Goal: Task Accomplishment & Management: Manage account settings

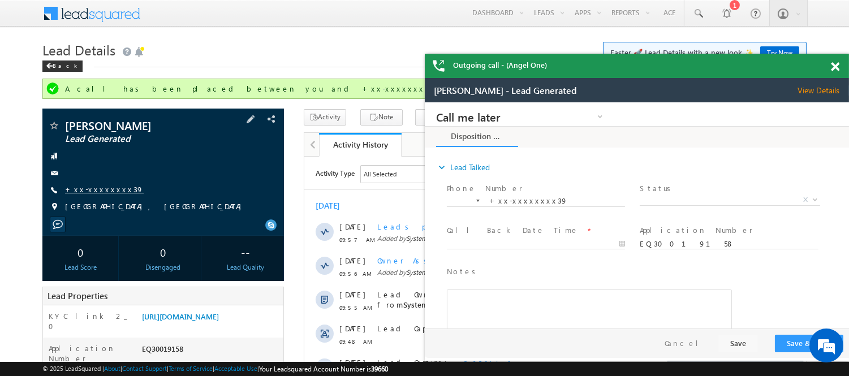
click at [95, 187] on link "+xx-xxxxxxxx39" at bounding box center [104, 189] width 79 height 10
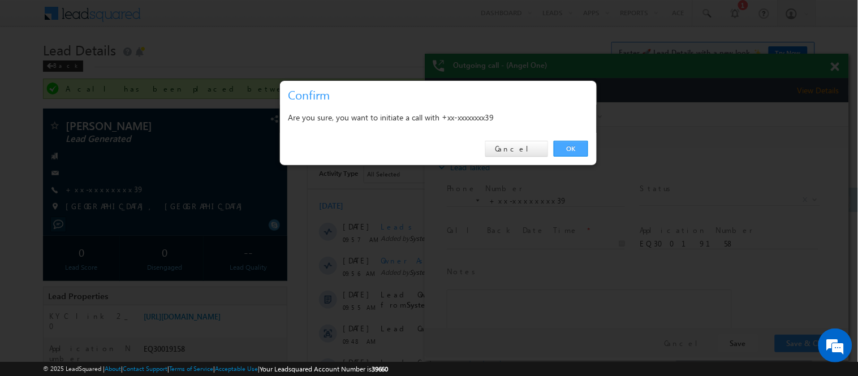
click at [560, 143] on link "OK" at bounding box center [571, 149] width 34 height 16
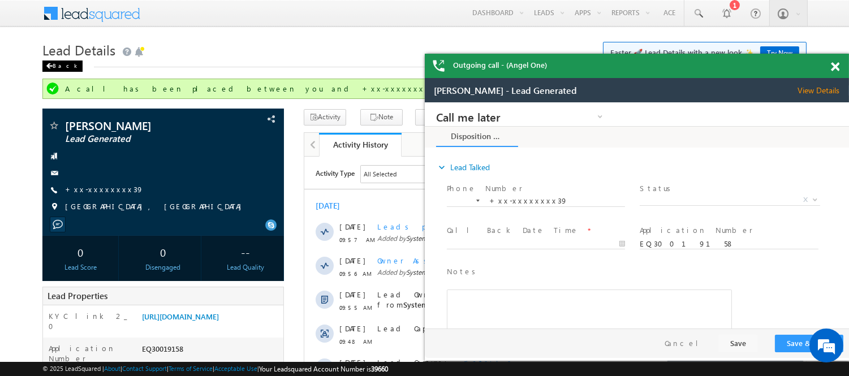
click at [63, 66] on div "Back" at bounding box center [62, 66] width 40 height 11
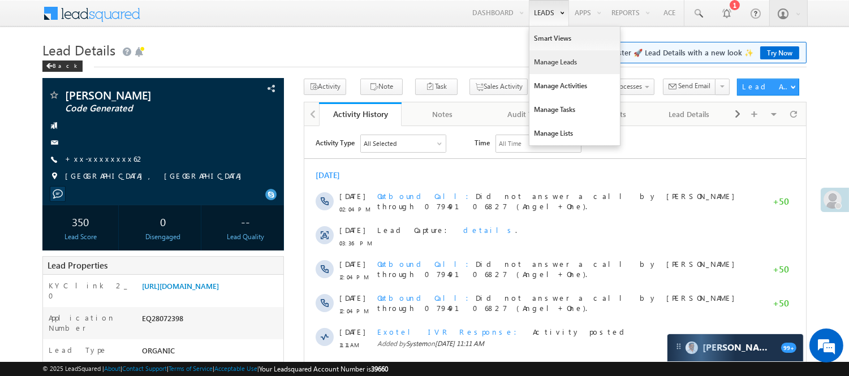
click at [547, 62] on link "Manage Leads" at bounding box center [574, 62] width 90 height 24
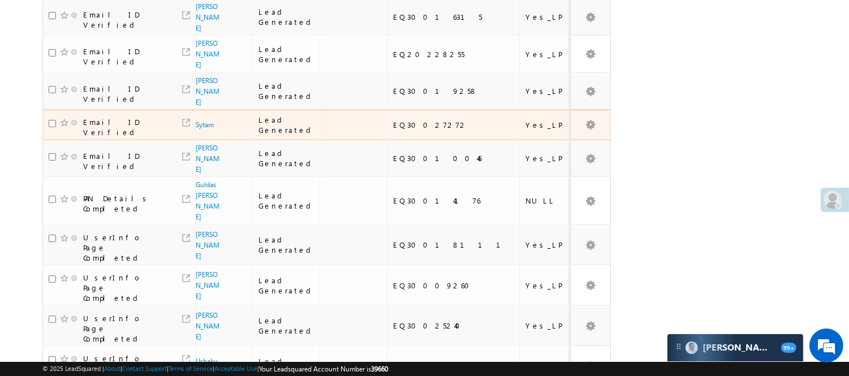
scroll to position [16, 0]
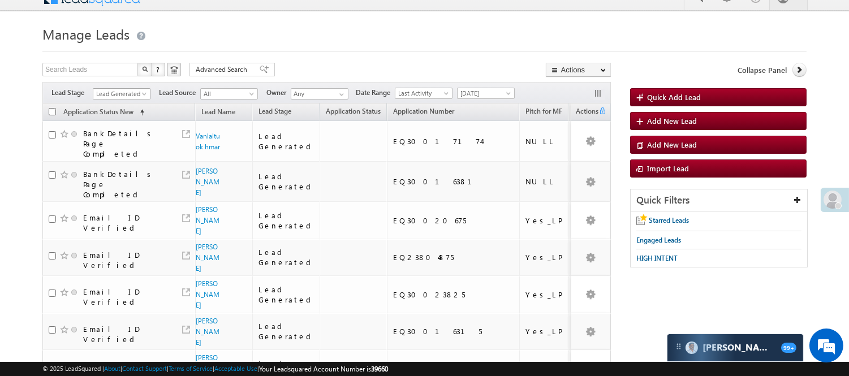
click at [130, 89] on span "Lead Generated" at bounding box center [120, 94] width 54 height 10
click at [109, 174] on link "Code Generated" at bounding box center [121, 175] width 57 height 10
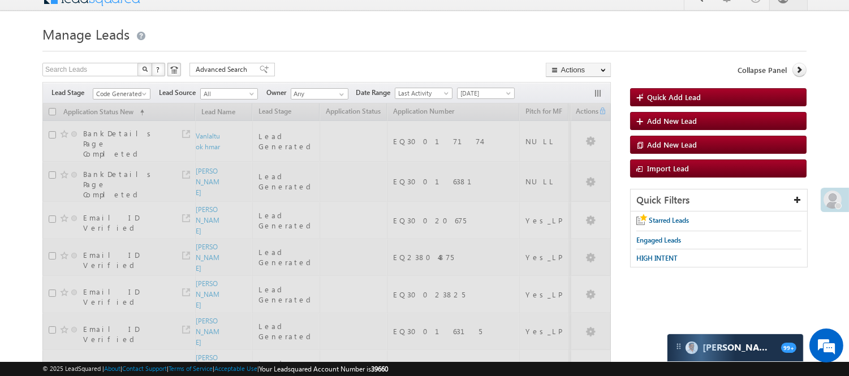
scroll to position [0, 0]
click at [325, 66] on div "Search Leads X ? 16 results found Advanced Search Advanced Search Advanced sear…" at bounding box center [326, 71] width 568 height 16
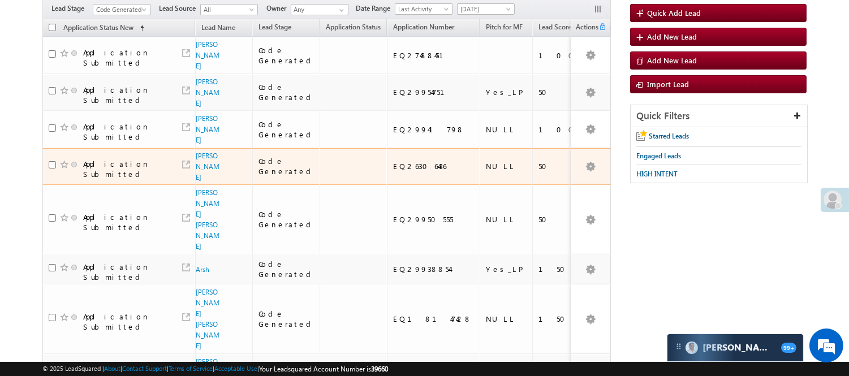
scroll to position [79, 0]
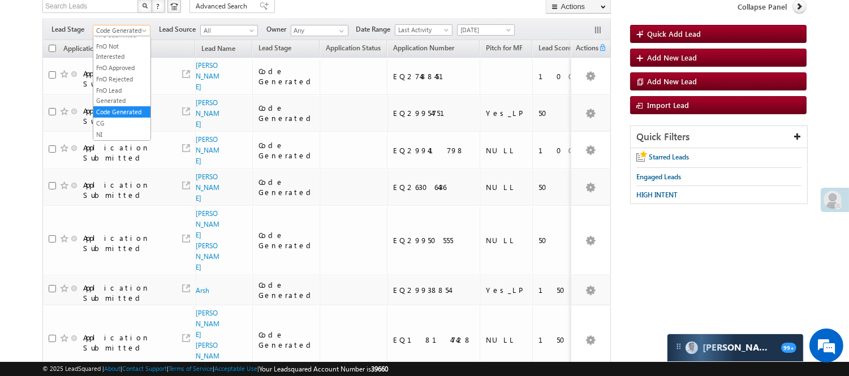
click at [126, 25] on span "Code Generated" at bounding box center [120, 30] width 54 height 10
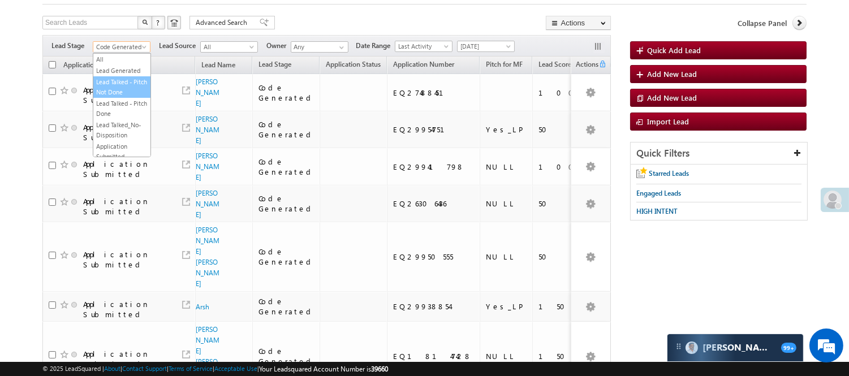
scroll to position [0, 0]
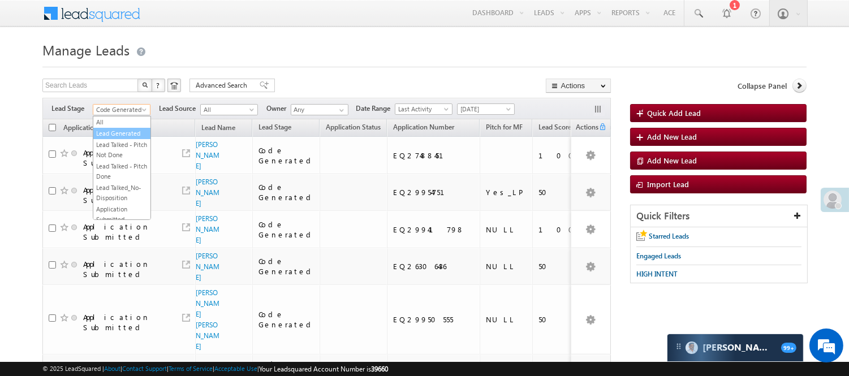
click at [119, 135] on link "Lead Generated" at bounding box center [121, 133] width 57 height 10
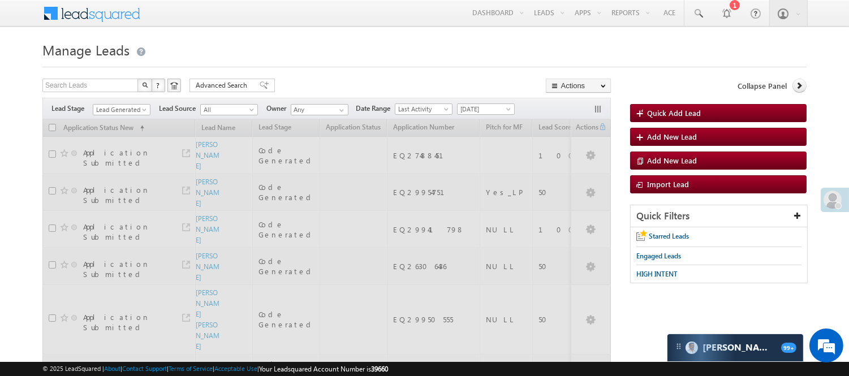
click at [274, 65] on div at bounding box center [424, 63] width 764 height 7
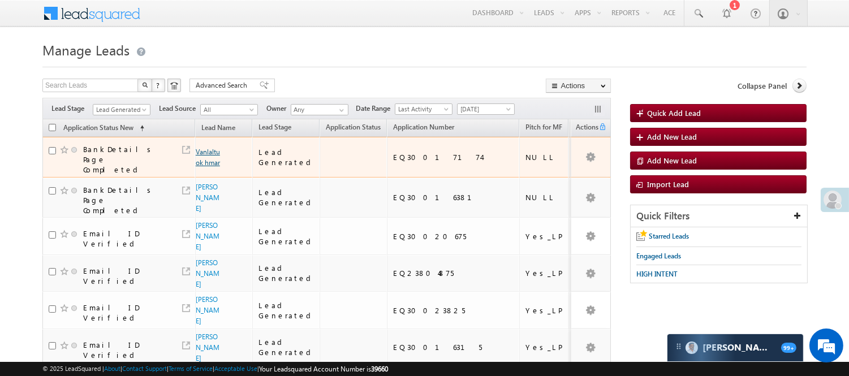
click at [198, 152] on link "Vanlaltuok hmar" at bounding box center [208, 157] width 24 height 19
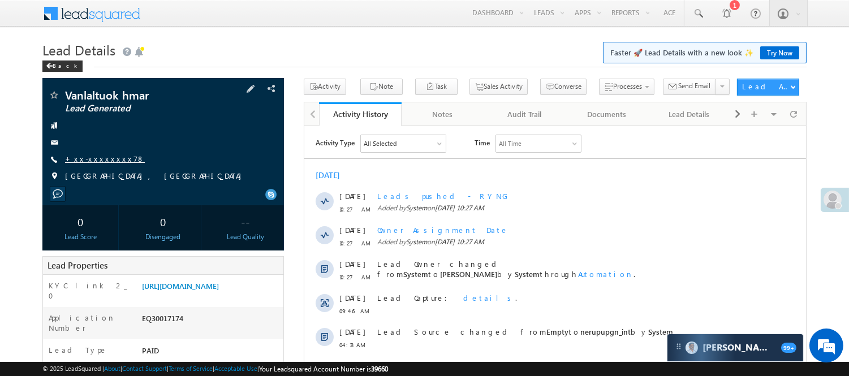
click at [91, 165] on span "+xx-xxxxxxxx78" at bounding box center [105, 159] width 80 height 11
click at [93, 156] on link "+xx-xxxxxxxx78" at bounding box center [105, 159] width 80 height 10
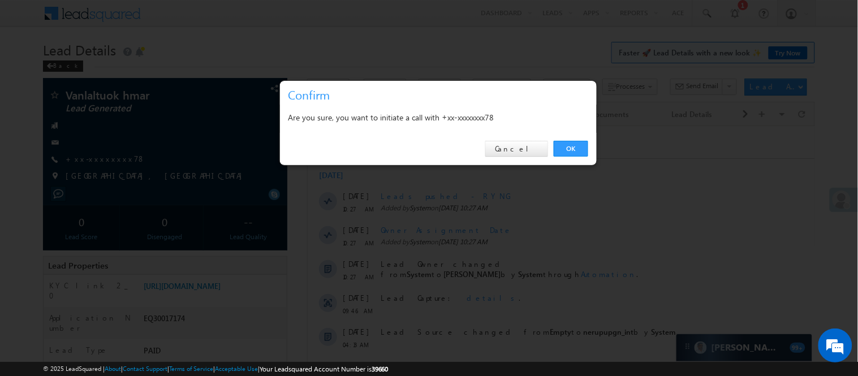
click at [589, 152] on div "OK Cancel" at bounding box center [438, 149] width 317 height 32
click at [570, 149] on link "OK" at bounding box center [571, 149] width 34 height 16
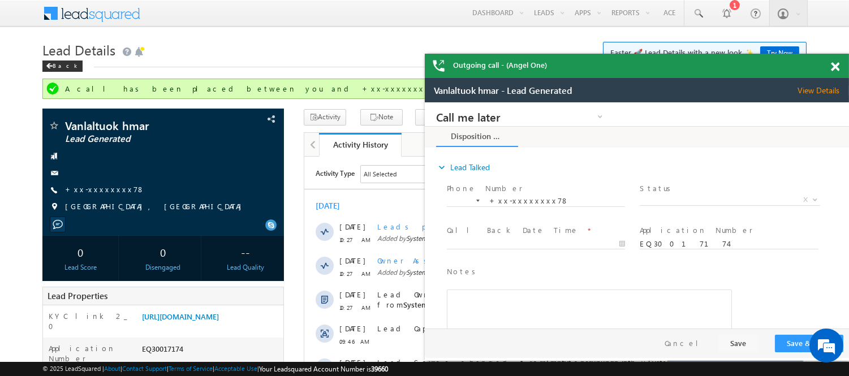
click at [834, 67] on span at bounding box center [835, 67] width 8 height 10
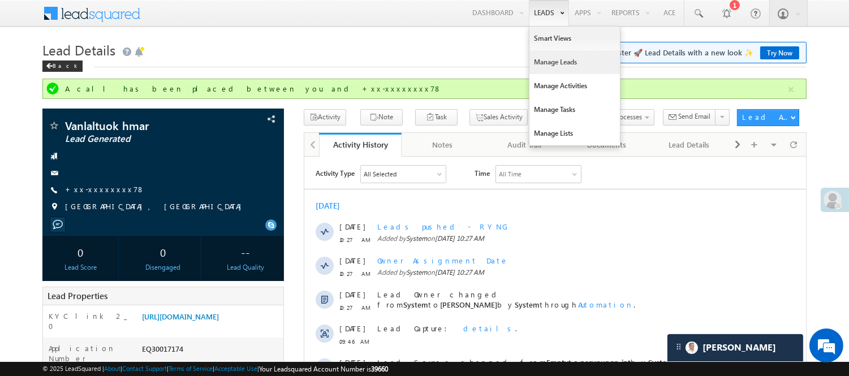
click at [539, 61] on link "Manage Leads" at bounding box center [574, 62] width 90 height 24
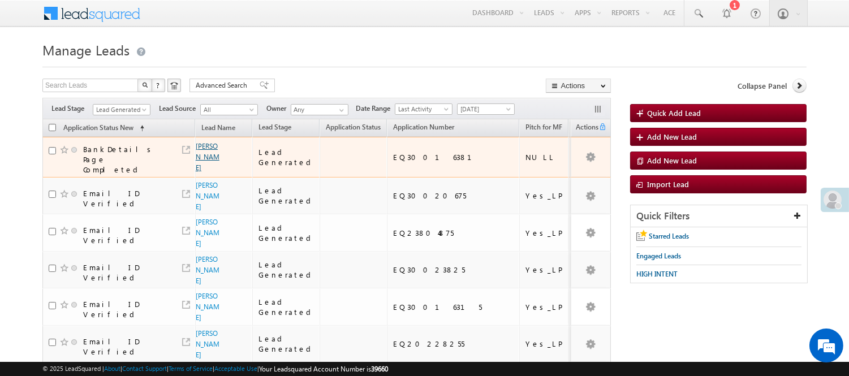
click at [204, 162] on link "[PERSON_NAME]" at bounding box center [208, 157] width 24 height 30
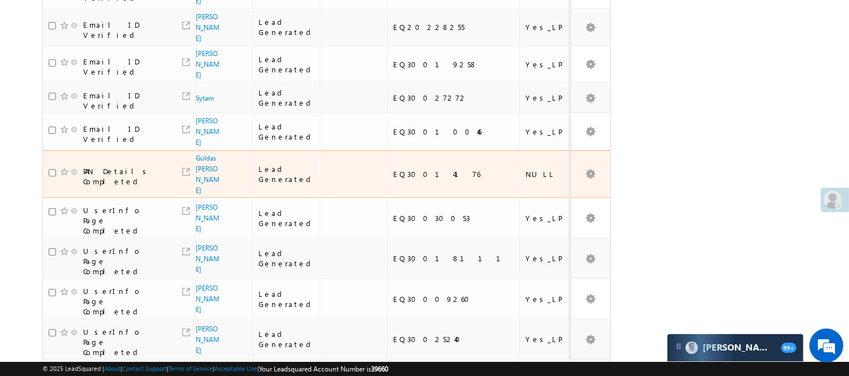
scroll to position [257, 0]
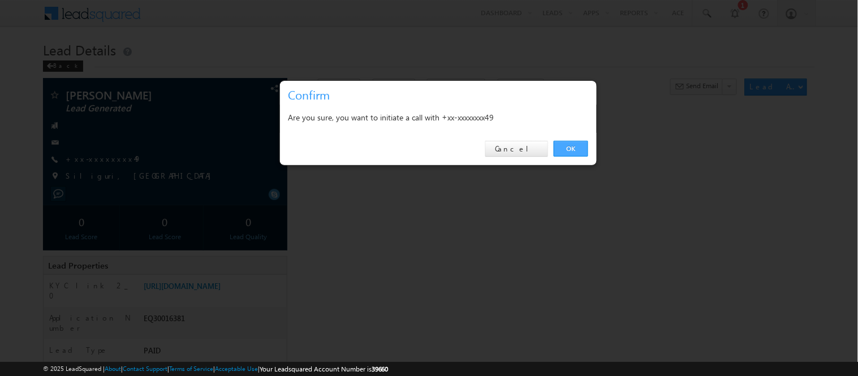
click at [563, 144] on link "OK" at bounding box center [571, 149] width 34 height 16
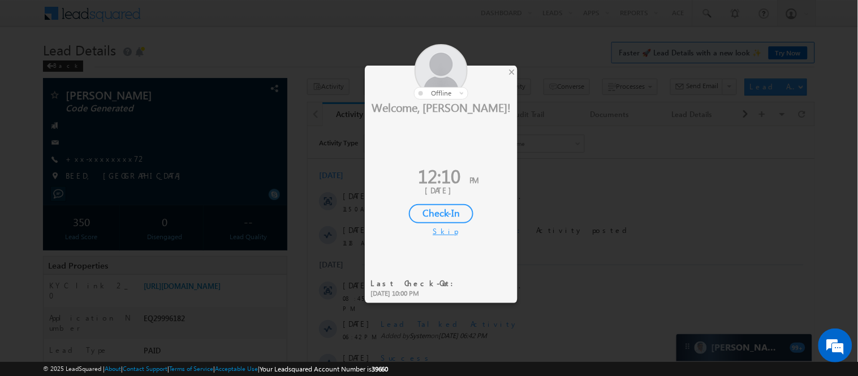
click at [439, 217] on div "Check-In" at bounding box center [441, 213] width 64 height 19
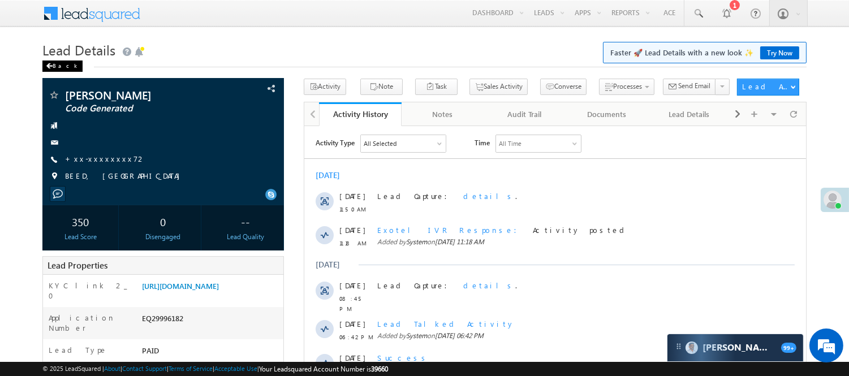
click at [60, 61] on div "Back" at bounding box center [62, 66] width 40 height 11
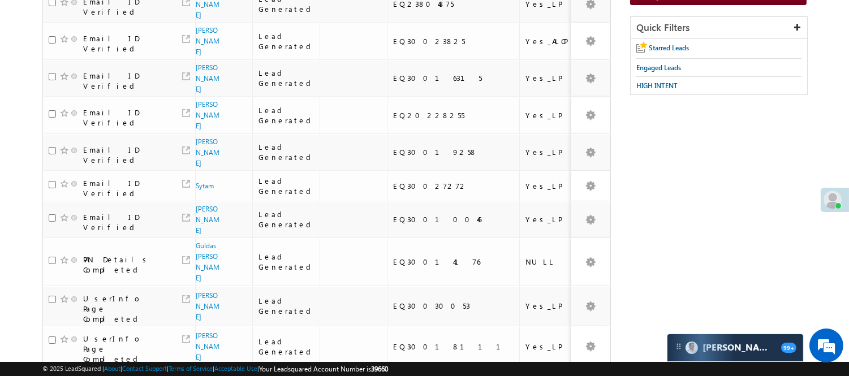
scroll to position [345, 0]
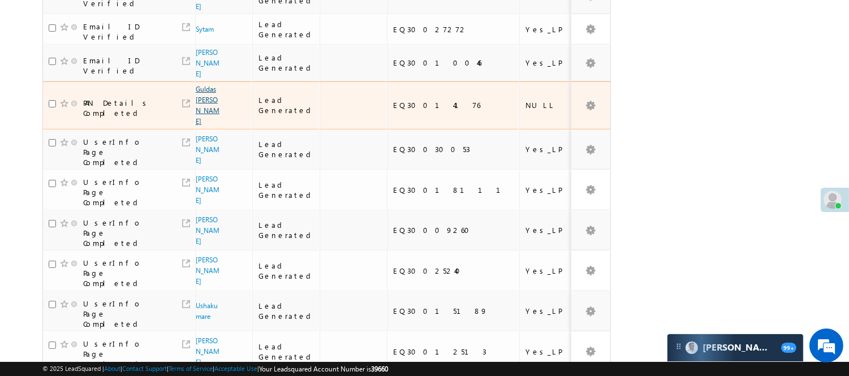
click at [204, 85] on link "Guldas Janbandhu" at bounding box center [208, 105] width 24 height 41
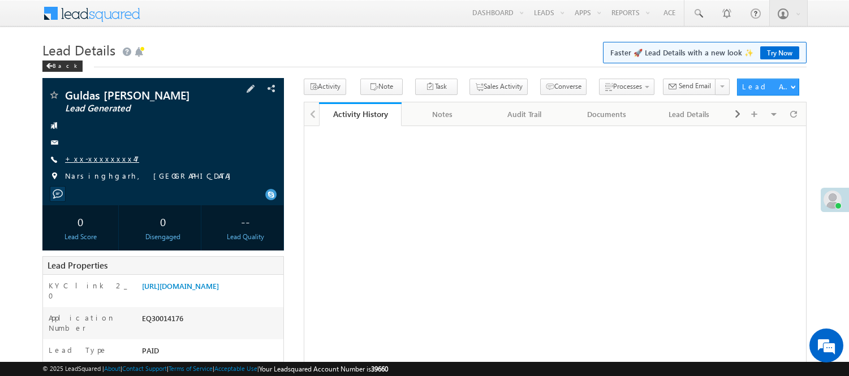
click at [89, 154] on link "+xx-xxxxxxxx47" at bounding box center [102, 159] width 74 height 10
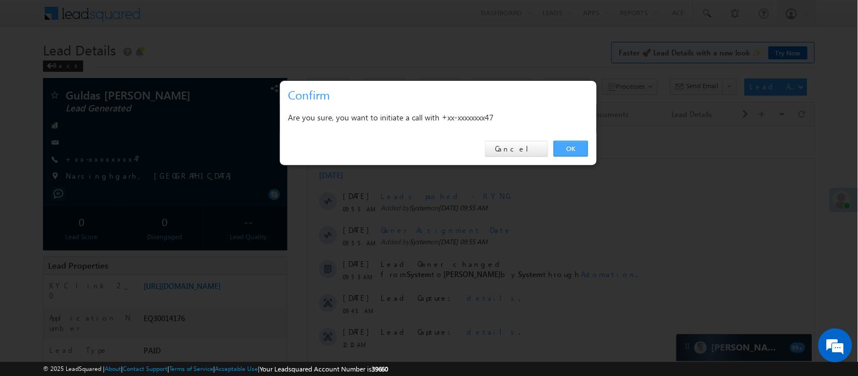
click at [562, 148] on link "OK" at bounding box center [571, 149] width 34 height 16
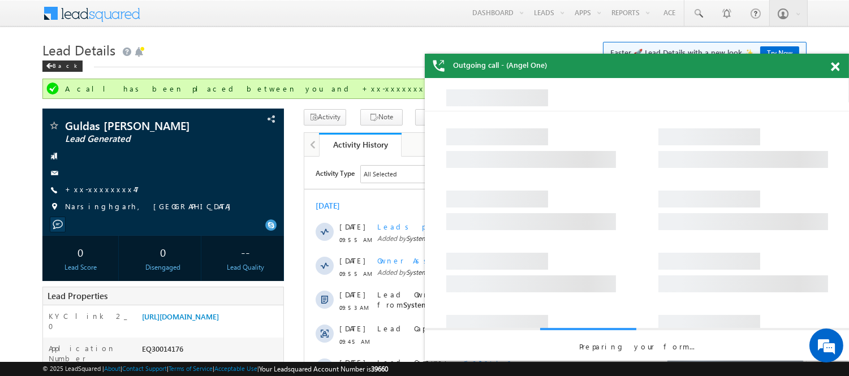
click at [834, 65] on span at bounding box center [835, 67] width 8 height 10
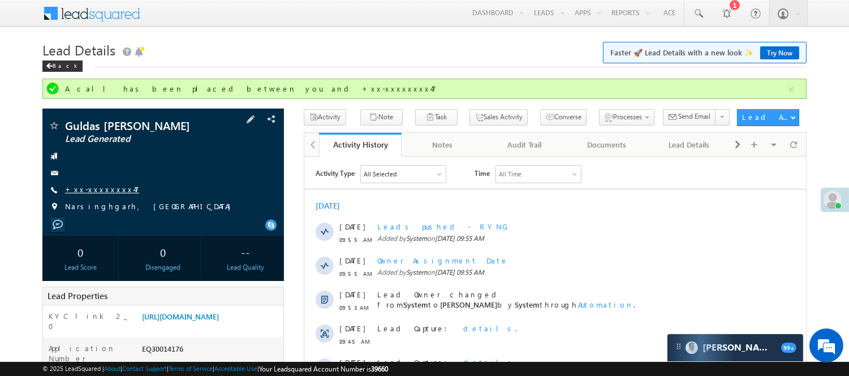
click at [94, 184] on link "+xx-xxxxxxxx47" at bounding box center [102, 189] width 74 height 10
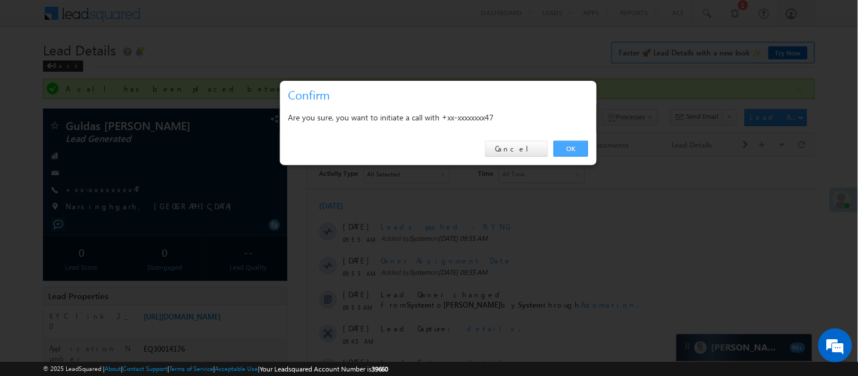
click at [557, 147] on link "OK" at bounding box center [571, 149] width 34 height 16
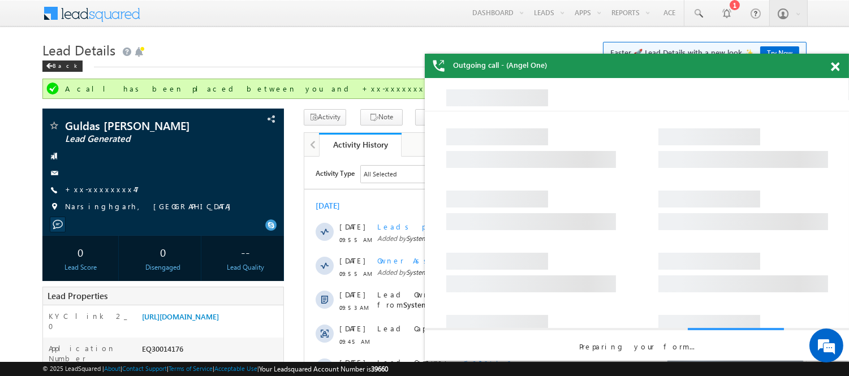
click at [836, 68] on span at bounding box center [835, 67] width 8 height 10
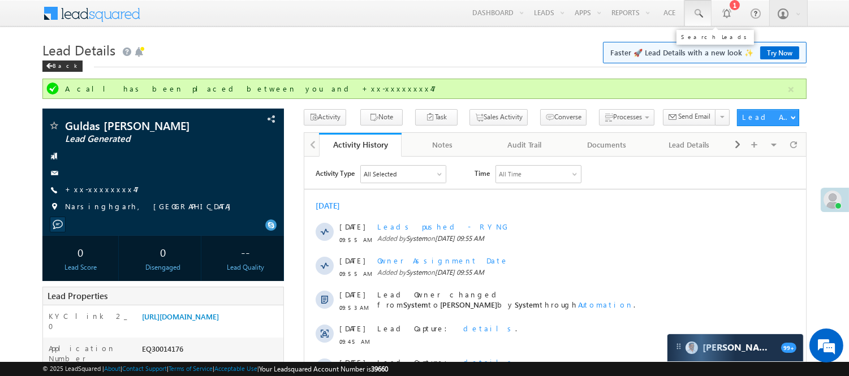
click at [694, 16] on span at bounding box center [697, 13] width 11 height 11
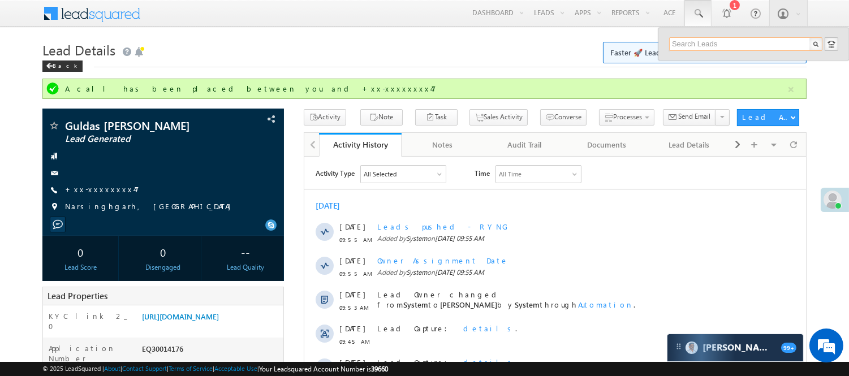
click at [711, 42] on input "text" at bounding box center [745, 44] width 153 height 14
drag, startPoint x: 719, startPoint y: 42, endPoint x: 634, endPoint y: 48, distance: 85.0
type input "9955804027"
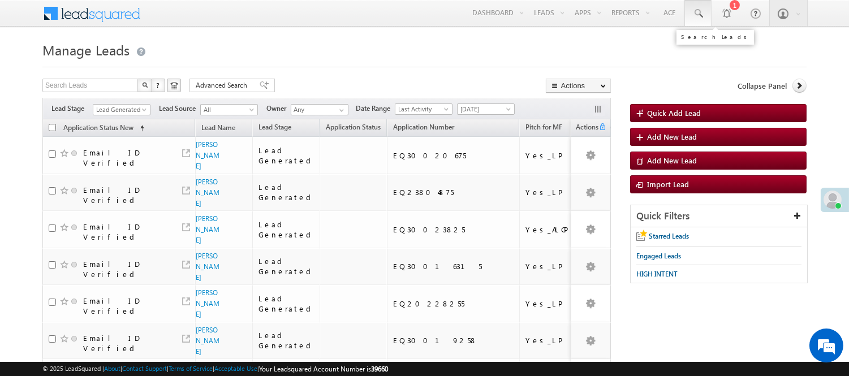
click at [701, 16] on span at bounding box center [697, 13] width 11 height 11
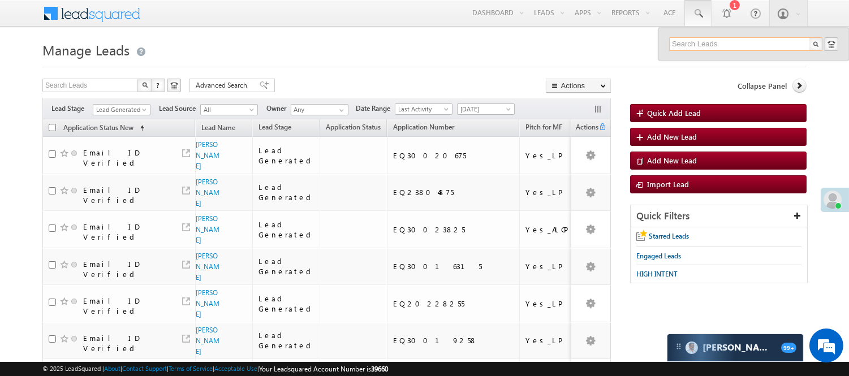
click at [714, 42] on input "text" at bounding box center [745, 44] width 153 height 14
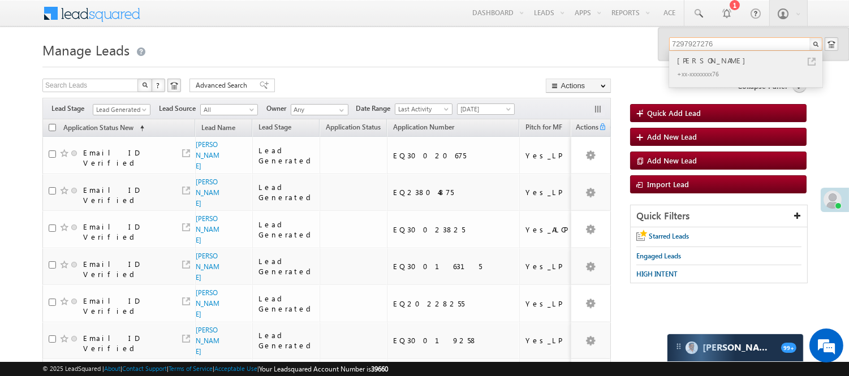
type input "7297927276"
click at [716, 63] on div "Dinesh Kumar" at bounding box center [751, 60] width 152 height 12
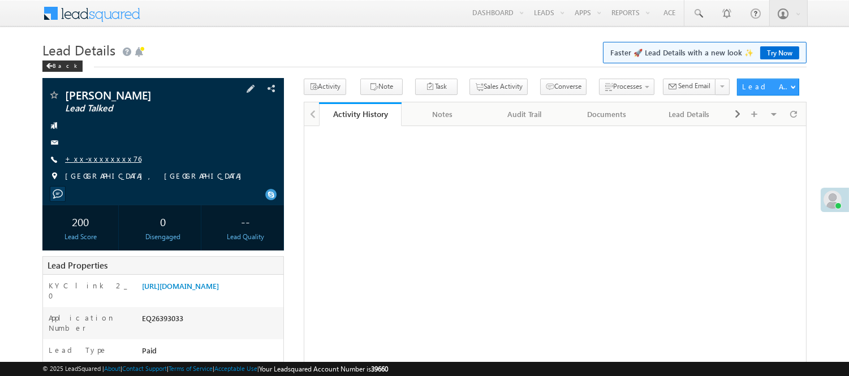
click at [104, 162] on link "+xx-xxxxxxxx76" at bounding box center [103, 159] width 76 height 10
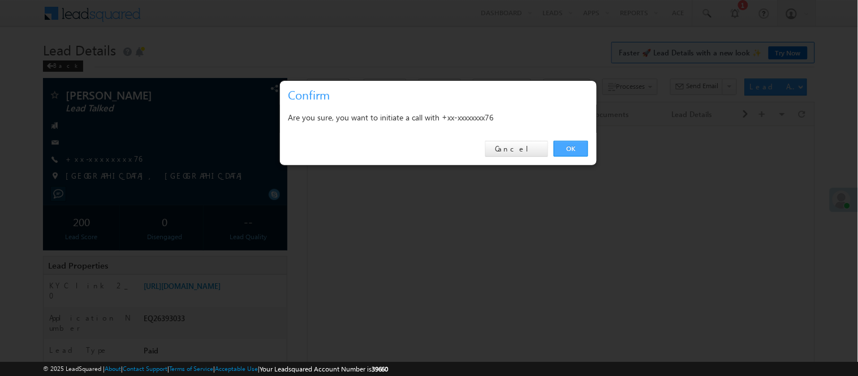
click at [574, 144] on link "OK" at bounding box center [571, 149] width 34 height 16
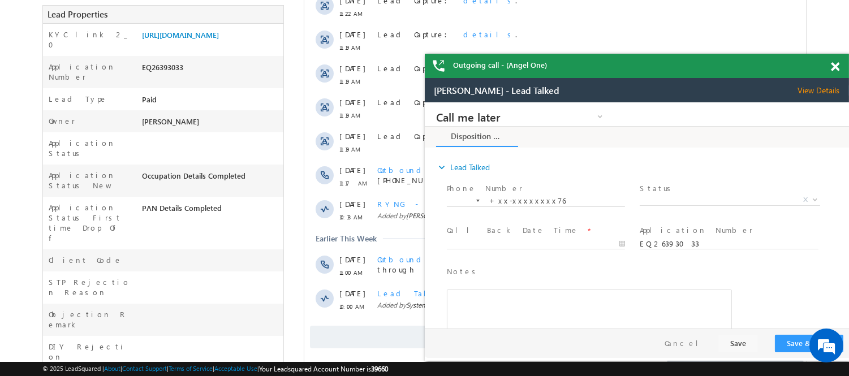
click at [834, 64] on span at bounding box center [835, 67] width 8 height 10
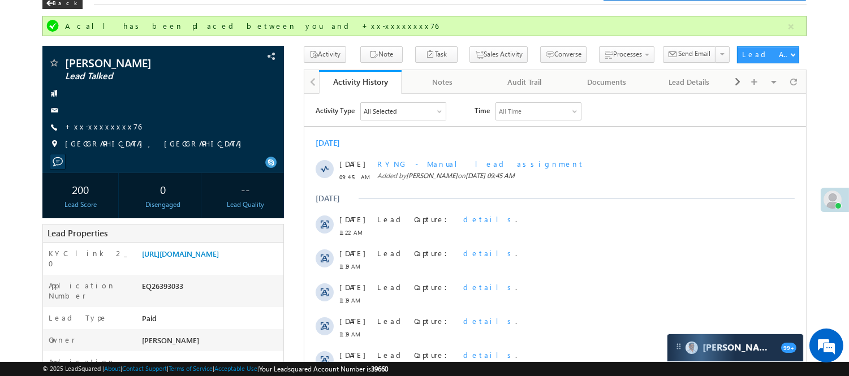
scroll to position [49, 0]
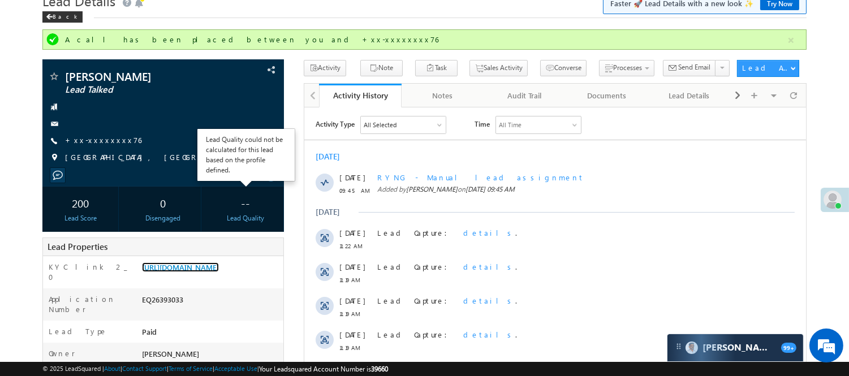
click at [219, 262] on link "https://angelbroking1-pk3em7sa.customui-test.leadsquared.com?leadId=05e6833c-48…" at bounding box center [180, 267] width 77 height 10
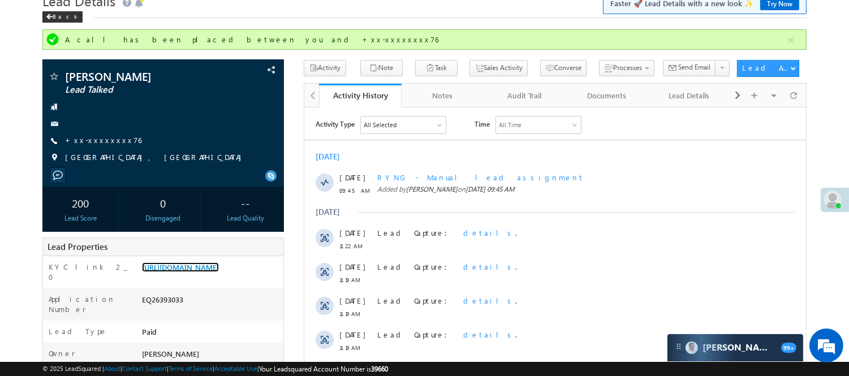
scroll to position [63, 0]
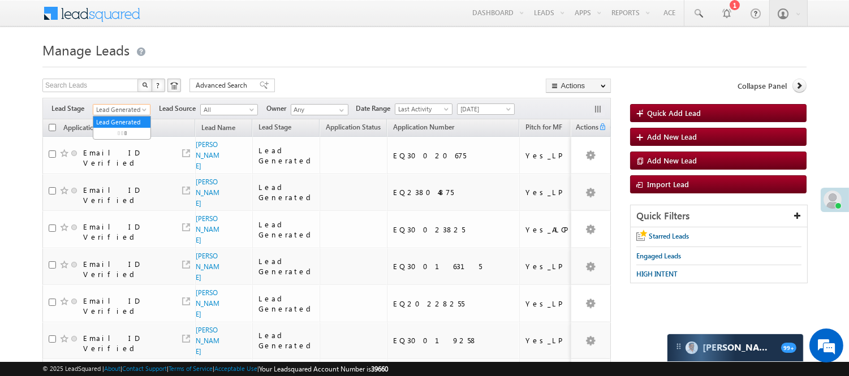
click at [135, 108] on span "Lead Generated" at bounding box center [120, 110] width 54 height 10
click at [122, 191] on link "Code Generated" at bounding box center [121, 191] width 57 height 10
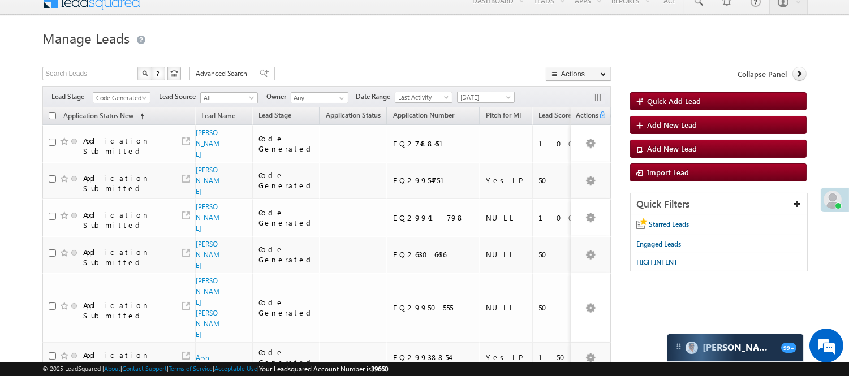
scroll to position [0, 0]
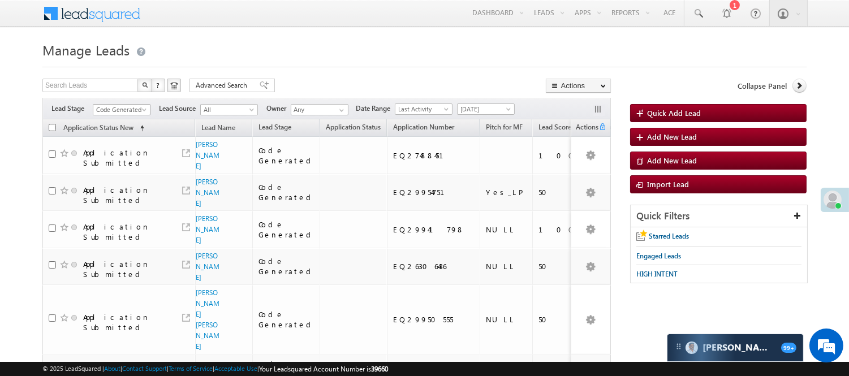
click at [136, 108] on span "Code Generated" at bounding box center [120, 110] width 54 height 10
click at [121, 136] on link "Lead Generated" at bounding box center [121, 133] width 57 height 10
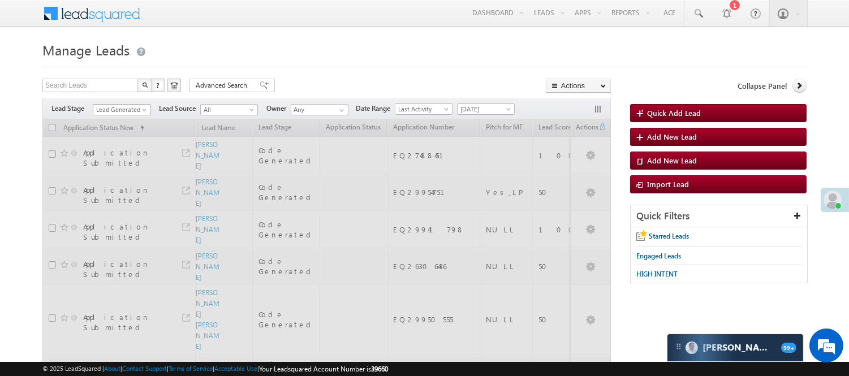
click at [98, 108] on span "Lead Generated" at bounding box center [120, 110] width 54 height 10
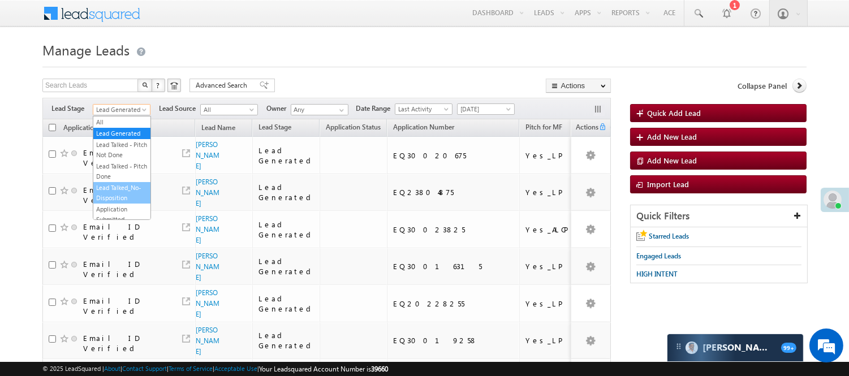
scroll to position [126, 0]
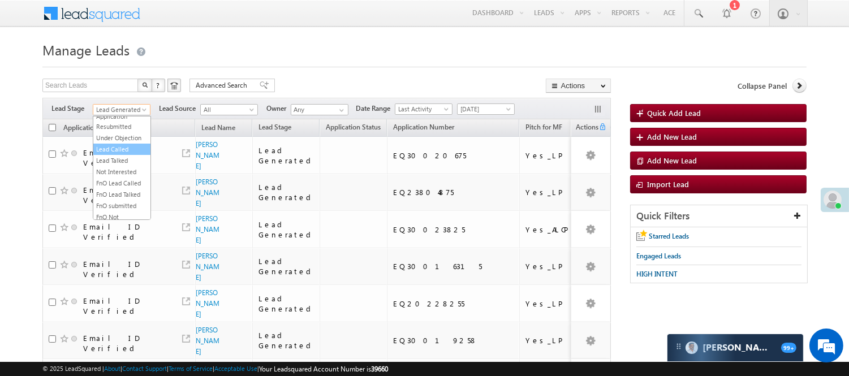
click at [114, 154] on link "Lead Called" at bounding box center [121, 149] width 57 height 10
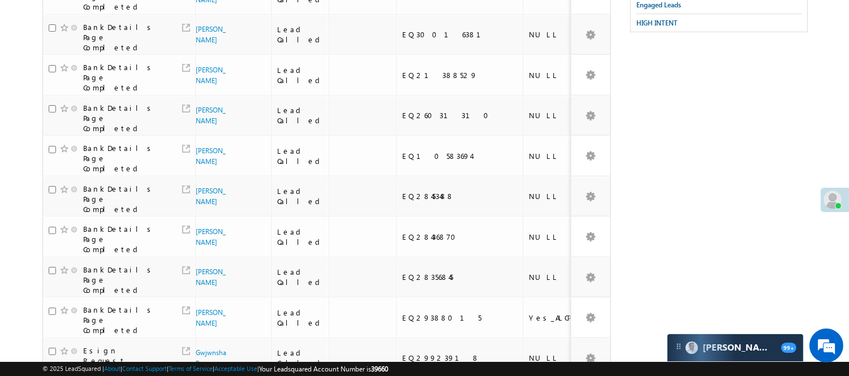
scroll to position [0, 0]
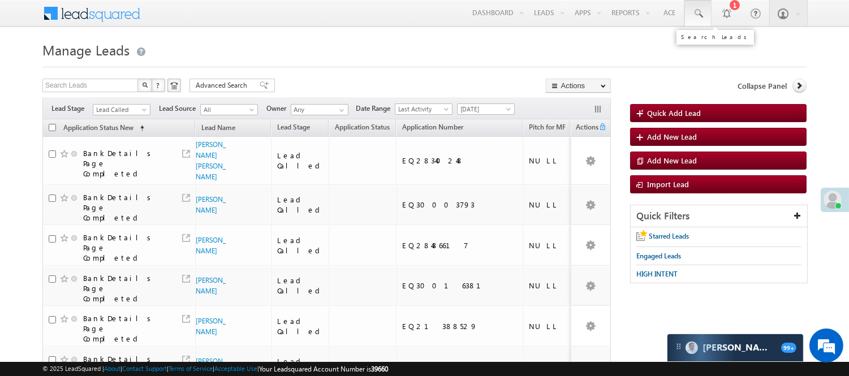
click at [698, 8] on span at bounding box center [697, 13] width 11 height 11
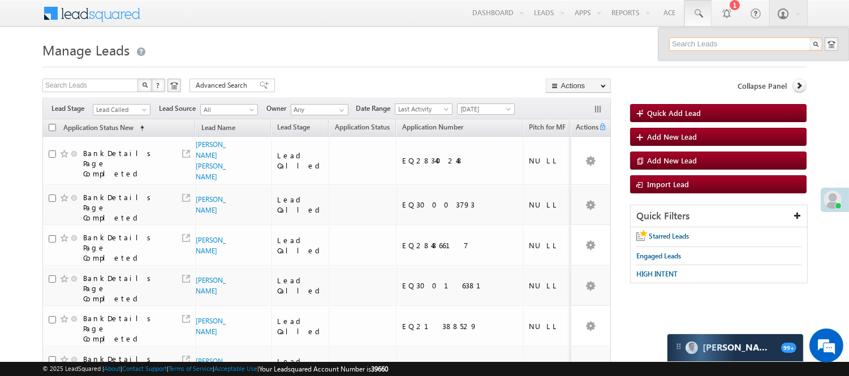
click at [711, 42] on input "text" at bounding box center [745, 44] width 153 height 14
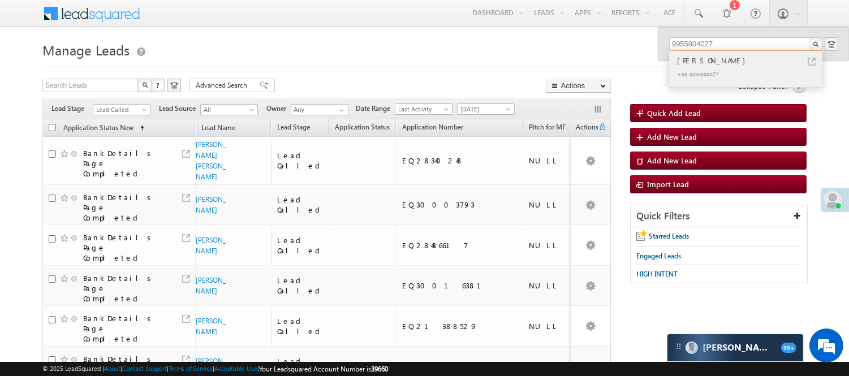
type input "9955804027"
click at [704, 64] on div "Vikash Kumar" at bounding box center [751, 60] width 152 height 12
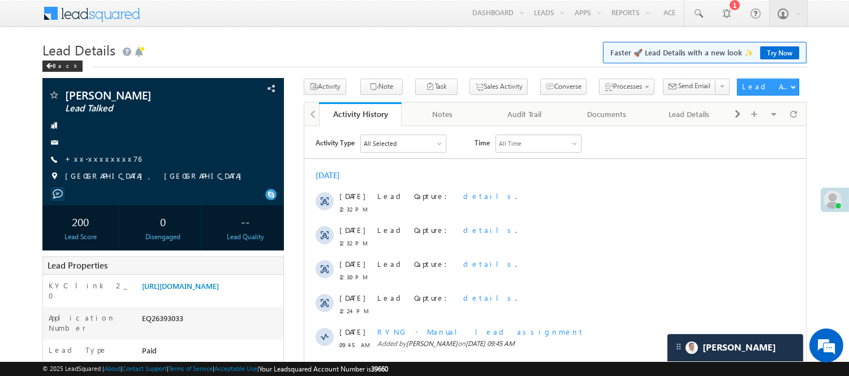
scroll to position [63, 0]
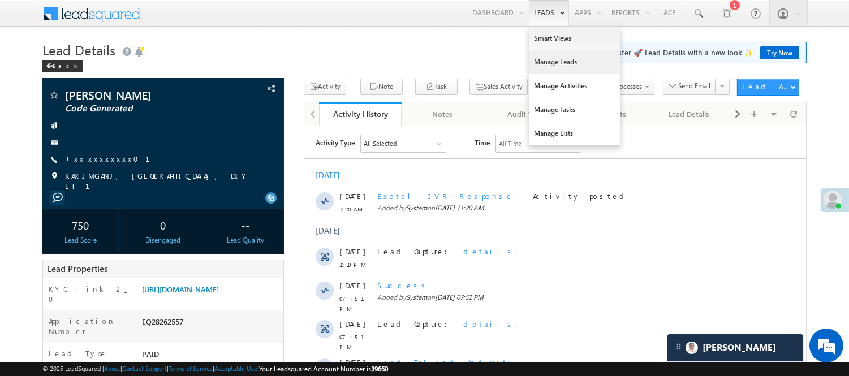
click at [559, 59] on link "Manage Leads" at bounding box center [574, 62] width 90 height 24
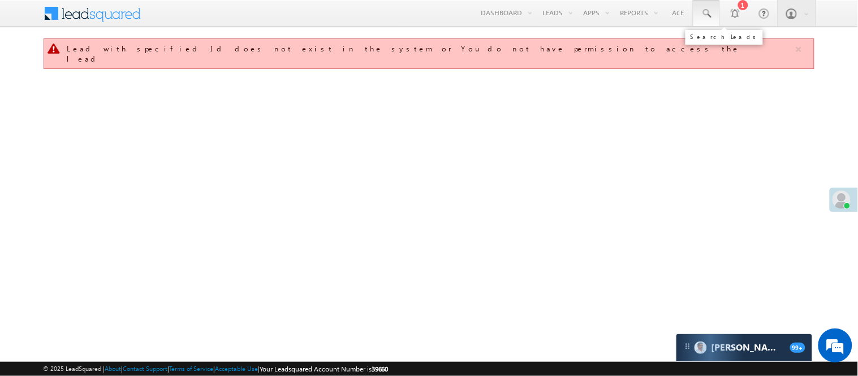
click at [711, 14] on span at bounding box center [706, 13] width 11 height 11
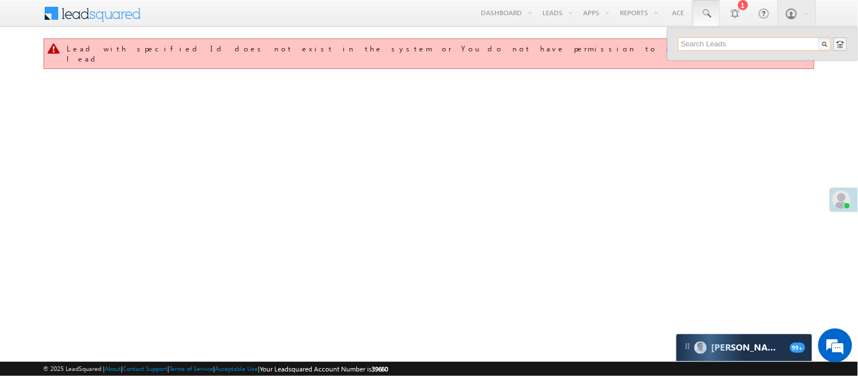
click at [740, 44] on input "text" at bounding box center [754, 44] width 153 height 14
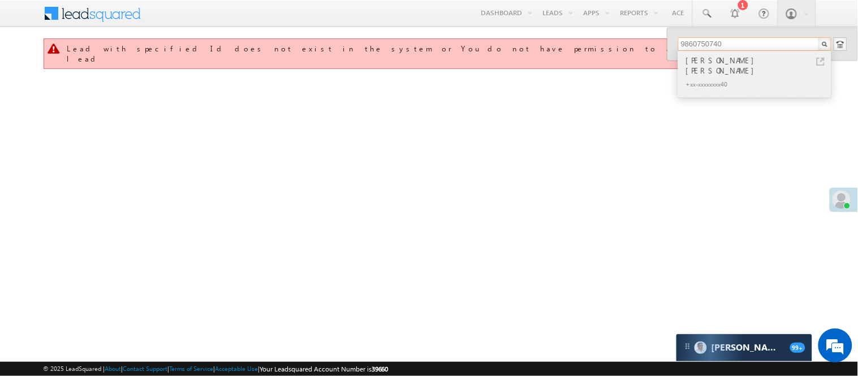
type input "9860750740"
click at [722, 59] on div "[PERSON_NAME] [PERSON_NAME]" at bounding box center [760, 65] width 152 height 23
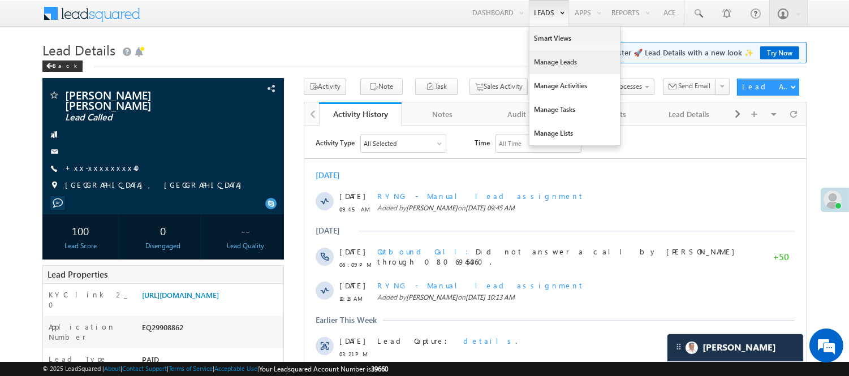
click at [550, 61] on link "Manage Leads" at bounding box center [574, 62] width 90 height 24
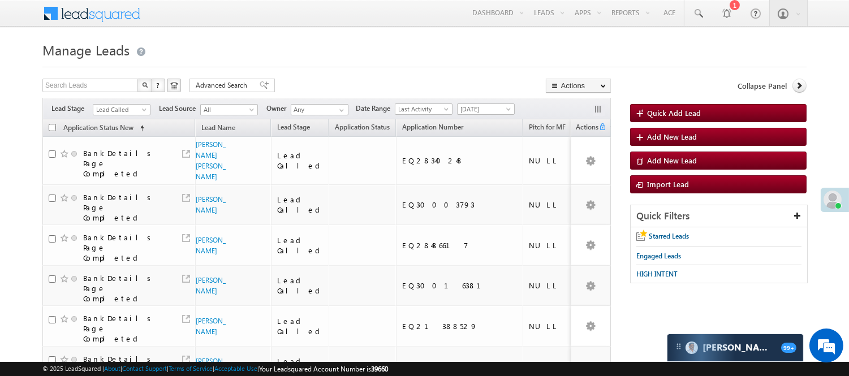
click at [122, 118] on div "Filters Lead Stage Lead Called Lead Called Lead Source All All Owner Any Any Da…" at bounding box center [326, 108] width 568 height 21
click at [120, 105] on span "Lead Called" at bounding box center [120, 110] width 54 height 10
click at [120, 139] on link "Lead Generated" at bounding box center [121, 133] width 57 height 10
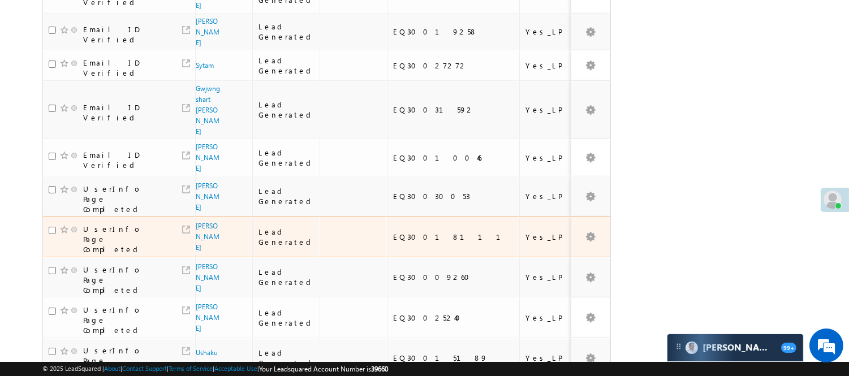
scroll to position [366, 0]
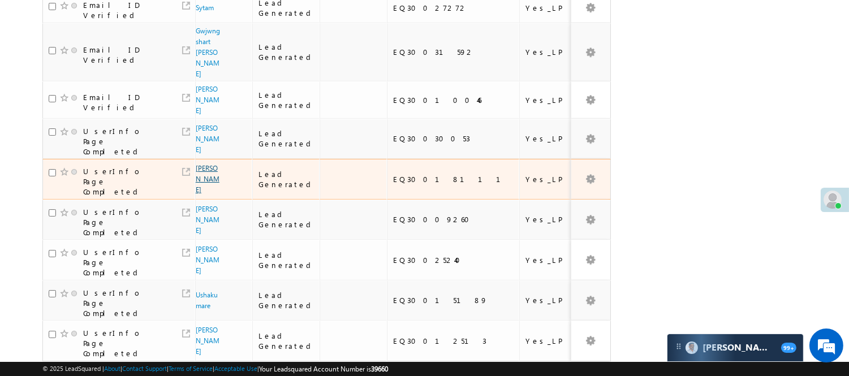
click at [204, 164] on link "Kajal khatun" at bounding box center [208, 179] width 24 height 30
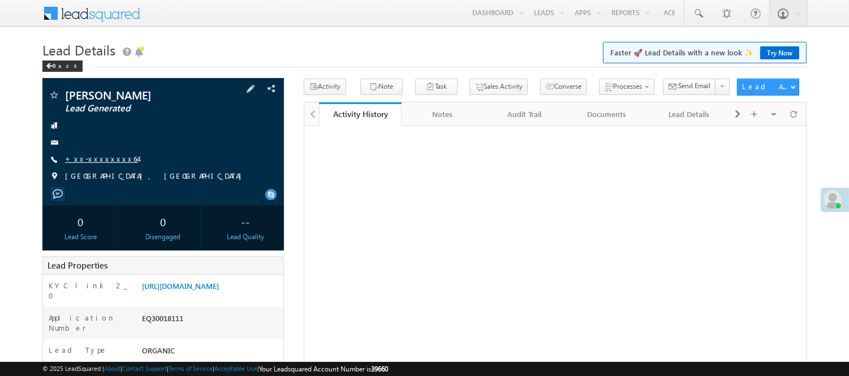
click at [88, 159] on link "+xx-xxxxxxxx64" at bounding box center [101, 159] width 73 height 10
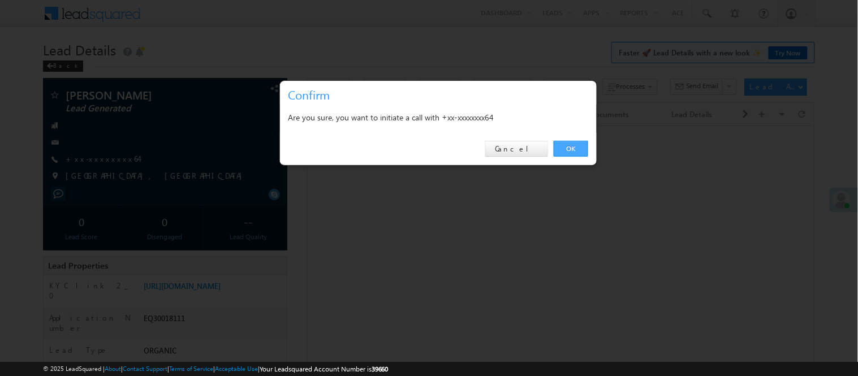
click at [581, 150] on link "OK" at bounding box center [571, 149] width 34 height 16
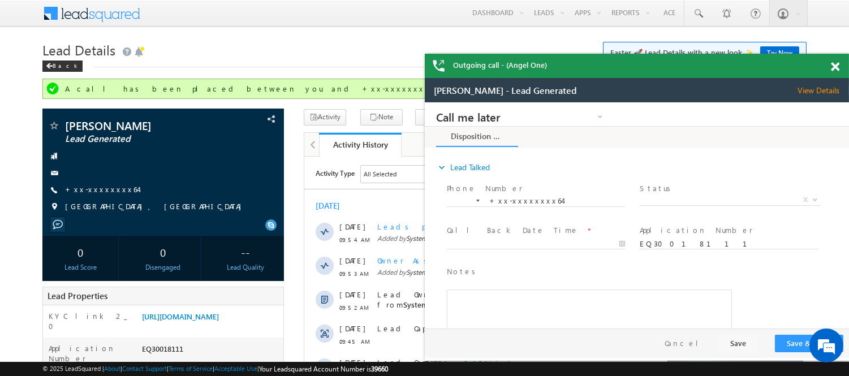
click at [832, 63] on span at bounding box center [835, 67] width 8 height 10
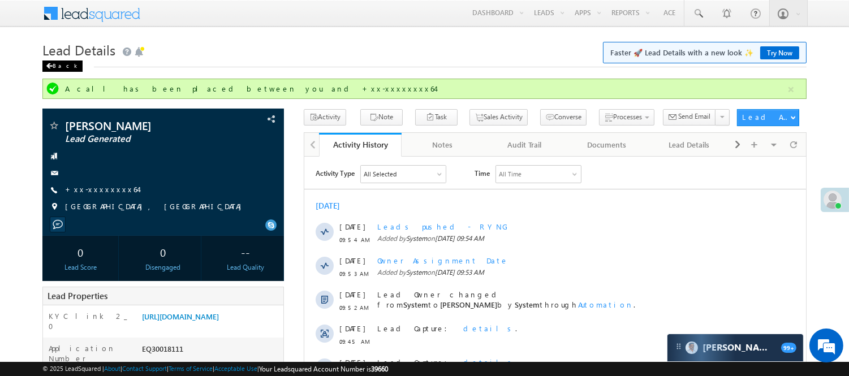
click at [59, 64] on div "Back" at bounding box center [62, 66] width 40 height 11
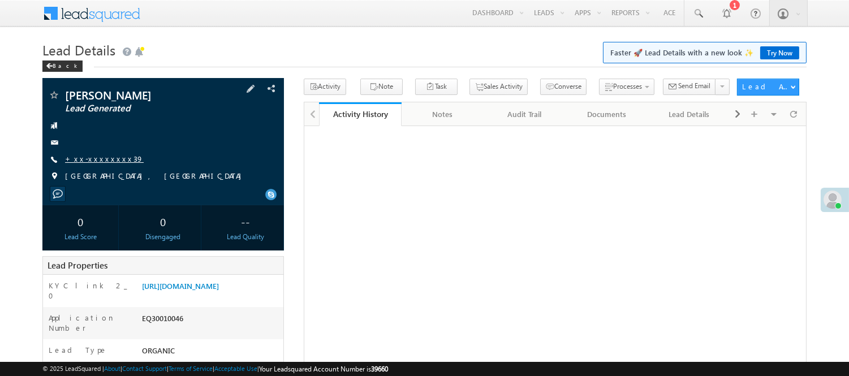
click at [98, 158] on link "+xx-xxxxxxxx39" at bounding box center [104, 159] width 79 height 10
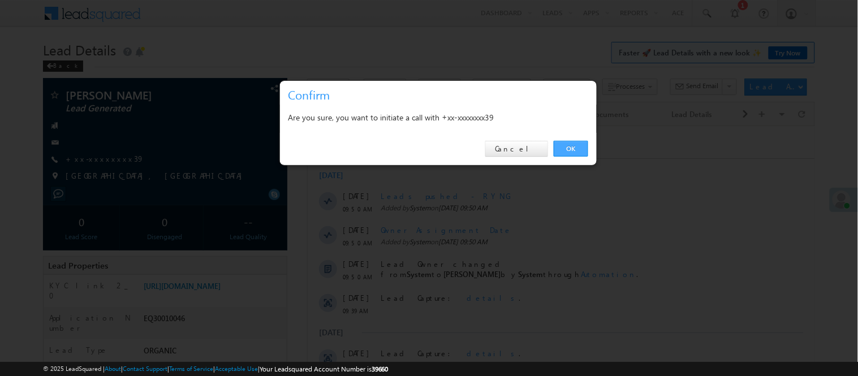
click at [572, 153] on link "OK" at bounding box center [571, 149] width 34 height 16
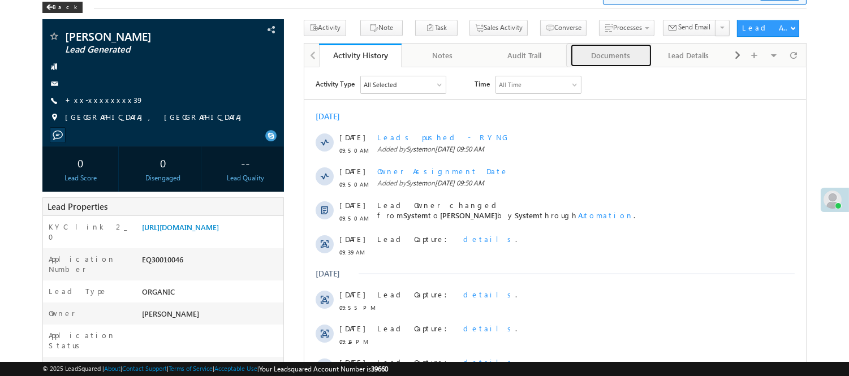
scroll to position [63, 0]
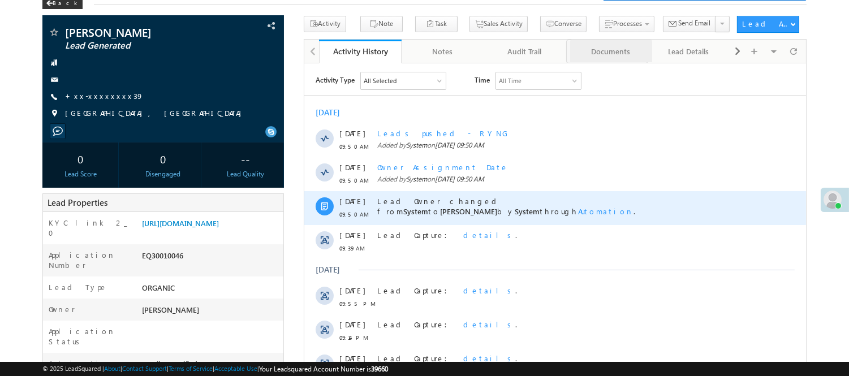
drag, startPoint x: 591, startPoint y: 108, endPoint x: 563, endPoint y: 220, distance: 115.3
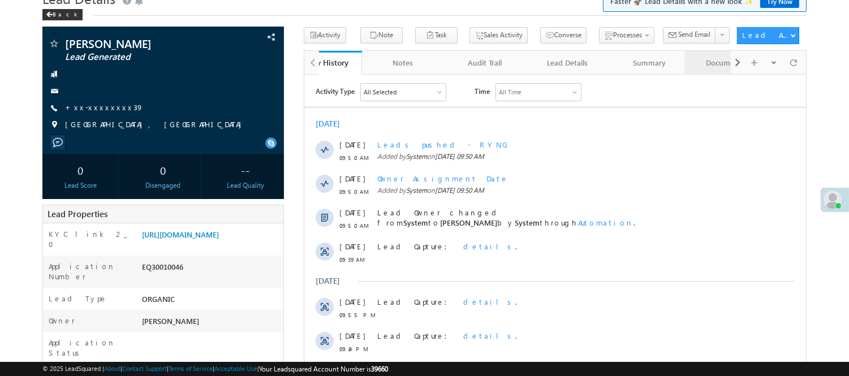
scroll to position [153, 0]
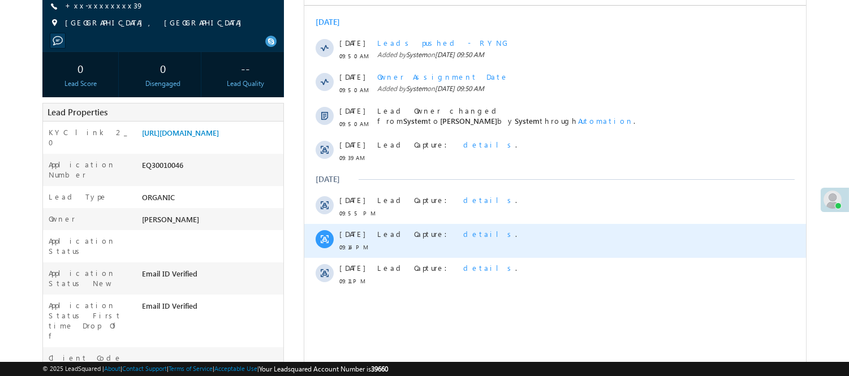
click at [530, 231] on div "Lead Capture: details ." at bounding box center [561, 234] width 368 height 10
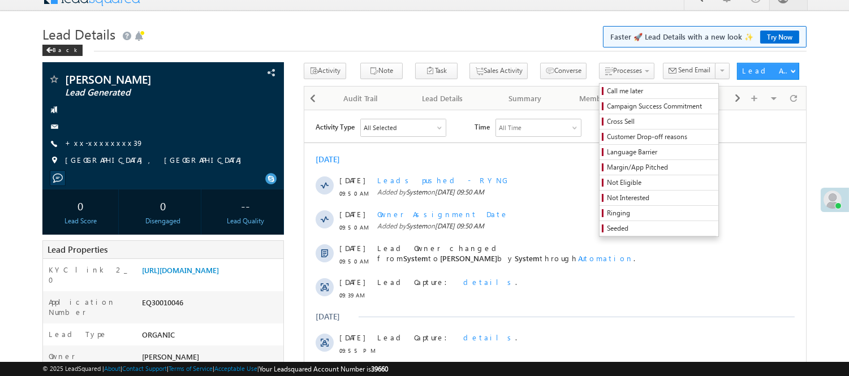
scroll to position [0, 0]
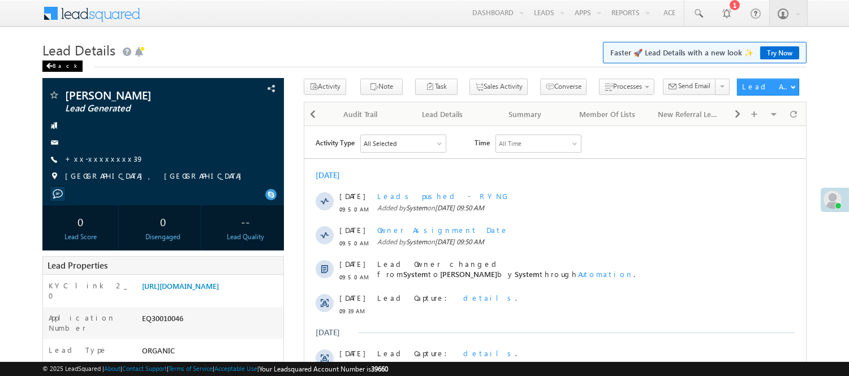
click at [61, 66] on div "Back" at bounding box center [62, 66] width 40 height 11
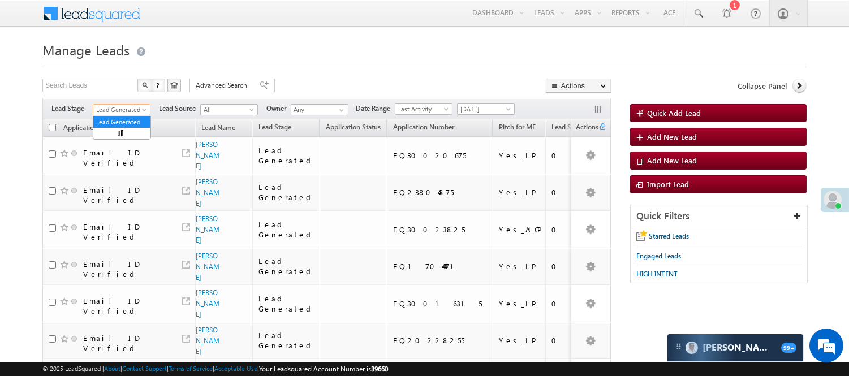
click at [122, 110] on span "Lead Generated" at bounding box center [120, 110] width 54 height 10
click at [124, 186] on link "Code Generated" at bounding box center [121, 191] width 57 height 10
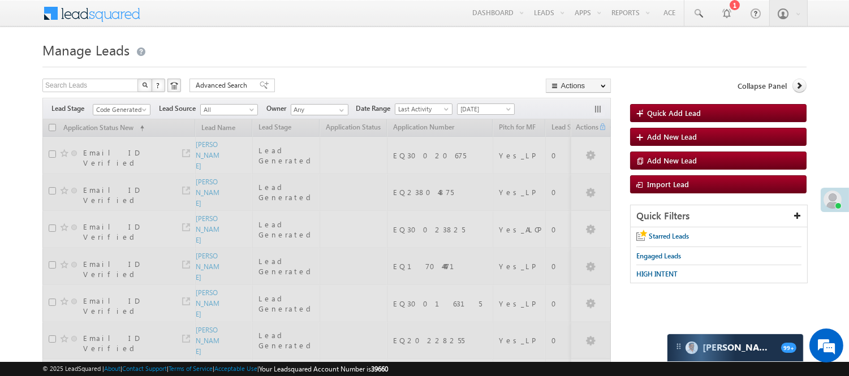
click at [319, 51] on h1 "Manage Leads" at bounding box center [424, 49] width 764 height 22
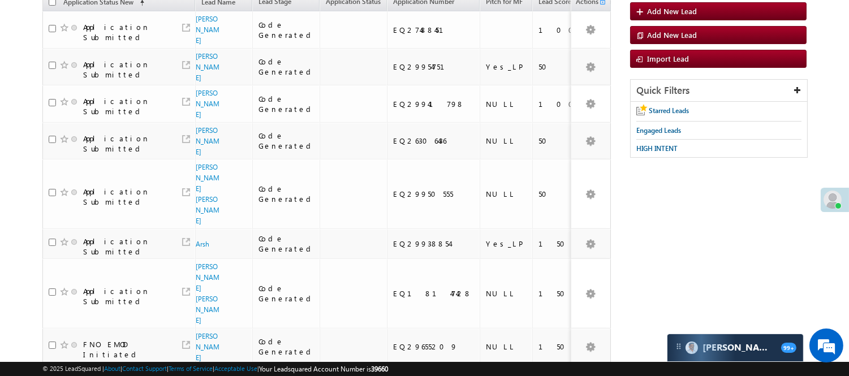
scroll to position [0, 0]
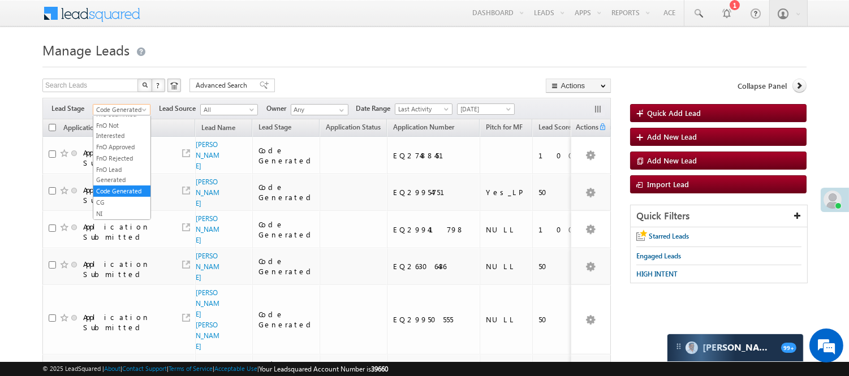
click at [126, 115] on span "Code Generated" at bounding box center [120, 110] width 54 height 10
click at [115, 139] on link "Lead Generated" at bounding box center [121, 133] width 57 height 10
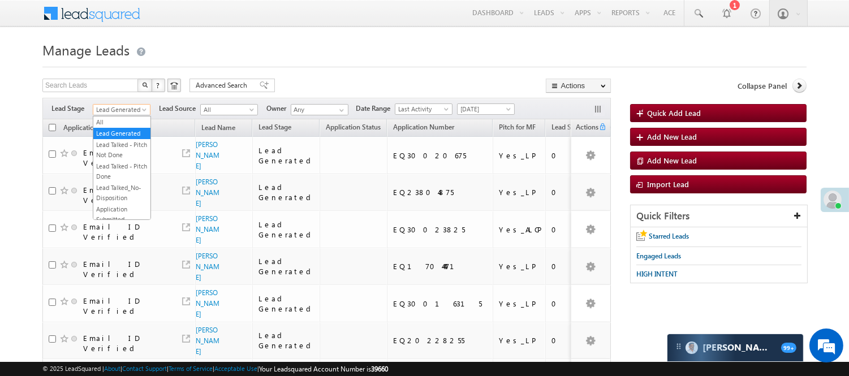
click at [136, 111] on span "Lead Generated" at bounding box center [120, 110] width 54 height 10
click at [123, 196] on link "Code Generated" at bounding box center [121, 191] width 57 height 10
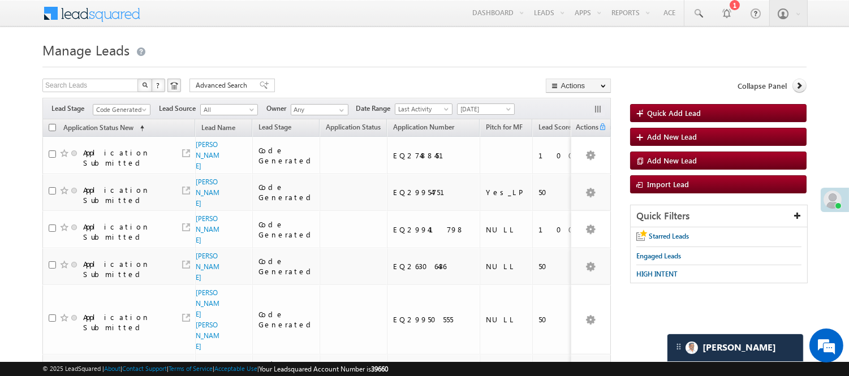
click at [143, 118] on div "Filters Lead Stage All Lead Generated Lead Talked - Pitch Not Done Lead Talked …" at bounding box center [326, 108] width 568 height 21
click at [133, 111] on span "Code Generated" at bounding box center [120, 110] width 54 height 10
drag, startPoint x: 123, startPoint y: 143, endPoint x: 383, endPoint y: 37, distance: 280.6
click at [123, 139] on link "Lead Generated" at bounding box center [121, 133] width 57 height 10
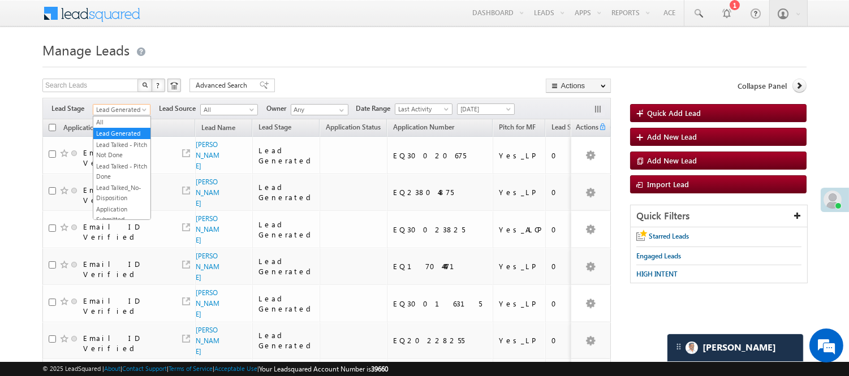
click at [111, 111] on span "Lead Generated" at bounding box center [120, 110] width 54 height 10
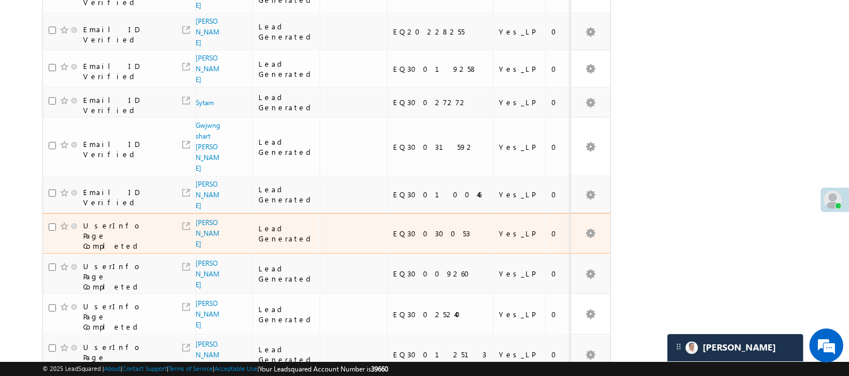
scroll to position [314, 0]
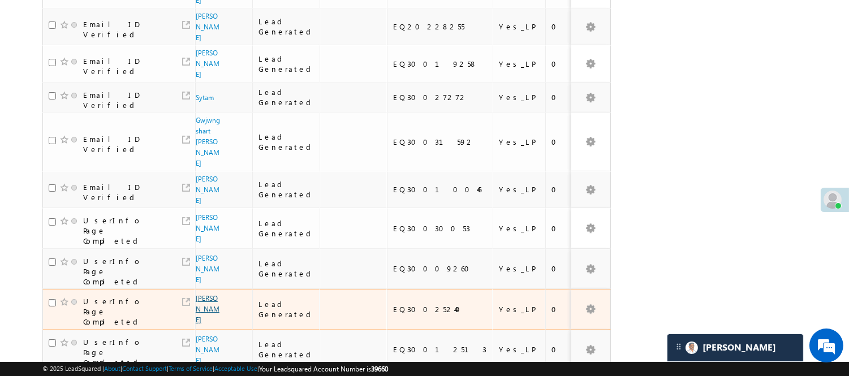
click at [208, 294] on link "Vishvaraj Purohit" at bounding box center [208, 309] width 24 height 30
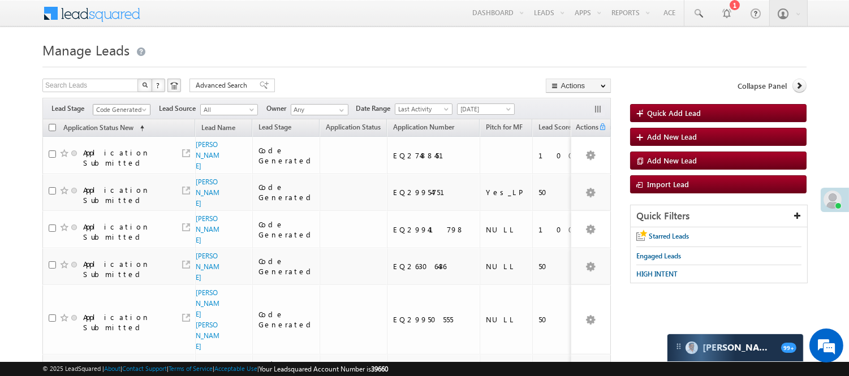
click at [106, 105] on link "Code Generated" at bounding box center [122, 109] width 58 height 11
click at [131, 139] on link "Lead Generated" at bounding box center [121, 133] width 57 height 10
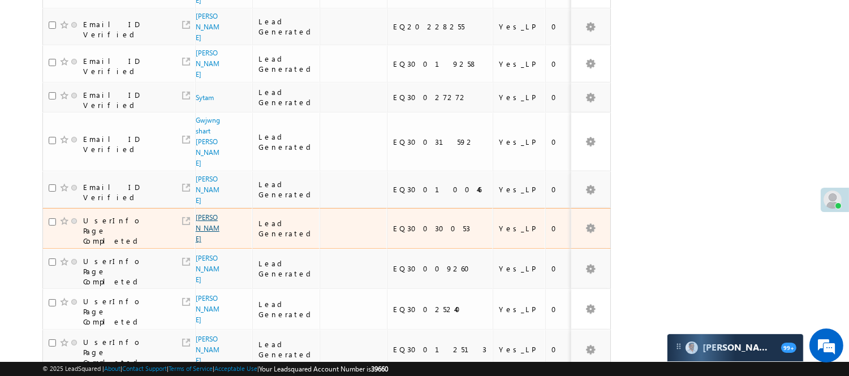
click at [205, 213] on link "[PERSON_NAME]" at bounding box center [208, 228] width 24 height 30
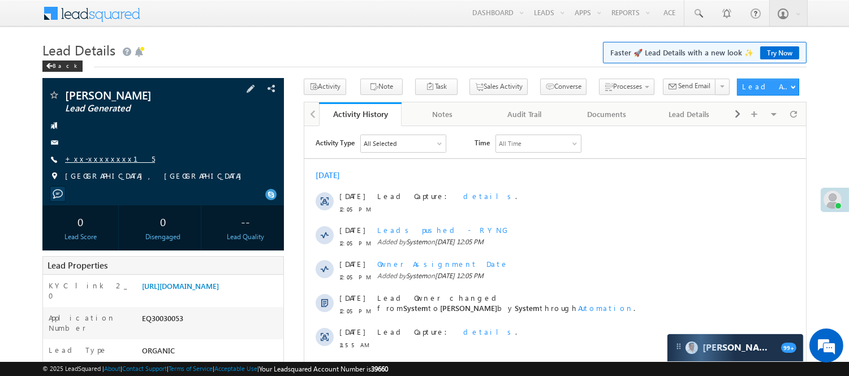
click at [83, 159] on link "+xx-xxxxxxxx15" at bounding box center [110, 159] width 90 height 10
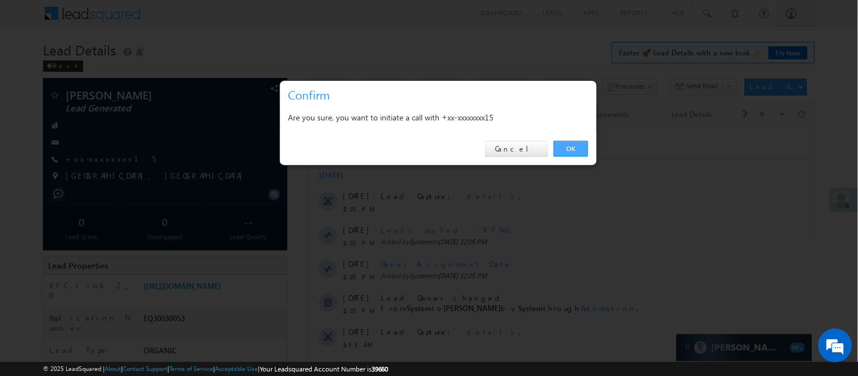
click at [569, 147] on link "OK" at bounding box center [571, 149] width 34 height 16
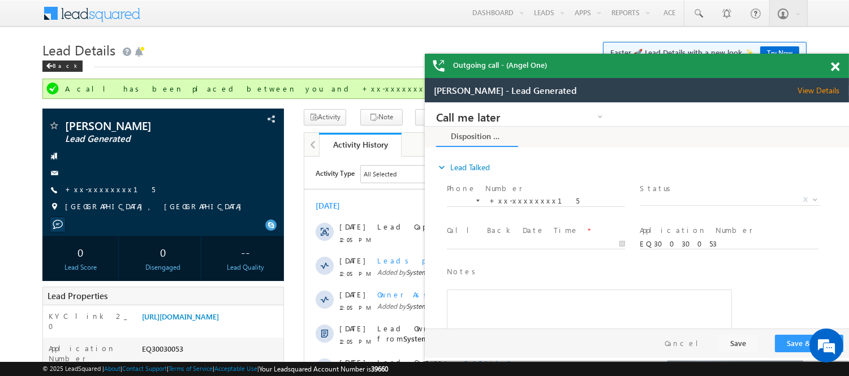
click at [833, 68] on span at bounding box center [835, 67] width 8 height 10
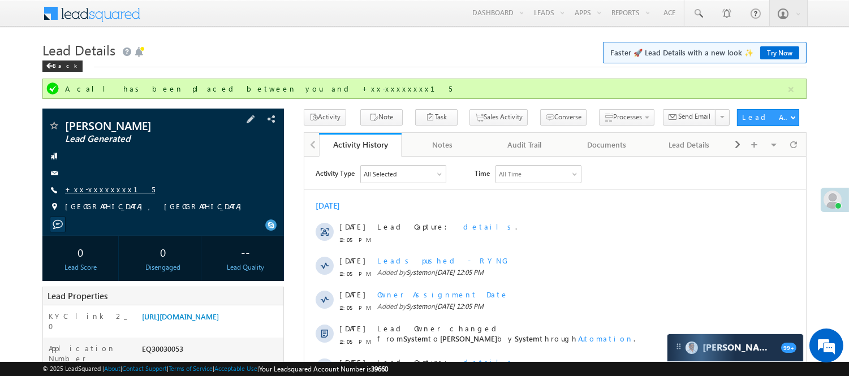
click at [91, 188] on link "+xx-xxxxxxxx15" at bounding box center [110, 189] width 90 height 10
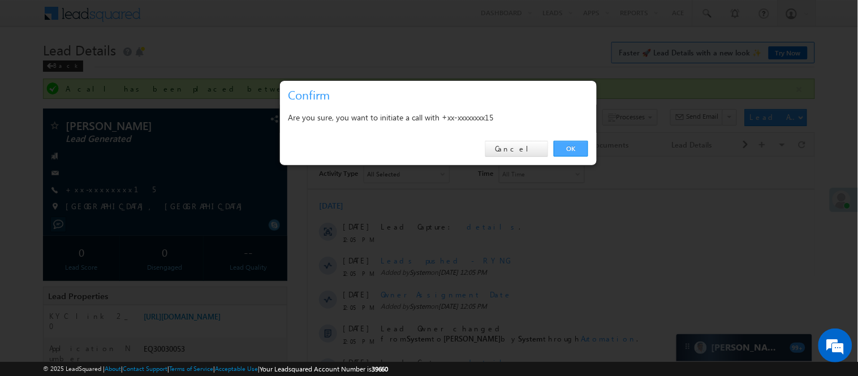
click at [556, 154] on link "OK" at bounding box center [571, 149] width 34 height 16
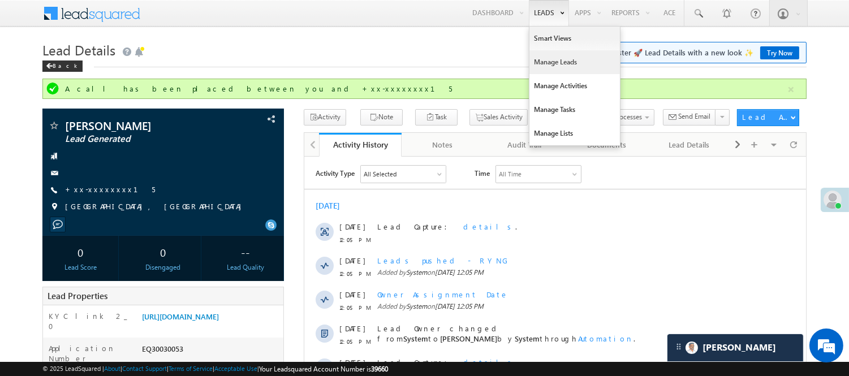
click at [546, 59] on link "Manage Leads" at bounding box center [574, 62] width 90 height 24
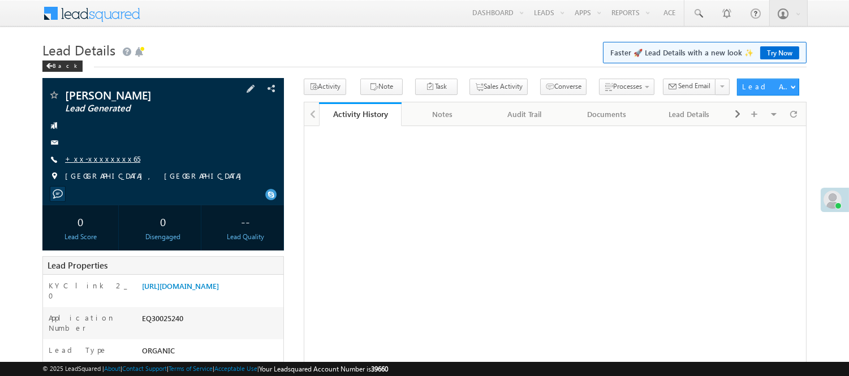
click at [102, 159] on link "+xx-xxxxxxxx65" at bounding box center [102, 159] width 75 height 10
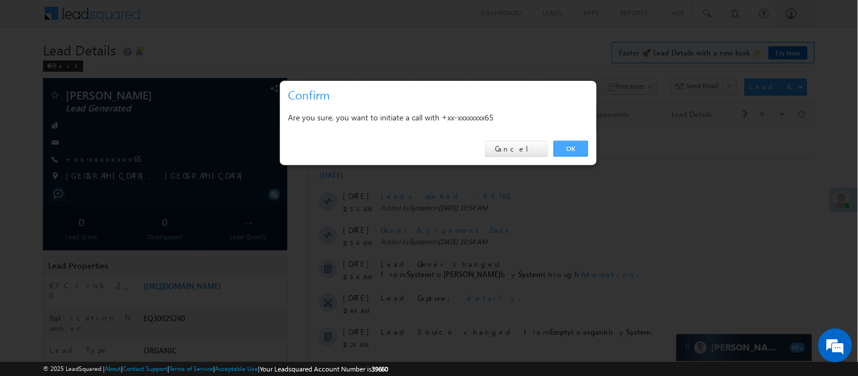
click at [572, 148] on link "OK" at bounding box center [571, 149] width 34 height 16
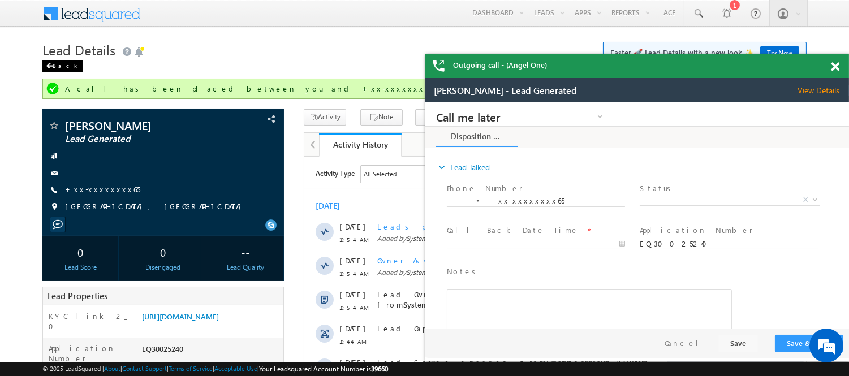
click at [59, 64] on div "Back" at bounding box center [62, 66] width 40 height 11
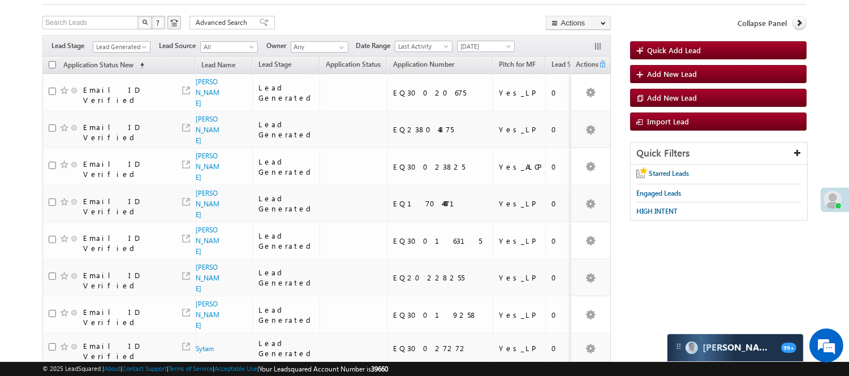
scroll to position [329, 0]
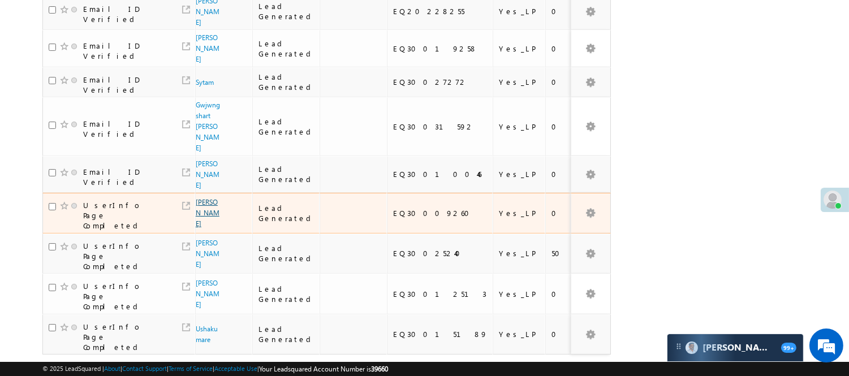
click at [205, 198] on link "[PERSON_NAME]" at bounding box center [208, 213] width 24 height 30
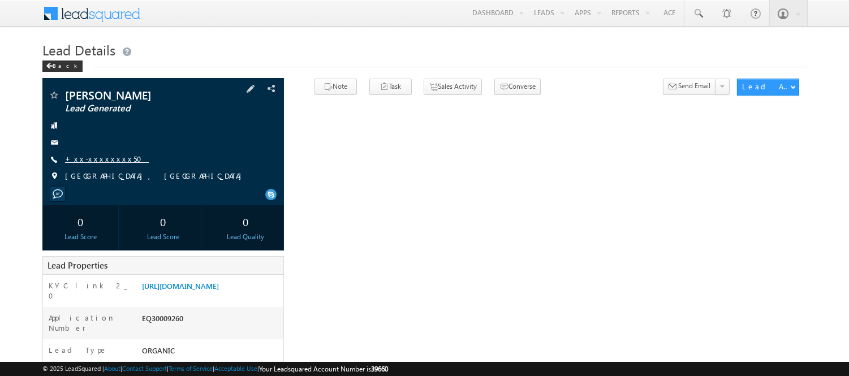
click at [97, 161] on link "+xx-xxxxxxxx50" at bounding box center [107, 159] width 84 height 10
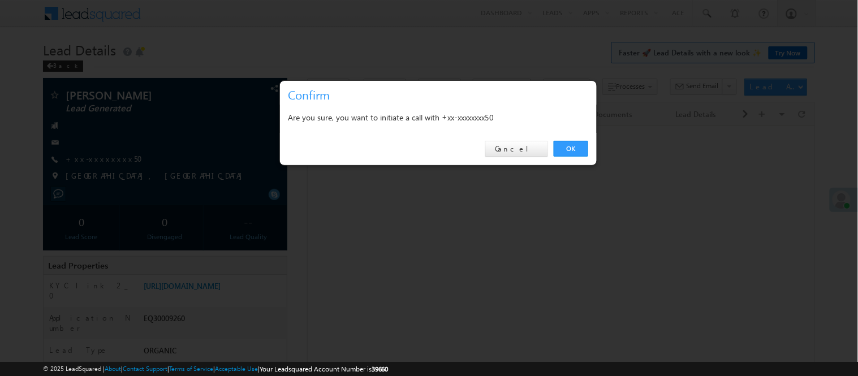
click at [571, 139] on div "OK Cancel" at bounding box center [438, 149] width 317 height 32
click at [572, 145] on link "OK" at bounding box center [571, 149] width 34 height 16
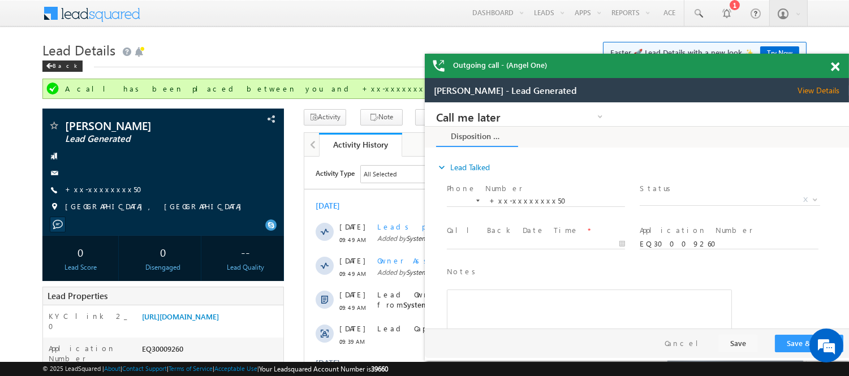
click at [834, 66] on span at bounding box center [835, 67] width 8 height 10
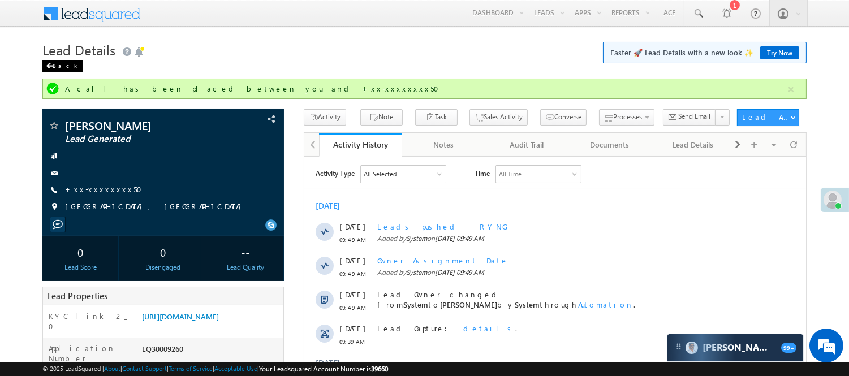
click at [63, 66] on div "Back" at bounding box center [62, 66] width 40 height 11
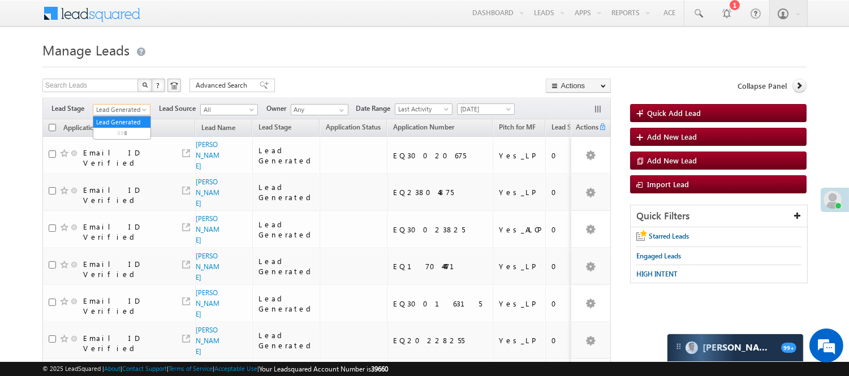
click at [122, 111] on span "Lead Generated" at bounding box center [120, 110] width 54 height 10
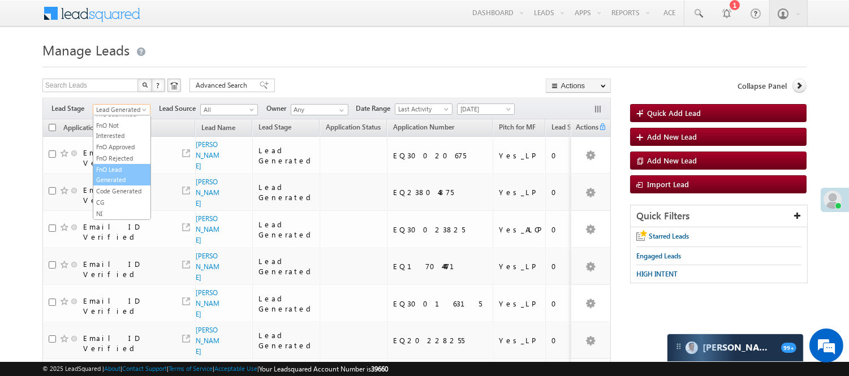
scroll to position [280, 0]
click at [114, 186] on link "Code Generated" at bounding box center [121, 191] width 57 height 10
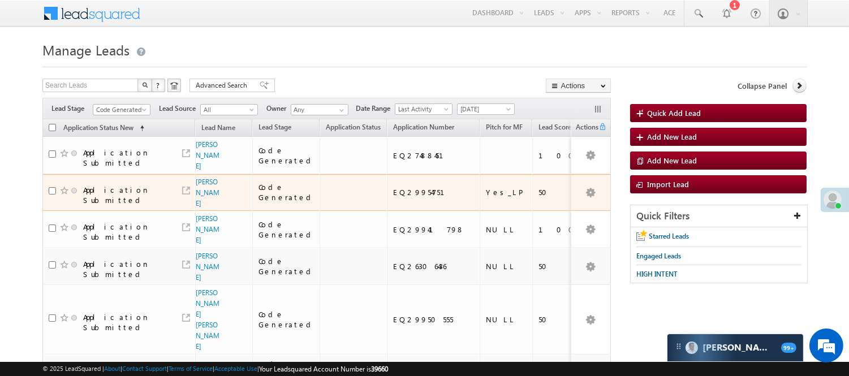
scroll to position [63, 0]
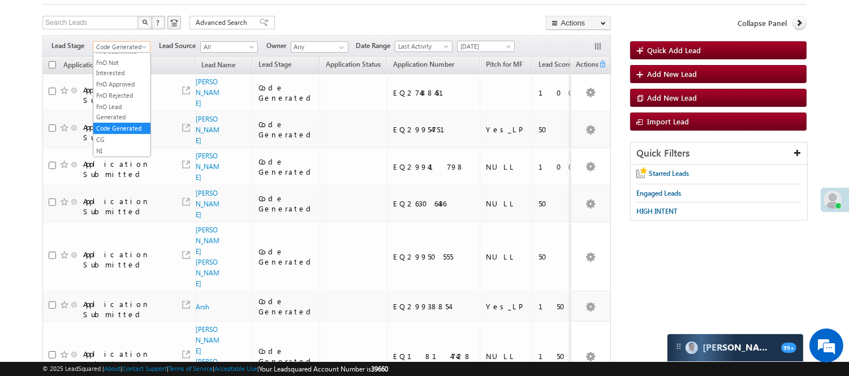
click at [128, 49] on span "Code Generated" at bounding box center [120, 47] width 54 height 10
click at [121, 71] on link "Lead Generated" at bounding box center [121, 71] width 57 height 10
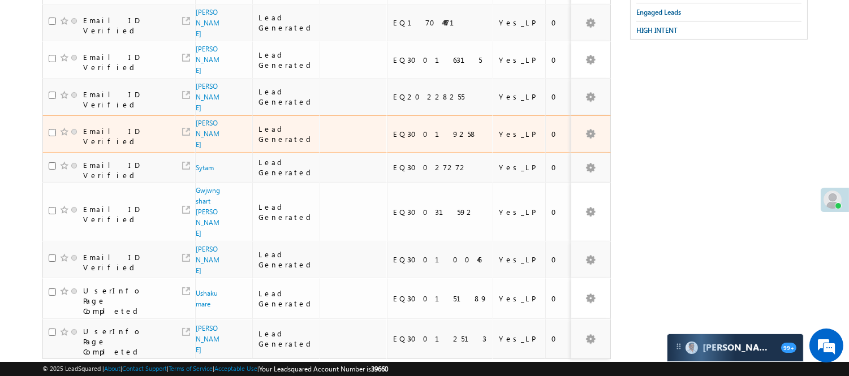
scroll to position [244, 0]
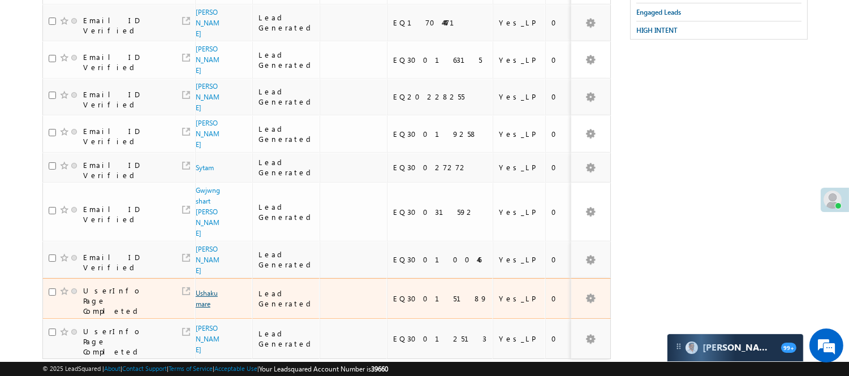
click at [202, 289] on link "Ushakumare" at bounding box center [207, 298] width 22 height 19
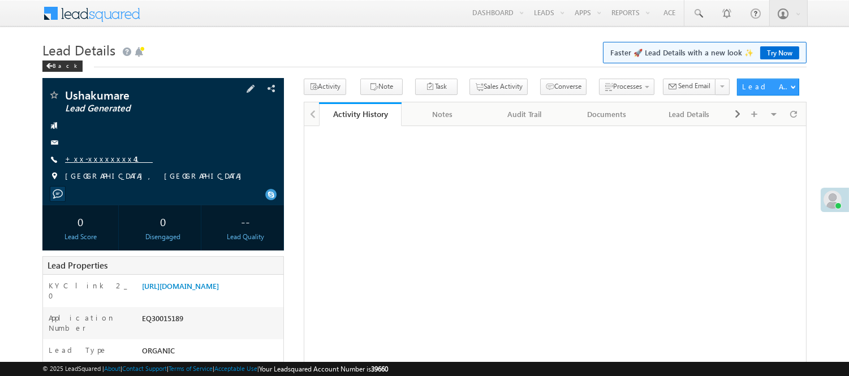
click at [105, 159] on link "+xx-xxxxxxxx41" at bounding box center [109, 159] width 88 height 10
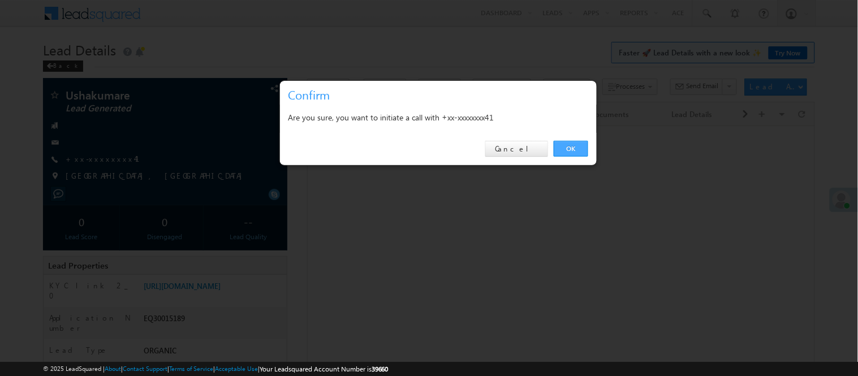
click at [562, 148] on link "OK" at bounding box center [571, 149] width 34 height 16
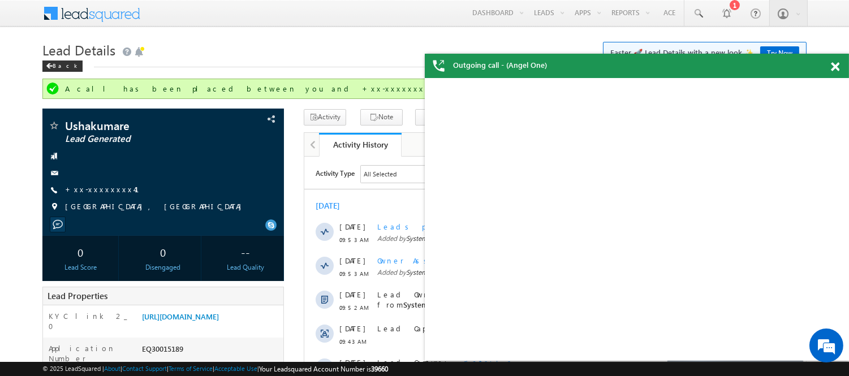
click at [834, 65] on span at bounding box center [835, 67] width 8 height 10
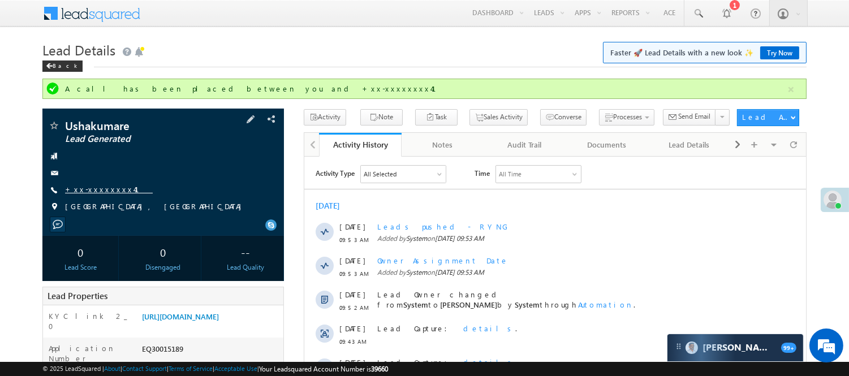
click at [94, 191] on link "+xx-xxxxxxxx41" at bounding box center [109, 189] width 88 height 10
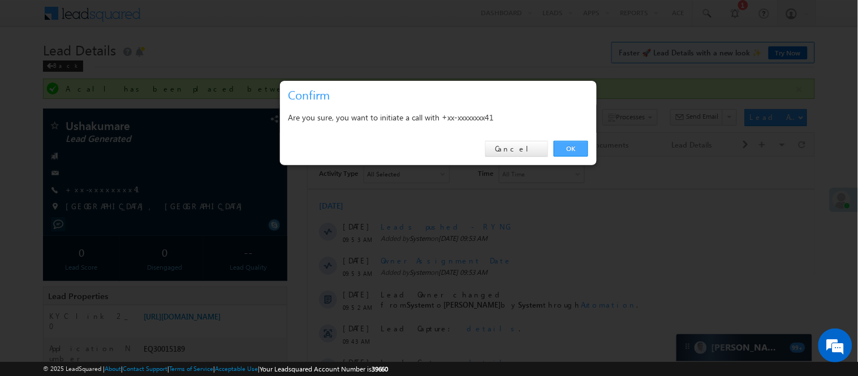
click at [586, 143] on link "OK" at bounding box center [571, 149] width 34 height 16
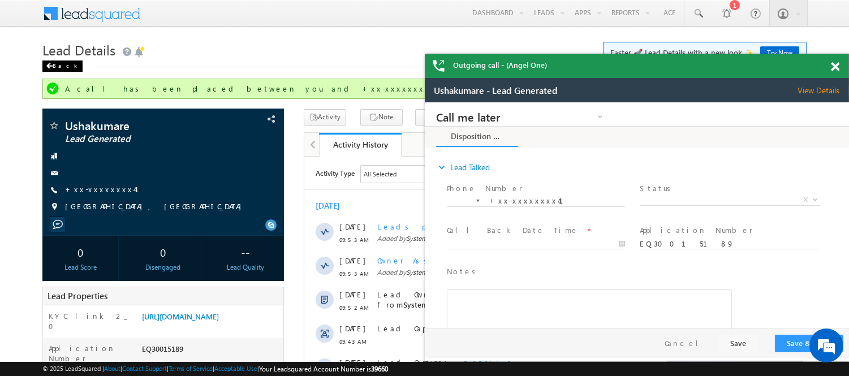
click at [61, 63] on div "Back" at bounding box center [62, 66] width 40 height 11
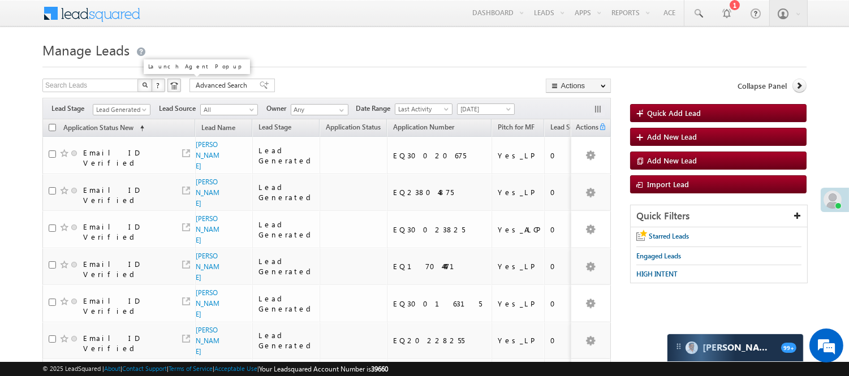
scroll to position [217, 0]
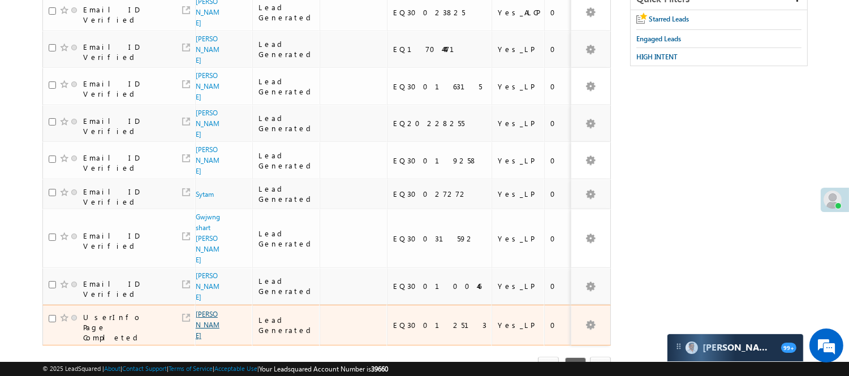
click at [202, 310] on link "[PERSON_NAME]" at bounding box center [208, 325] width 24 height 30
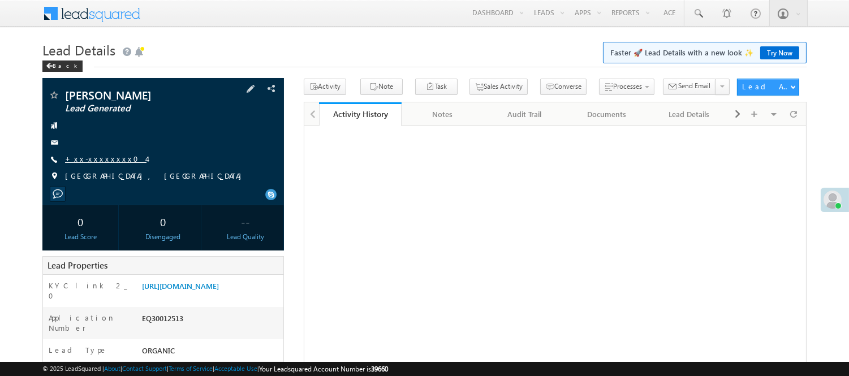
click at [107, 157] on link "+xx-xxxxxxxx04" at bounding box center [105, 159] width 81 height 10
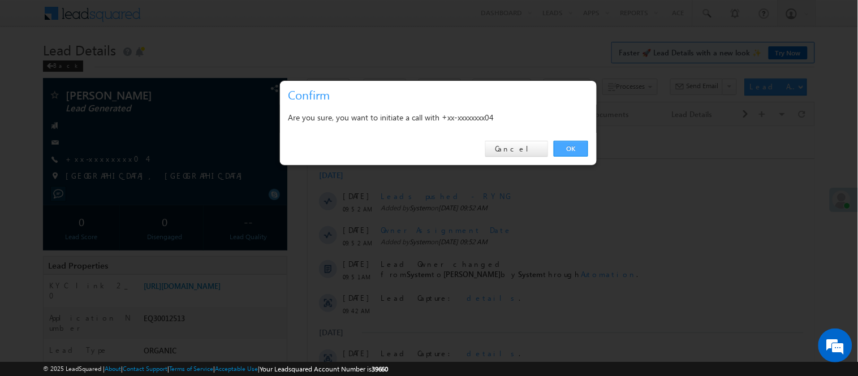
drag, startPoint x: 575, startPoint y: 144, endPoint x: 267, endPoint y: 15, distance: 333.0
click at [575, 144] on link "OK" at bounding box center [571, 149] width 34 height 16
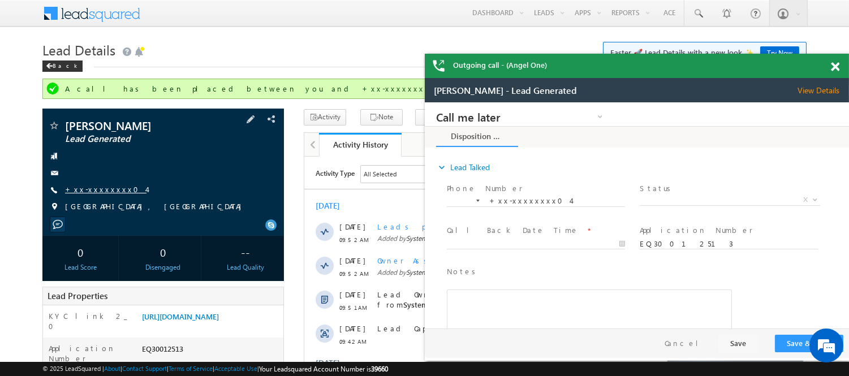
click at [103, 187] on link "+xx-xxxxxxxx04" at bounding box center [105, 189] width 81 height 10
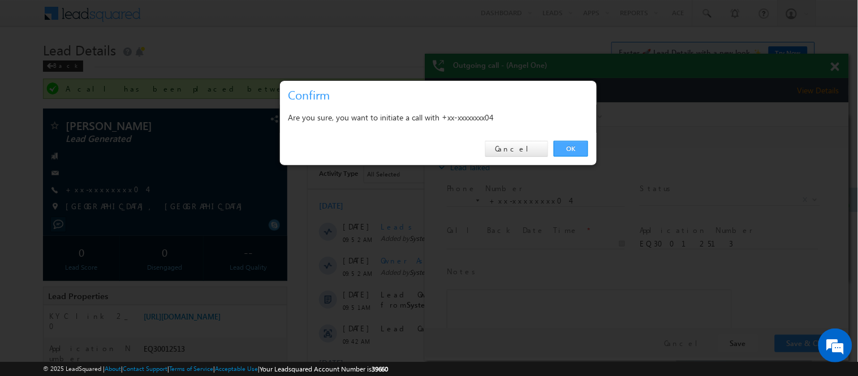
click at [583, 145] on link "OK" at bounding box center [571, 149] width 34 height 16
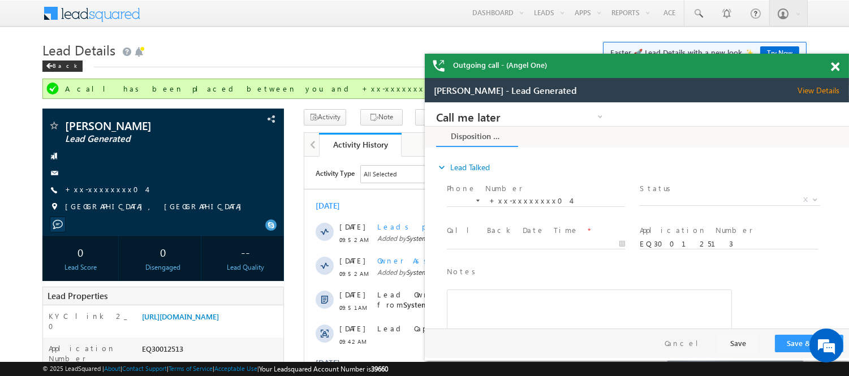
click at [836, 69] on span at bounding box center [835, 67] width 8 height 10
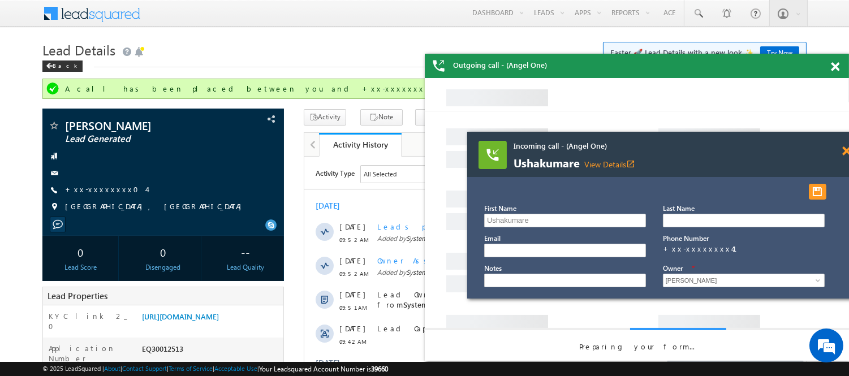
click at [848, 151] on span at bounding box center [846, 151] width 8 height 10
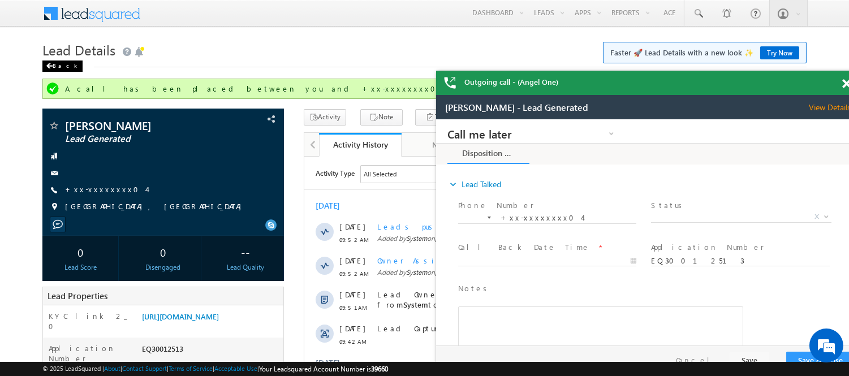
click at [57, 63] on div "Back" at bounding box center [62, 66] width 40 height 11
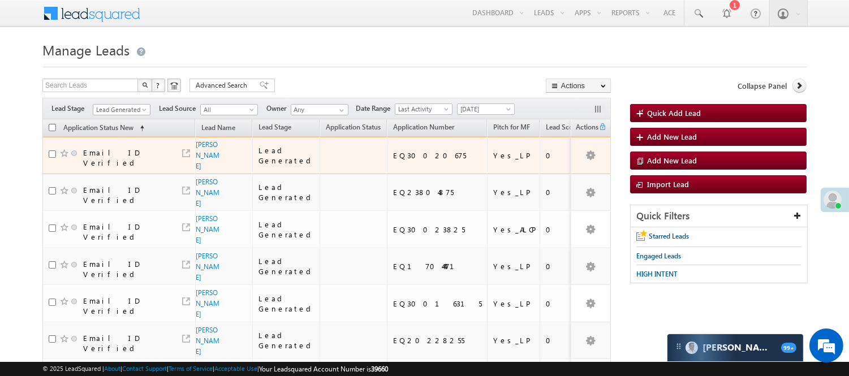
scroll to position [191, 0]
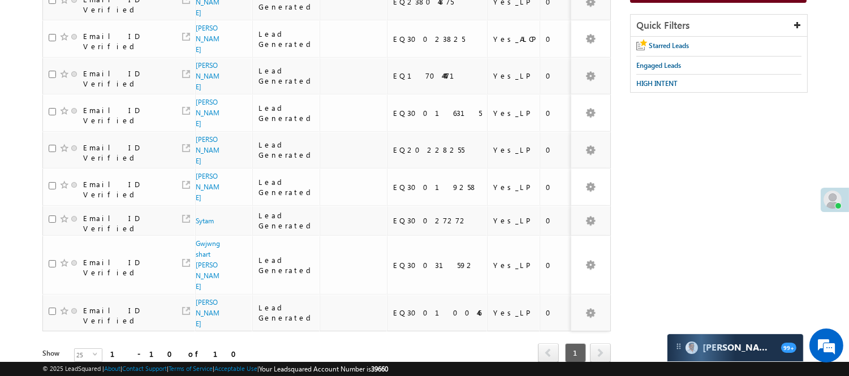
click at [201, 128] on div "View Lead" at bounding box center [200, 140] width 68 height 24
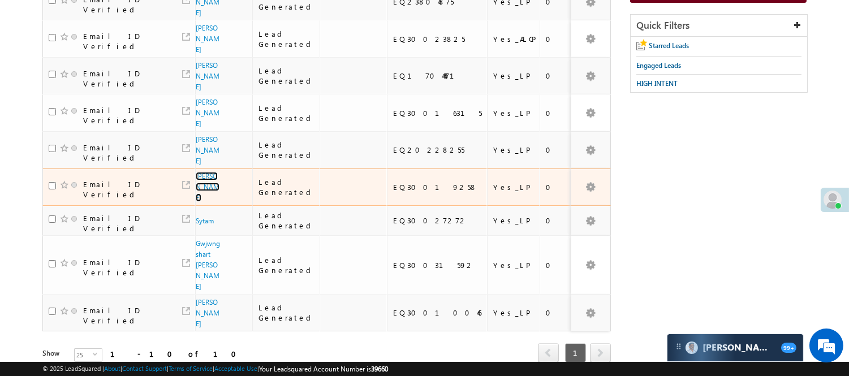
click at [201, 172] on link "[PERSON_NAME]" at bounding box center [208, 187] width 24 height 30
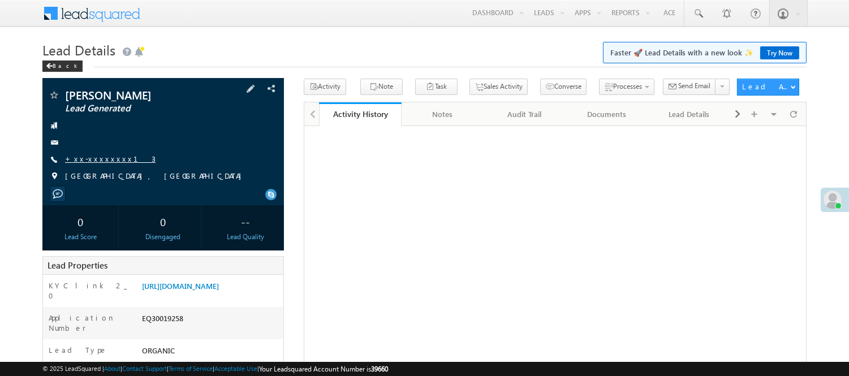
click at [81, 159] on link "+xx-xxxxxxxx13" at bounding box center [110, 159] width 90 height 10
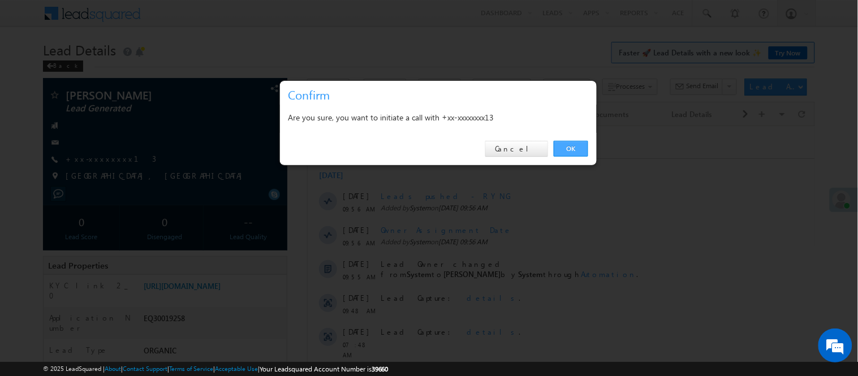
click at [573, 145] on link "OK" at bounding box center [571, 149] width 34 height 16
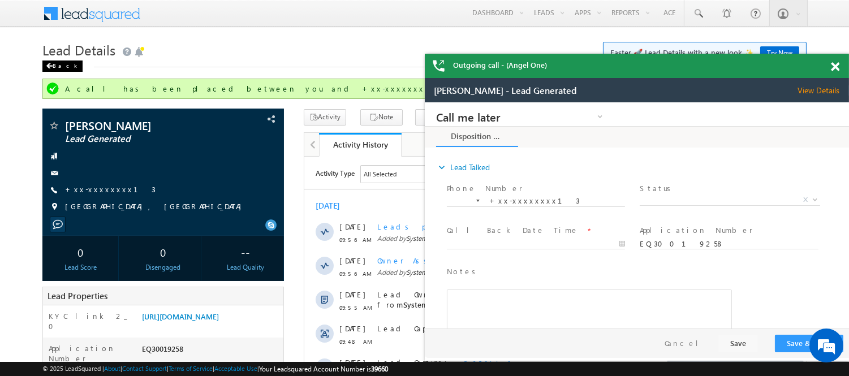
click at [59, 64] on div "Back" at bounding box center [62, 66] width 40 height 11
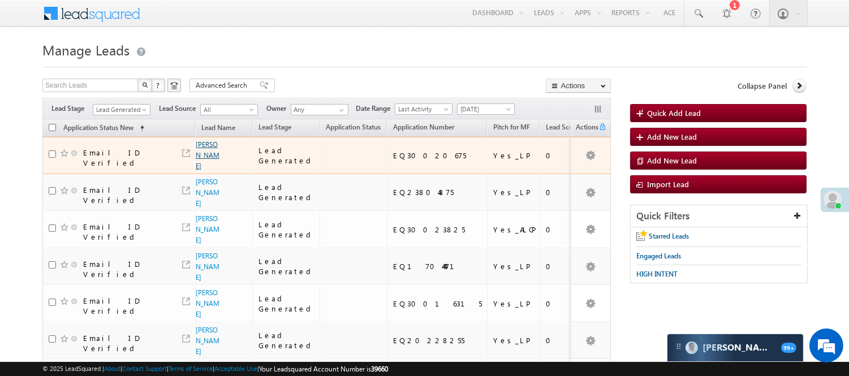
click at [197, 153] on link "[PERSON_NAME]" at bounding box center [208, 155] width 24 height 30
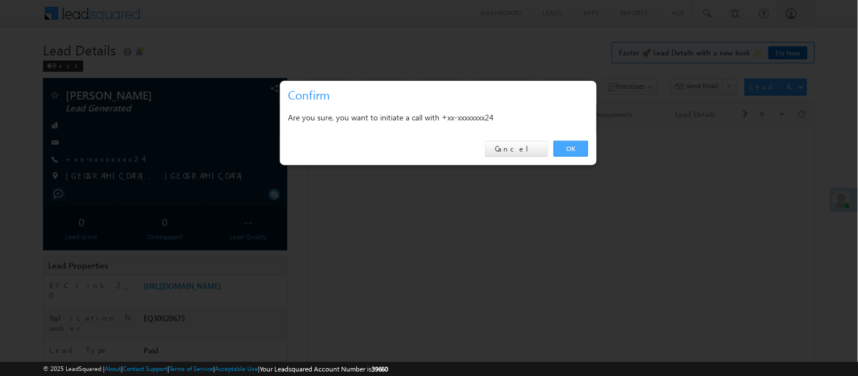
click at [561, 143] on link "OK" at bounding box center [571, 149] width 34 height 16
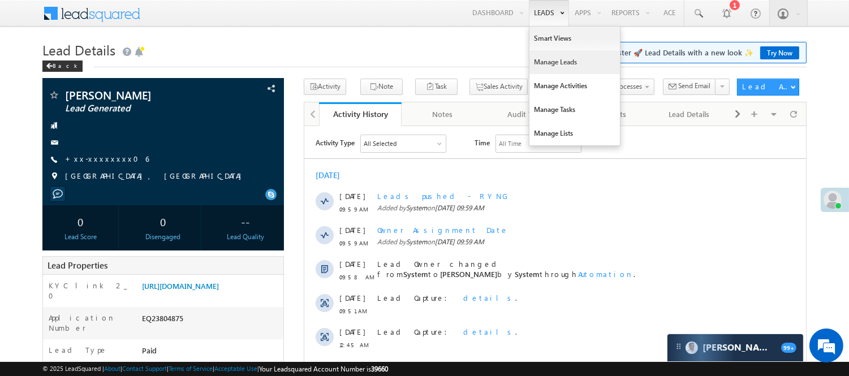
click at [547, 59] on link "Manage Leads" at bounding box center [574, 62] width 90 height 24
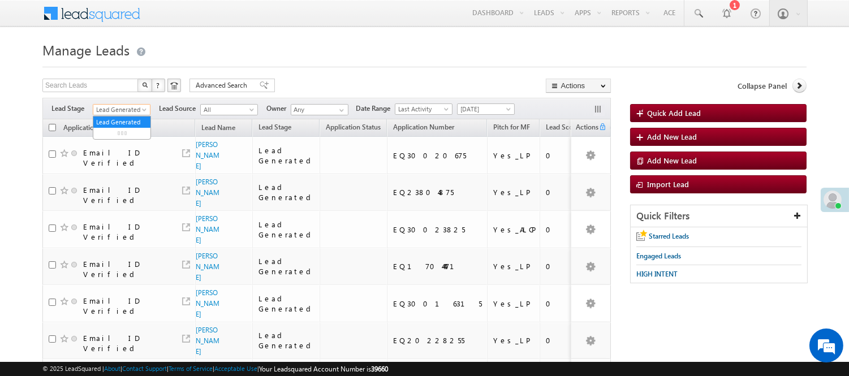
click at [133, 114] on span "Lead Generated" at bounding box center [120, 110] width 54 height 10
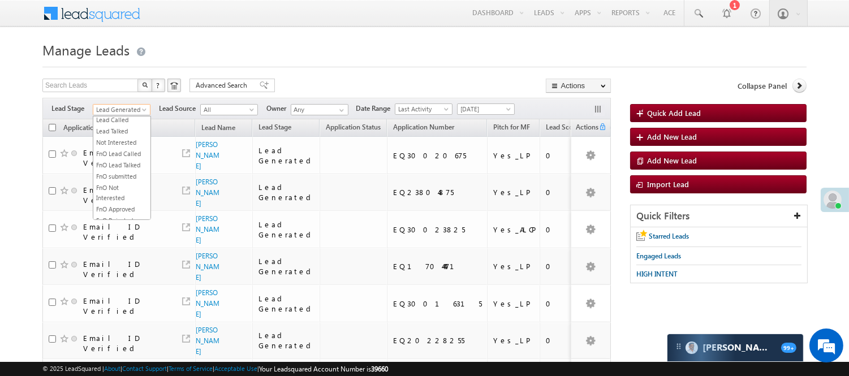
scroll to position [92, 0]
click at [118, 176] on link "Under Objection" at bounding box center [121, 171] width 57 height 10
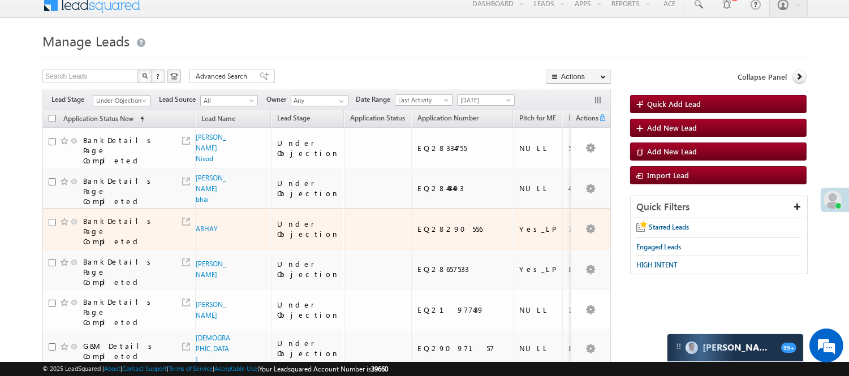
scroll to position [63, 0]
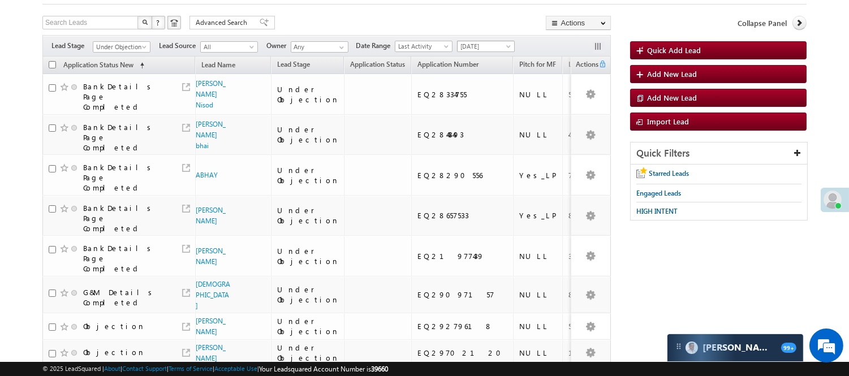
click at [495, 46] on span "[DATE]" at bounding box center [484, 46] width 54 height 10
click at [486, 80] on link "[DATE]" at bounding box center [488, 84] width 57 height 10
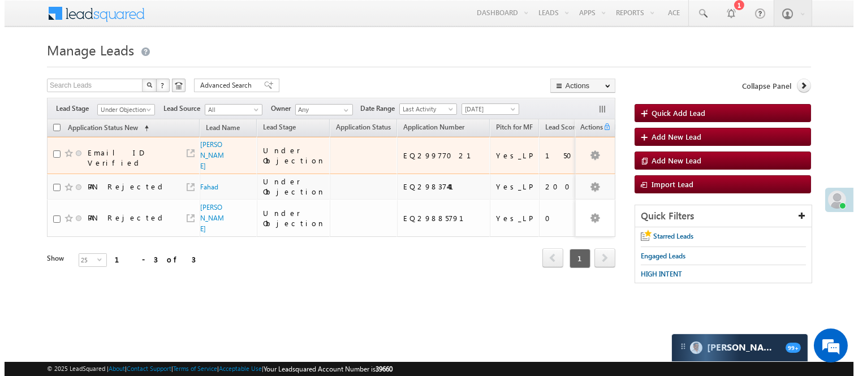
scroll to position [0, 0]
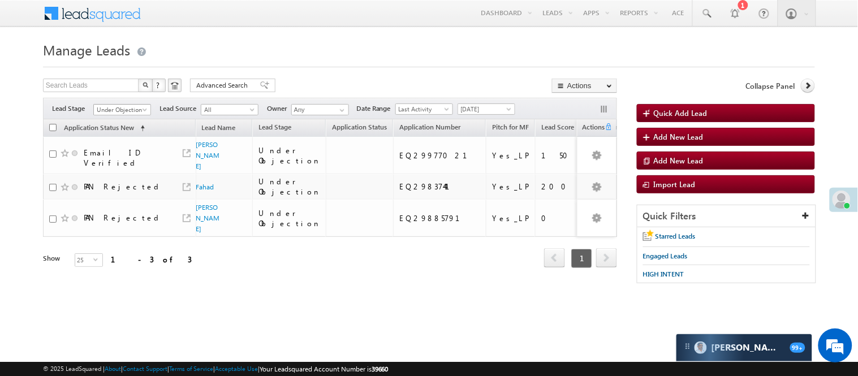
click at [110, 110] on span "Under Objection" at bounding box center [121, 110] width 54 height 10
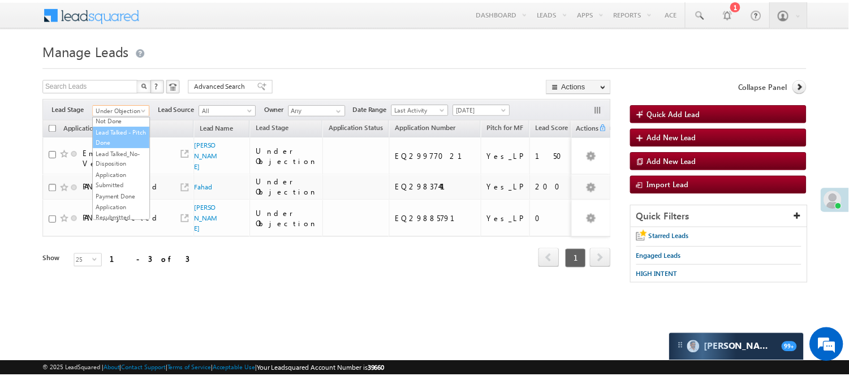
scroll to position [63, 0]
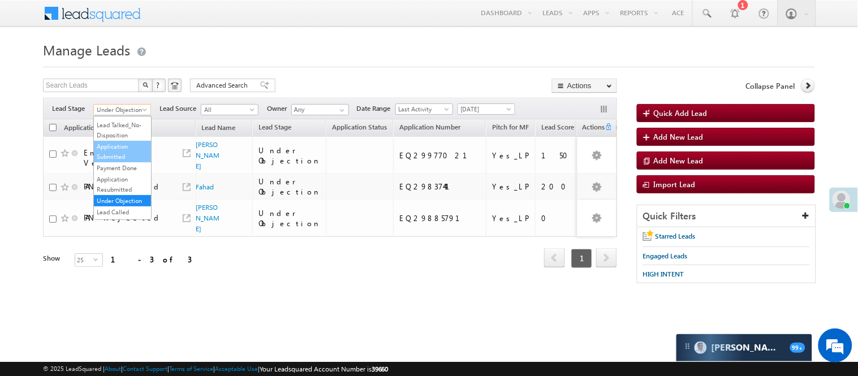
click at [121, 162] on link "Application Submitted" at bounding box center [122, 151] width 57 height 20
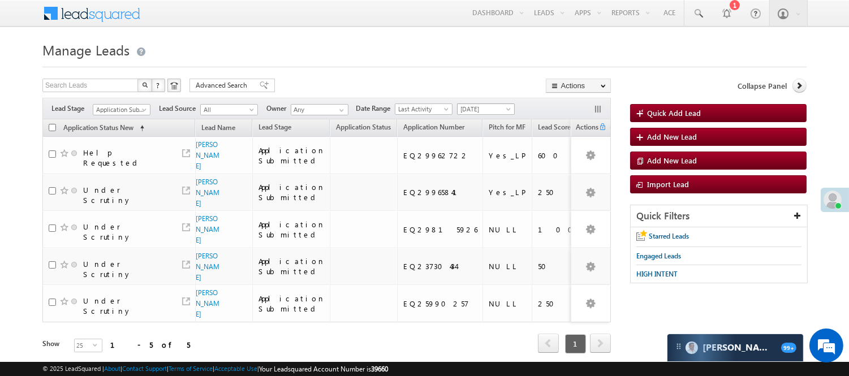
click at [474, 110] on span "[DATE]" at bounding box center [484, 109] width 54 height 10
click at [477, 122] on link "All Time" at bounding box center [488, 121] width 57 height 10
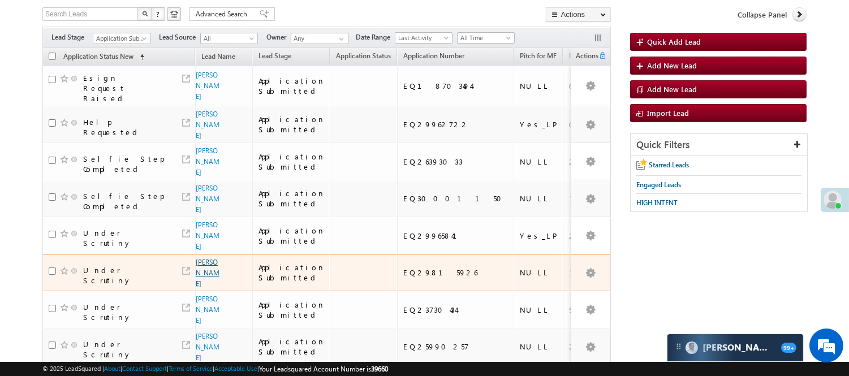
scroll to position [64, 0]
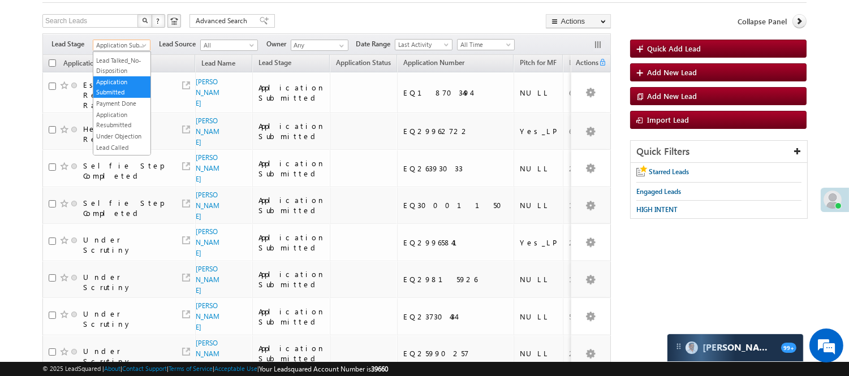
click at [122, 48] on span "Application Submitted" at bounding box center [120, 45] width 54 height 10
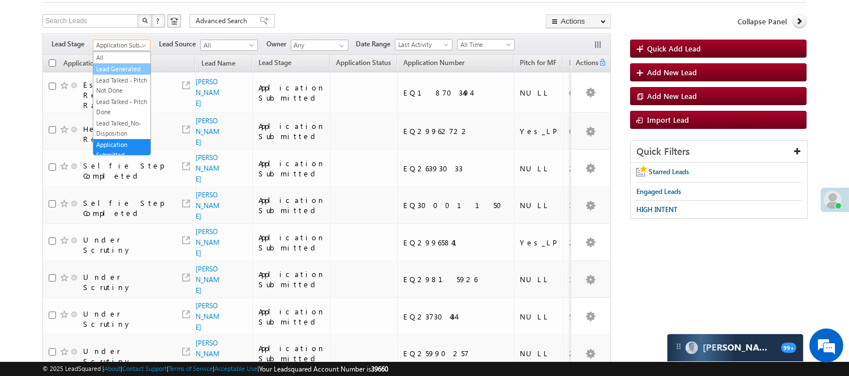
click at [116, 74] on link "Lead Generated" at bounding box center [121, 69] width 57 height 10
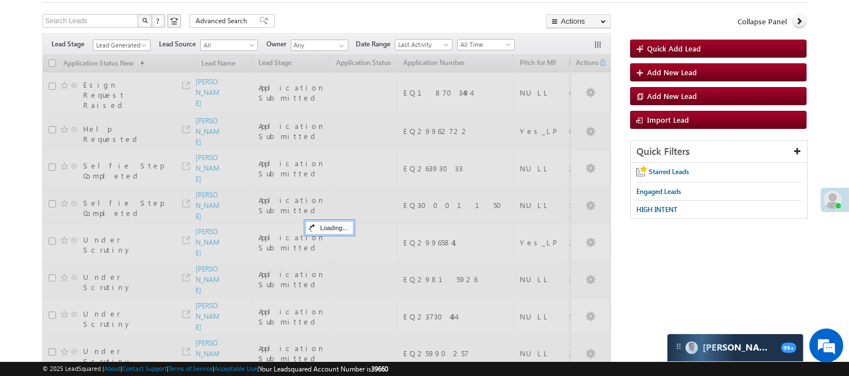
click at [342, 24] on div "Search Leads X ? 8 results found Advanced Search Advanced Search Advanced searc…" at bounding box center [326, 22] width 568 height 16
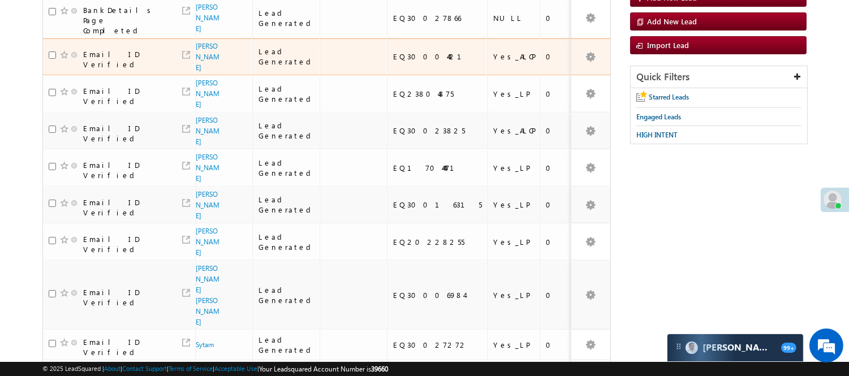
scroll to position [2, 0]
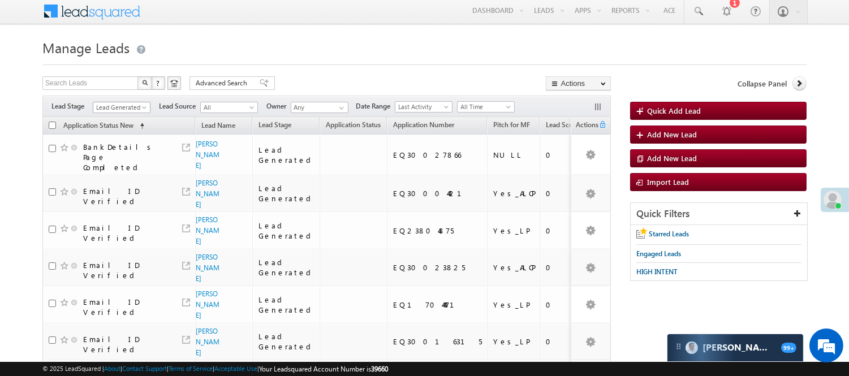
click at [112, 110] on span "Lead Generated" at bounding box center [120, 107] width 54 height 10
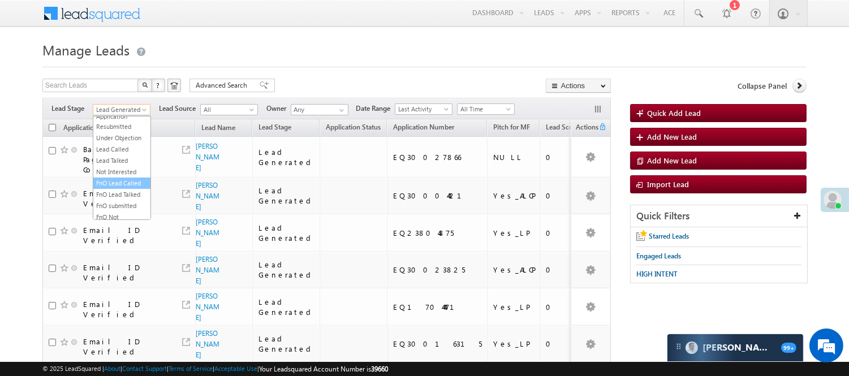
scroll to position [280, 0]
click at [122, 192] on link "Code Generated" at bounding box center [121, 191] width 57 height 10
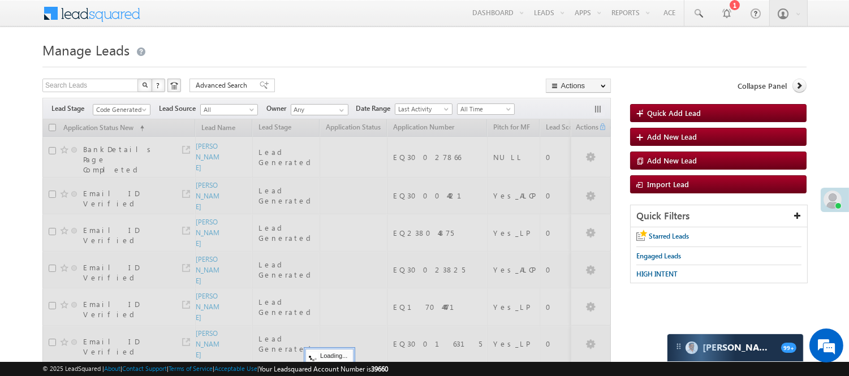
click at [420, 46] on h1 "Manage Leads" at bounding box center [424, 49] width 764 height 22
click at [498, 103] on link "All Time" at bounding box center [486, 108] width 58 height 11
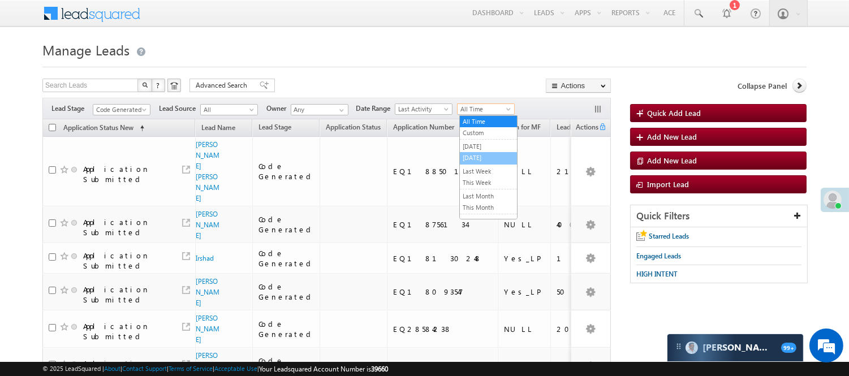
click at [479, 164] on li "[DATE]" at bounding box center [488, 158] width 57 height 12
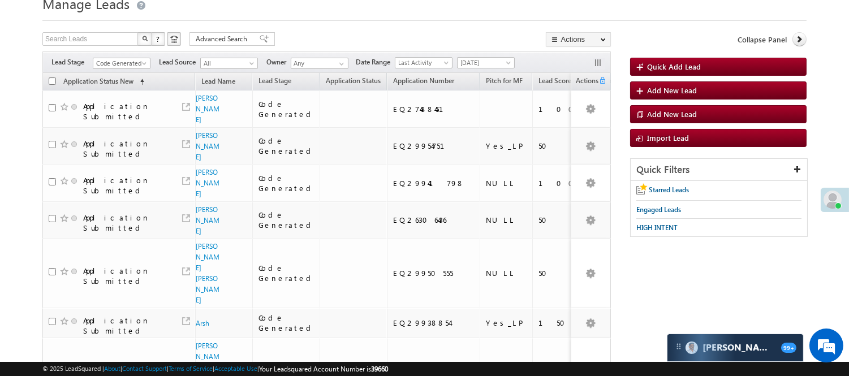
scroll to position [0, 0]
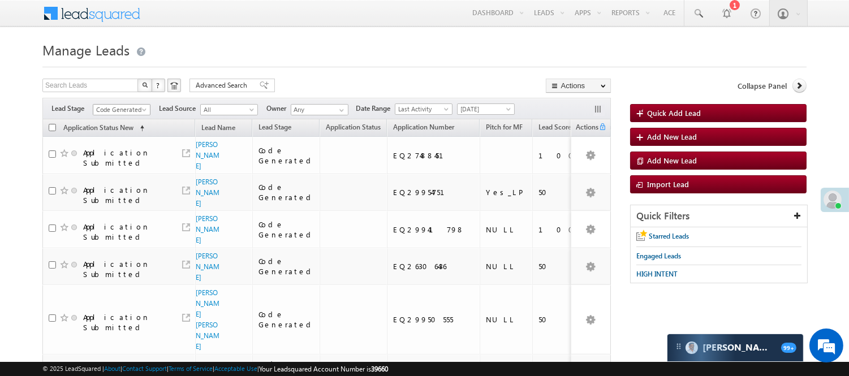
click at [132, 110] on span "Code Generated" at bounding box center [120, 110] width 54 height 10
click at [119, 139] on link "Lead Generated" at bounding box center [121, 133] width 57 height 10
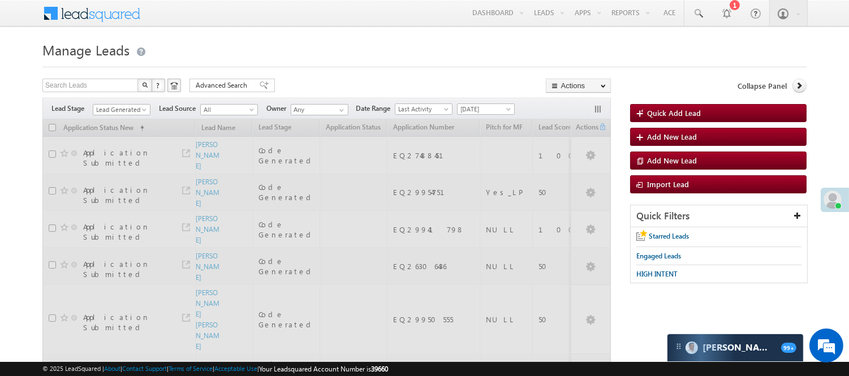
click at [361, 62] on div at bounding box center [424, 63] width 764 height 7
click at [124, 106] on span "Lead Generated" at bounding box center [120, 110] width 54 height 10
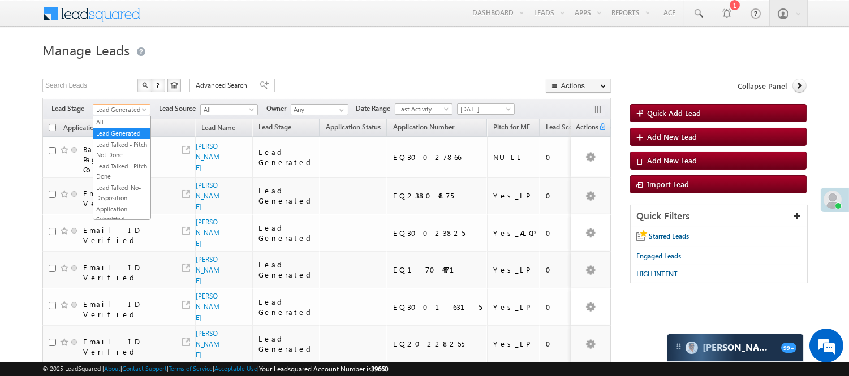
click at [311, 66] on div at bounding box center [424, 63] width 764 height 7
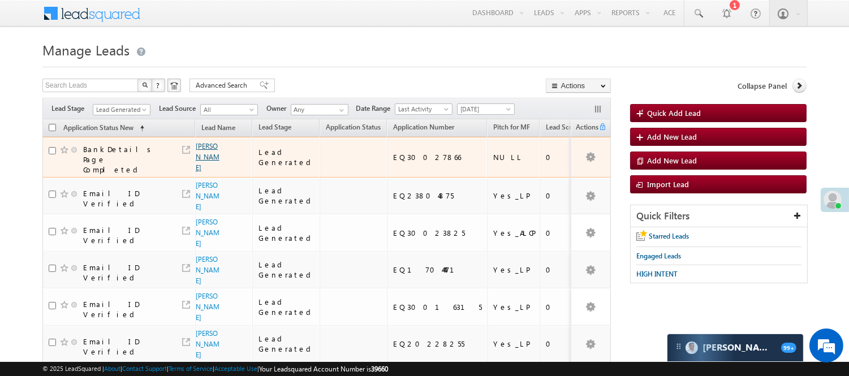
click at [204, 149] on link "Ravi" at bounding box center [208, 157] width 24 height 30
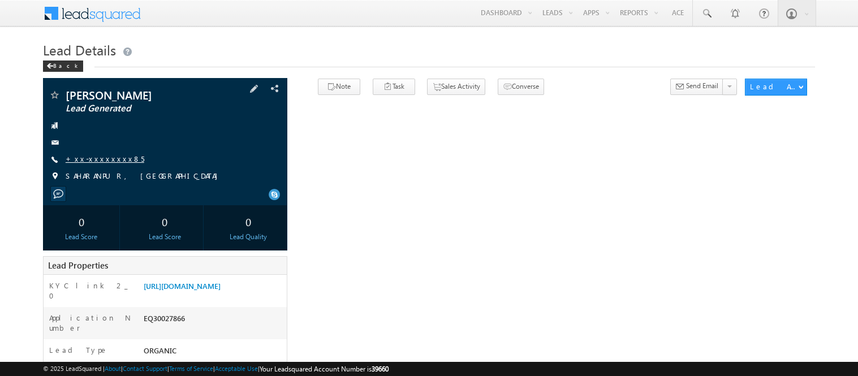
click at [116, 155] on div "+xx-xxxxxxxx85" at bounding box center [165, 159] width 233 height 11
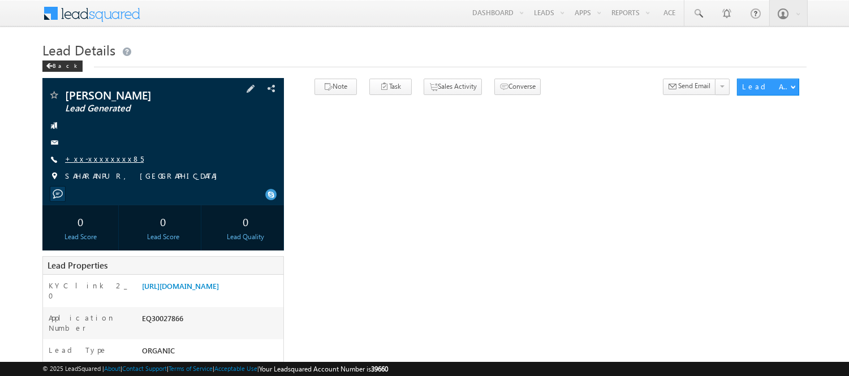
click at [94, 160] on link "+xx-xxxxxxxx85" at bounding box center [104, 159] width 79 height 10
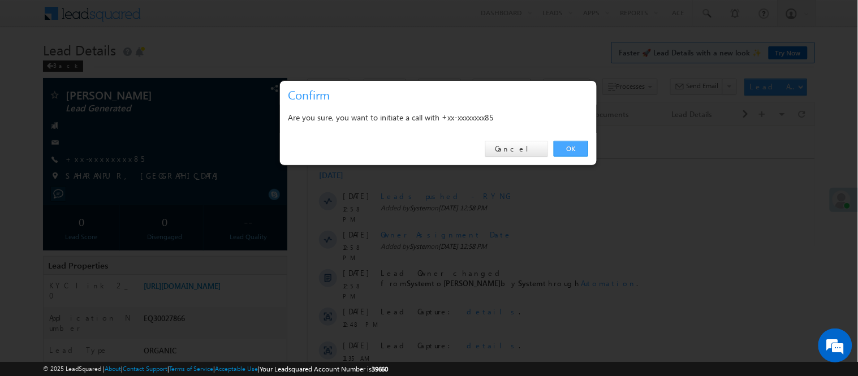
click at [577, 147] on link "OK" at bounding box center [571, 149] width 34 height 16
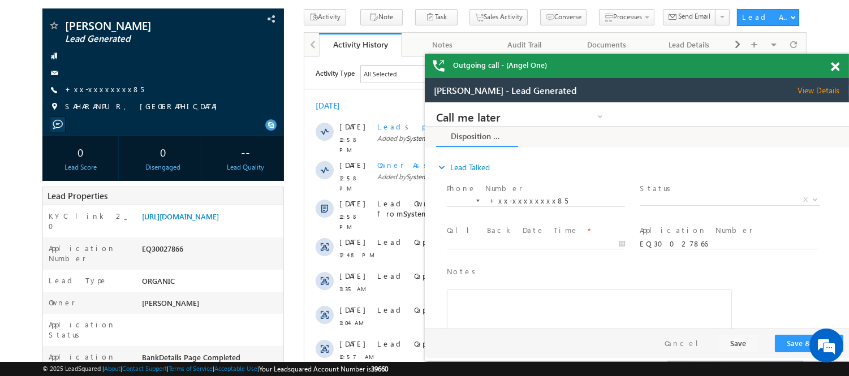
scroll to position [126, 0]
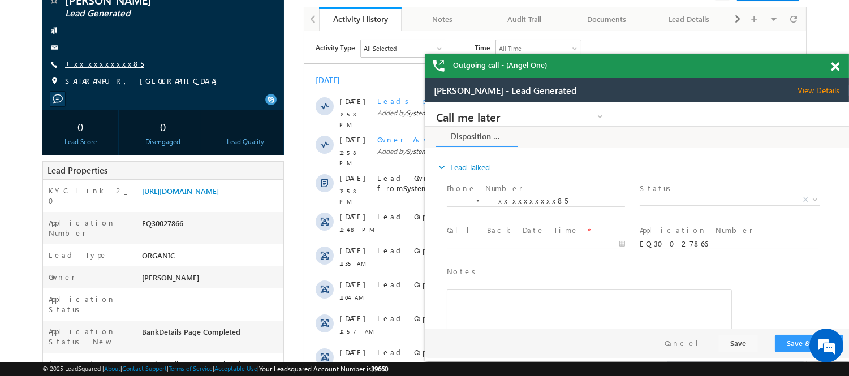
click at [96, 64] on link "+xx-xxxxxxxx85" at bounding box center [104, 64] width 79 height 10
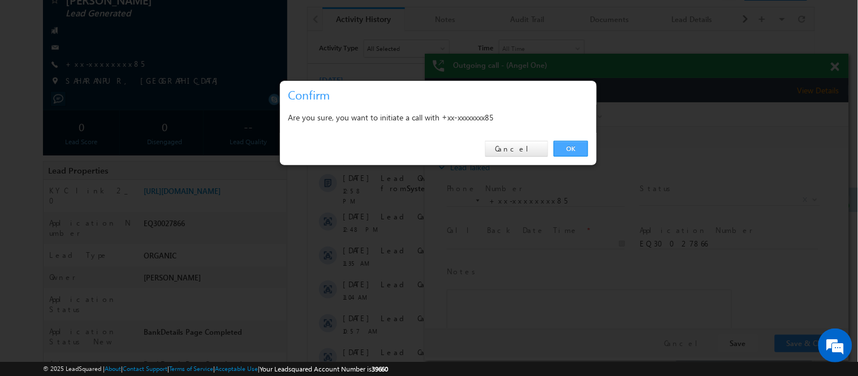
click at [577, 151] on link "OK" at bounding box center [571, 149] width 34 height 16
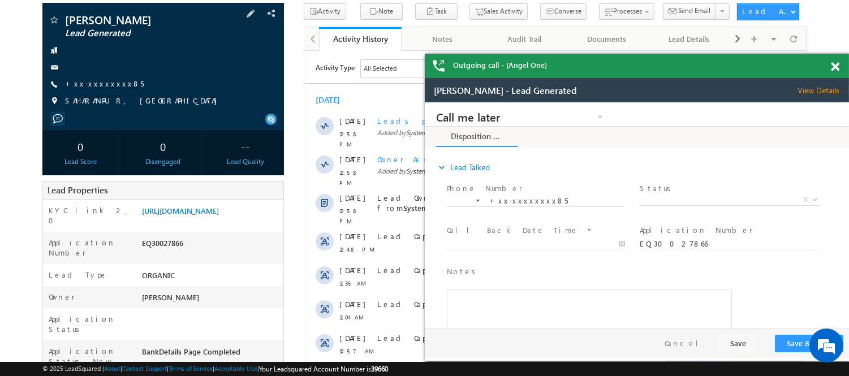
scroll to position [0, 0]
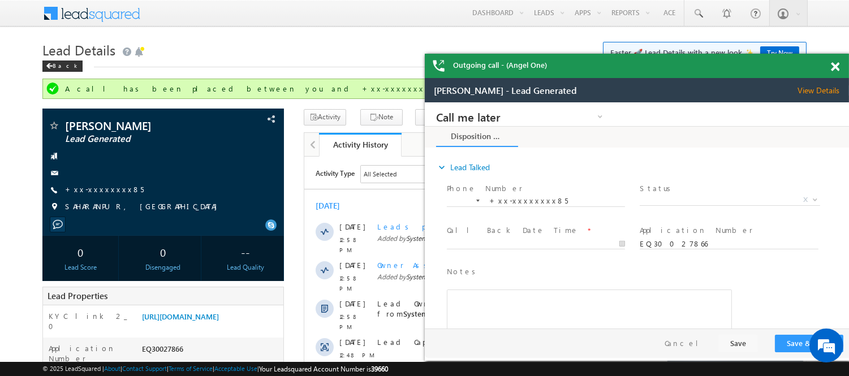
click at [832, 64] on span at bounding box center [835, 67] width 8 height 10
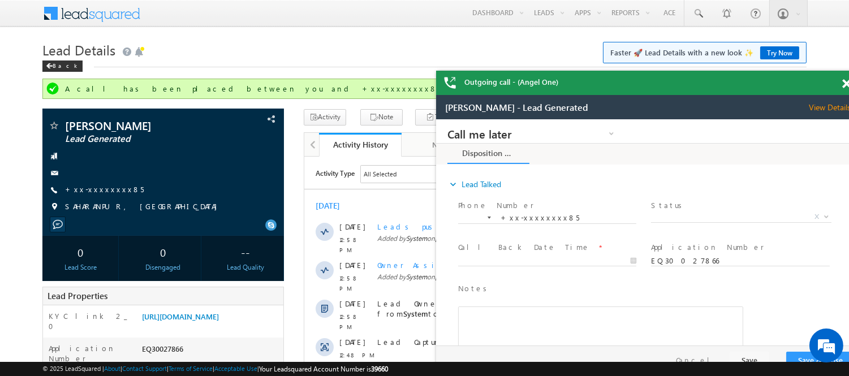
click at [847, 80] on span at bounding box center [846, 84] width 8 height 10
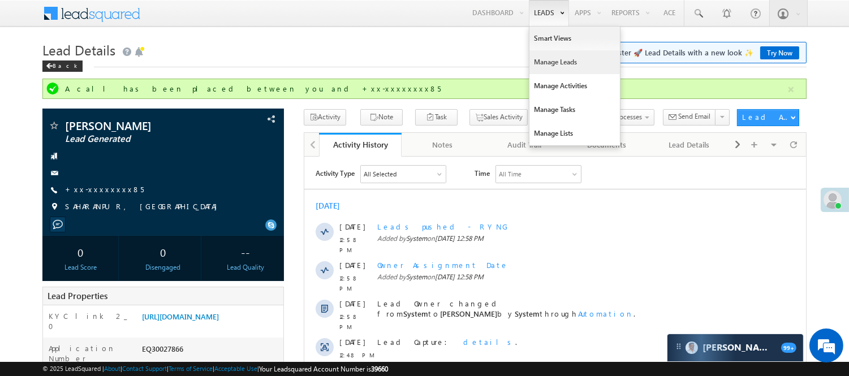
click at [556, 64] on link "Manage Leads" at bounding box center [574, 62] width 90 height 24
click at [556, 65] on link "Manage Leads" at bounding box center [574, 62] width 90 height 24
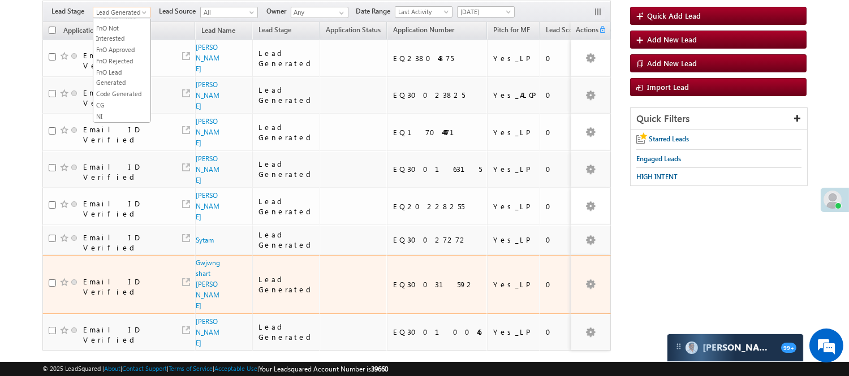
scroll to position [126, 0]
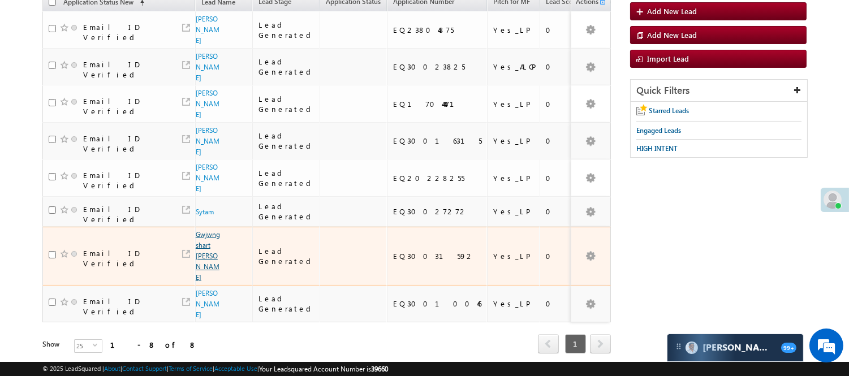
click at [205, 230] on link "Gwjwngshart [PERSON_NAME]" at bounding box center [208, 255] width 24 height 51
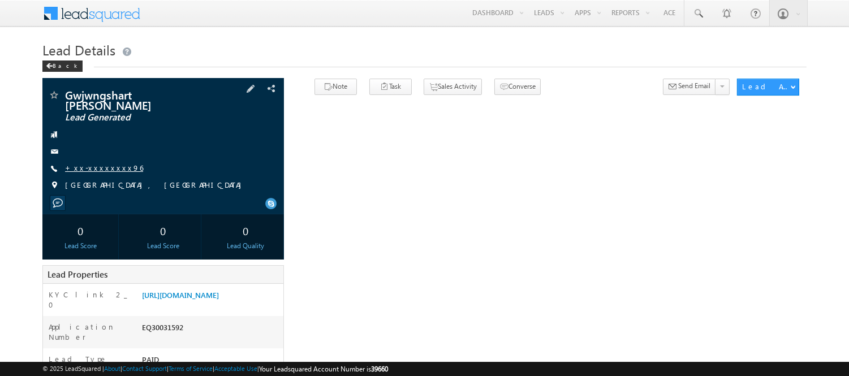
click at [97, 163] on link "+xx-xxxxxxxx96" at bounding box center [104, 168] width 78 height 10
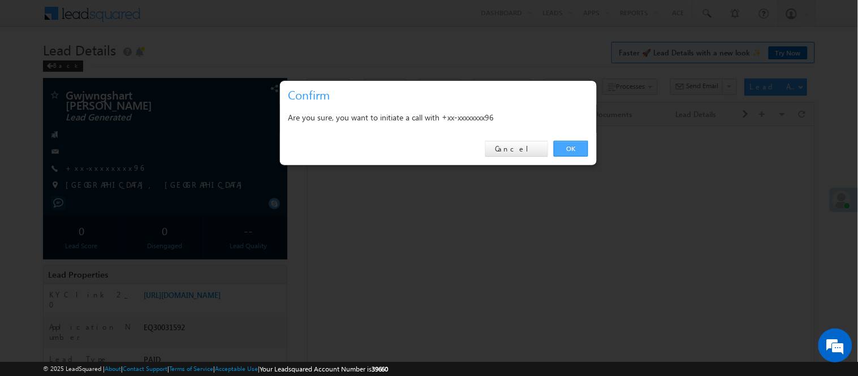
click at [570, 145] on link "OK" at bounding box center [571, 149] width 34 height 16
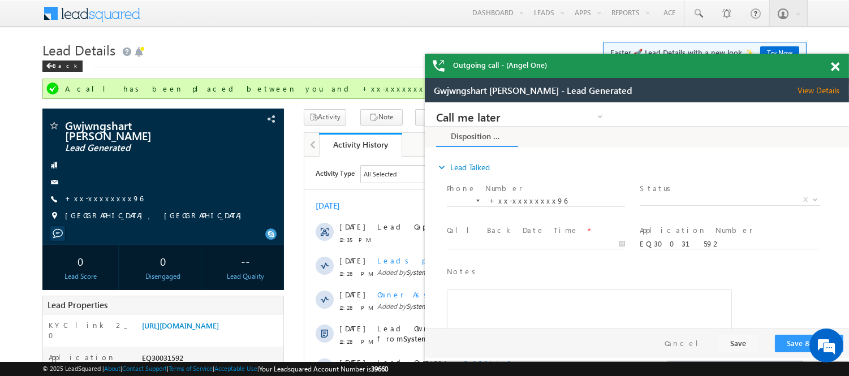
click at [840, 71] on div at bounding box center [841, 65] width 15 height 22
click at [57, 61] on div "Back" at bounding box center [62, 66] width 40 height 11
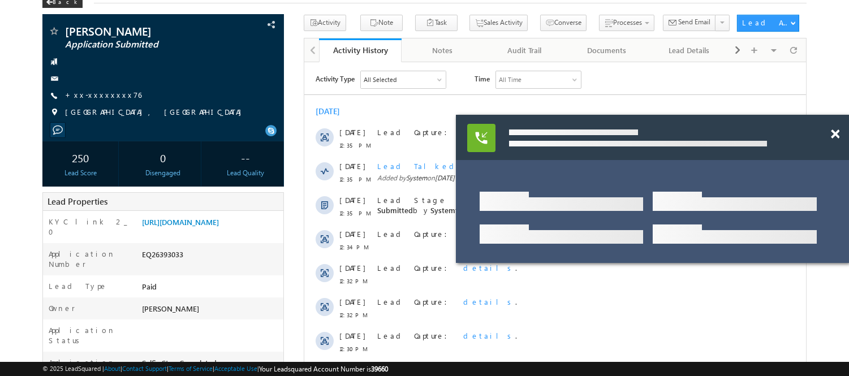
click at [833, 132] on span at bounding box center [835, 134] width 8 height 10
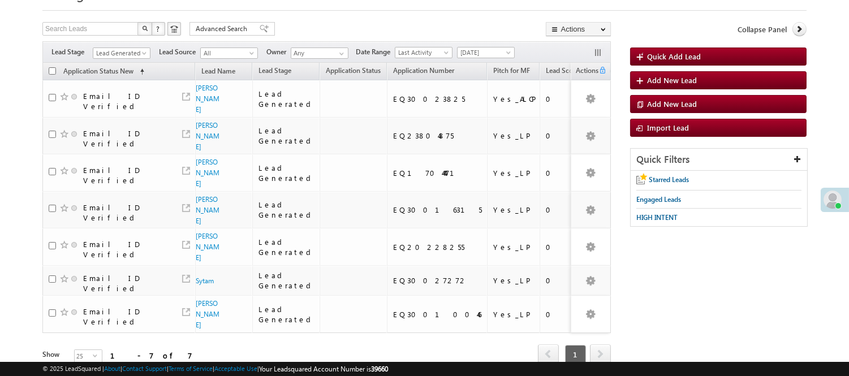
scroll to position [57, 0]
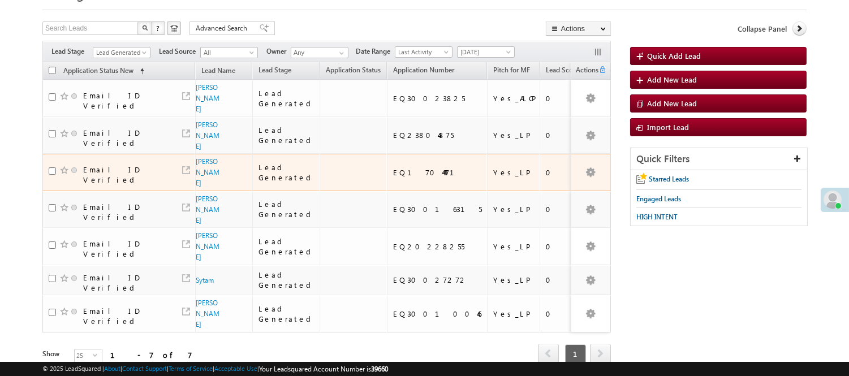
click at [204, 154] on td "Om Yadav" at bounding box center [223, 172] width 57 height 37
click at [204, 157] on link "Om Yadav" at bounding box center [208, 172] width 24 height 30
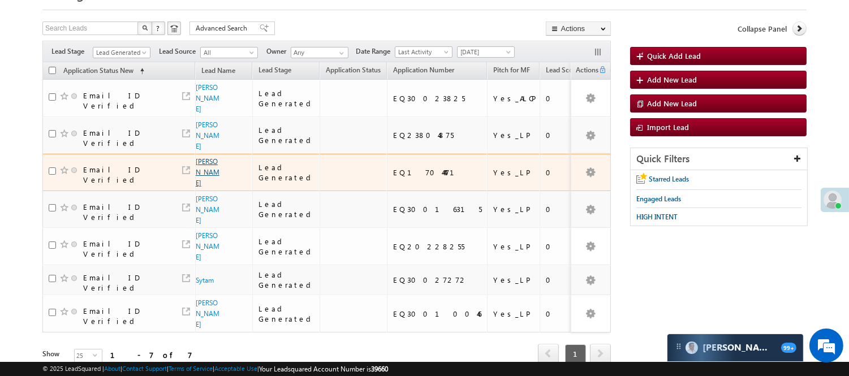
click at [201, 157] on link "Om Yadav" at bounding box center [208, 172] width 24 height 30
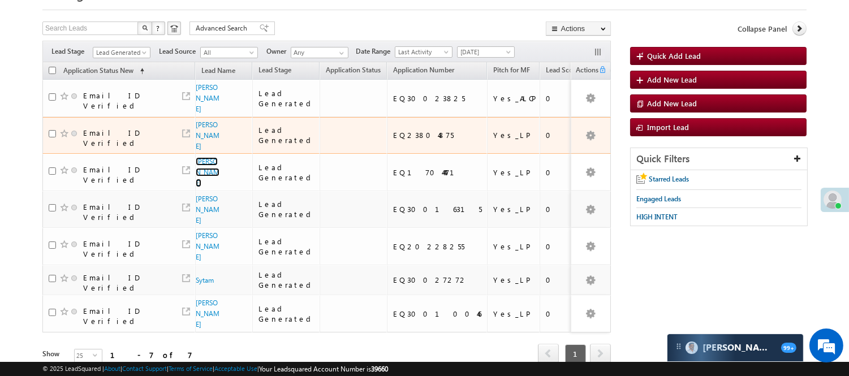
scroll to position [0, 0]
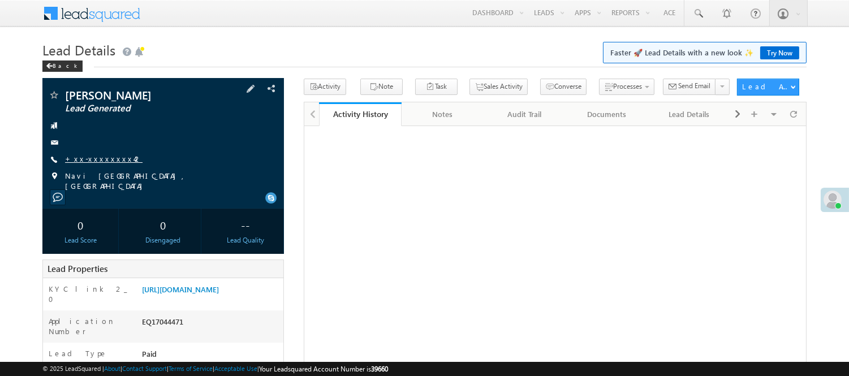
click at [83, 158] on link "+xx-xxxxxxxx42" at bounding box center [103, 159] width 77 height 10
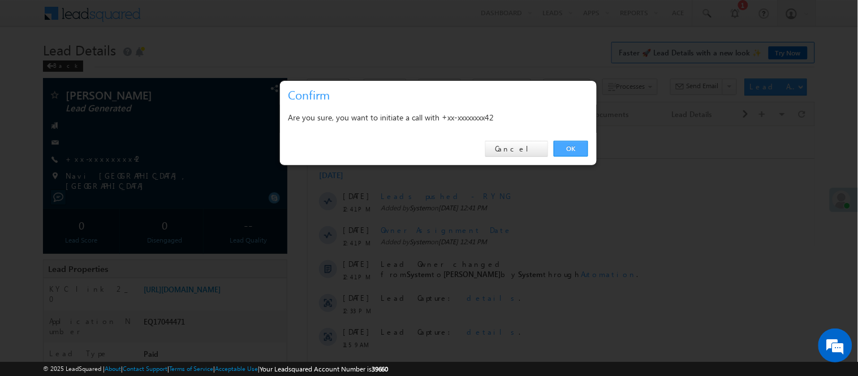
drag, startPoint x: 567, startPoint y: 148, endPoint x: 263, endPoint y: 21, distance: 329.0
click at [567, 148] on link "OK" at bounding box center [571, 149] width 34 height 16
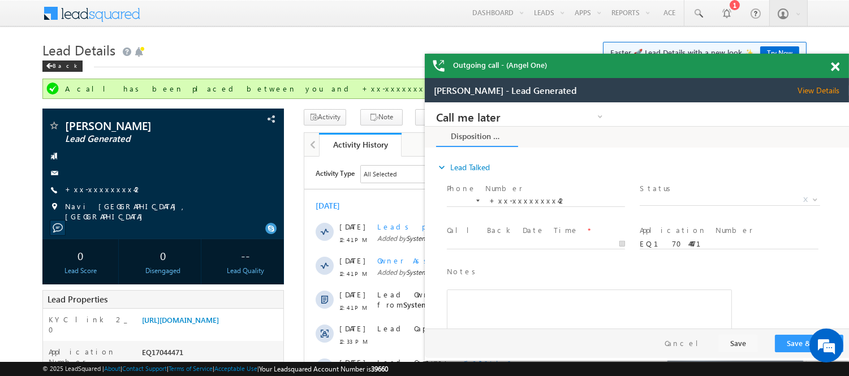
click at [55, 59] on h1 "Lead Details Faster 🚀 Lead Details with a new look ✨ Try Now" at bounding box center [424, 49] width 764 height 22
click at [59, 66] on div "Back" at bounding box center [62, 66] width 40 height 11
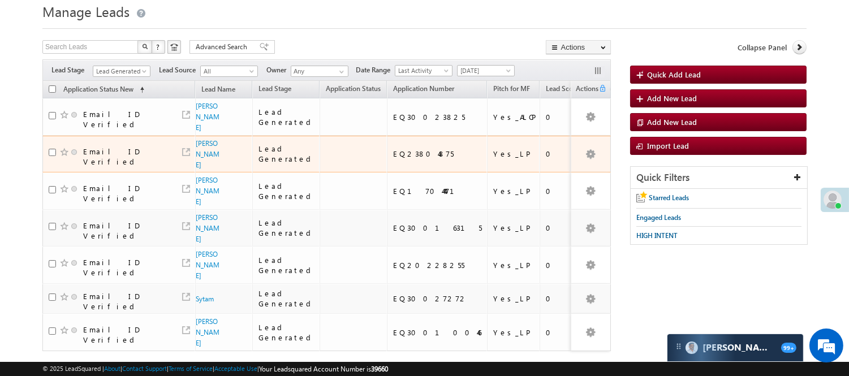
scroll to position [57, 0]
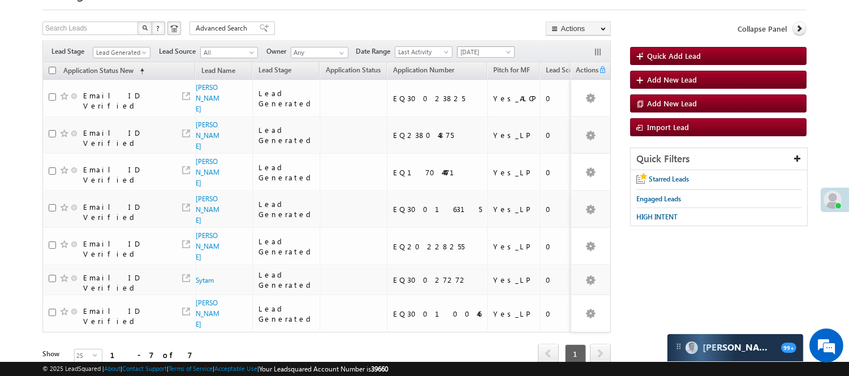
click at [500, 54] on span "[DATE]" at bounding box center [484, 52] width 54 height 10
click at [495, 62] on link "All Time" at bounding box center [488, 64] width 57 height 10
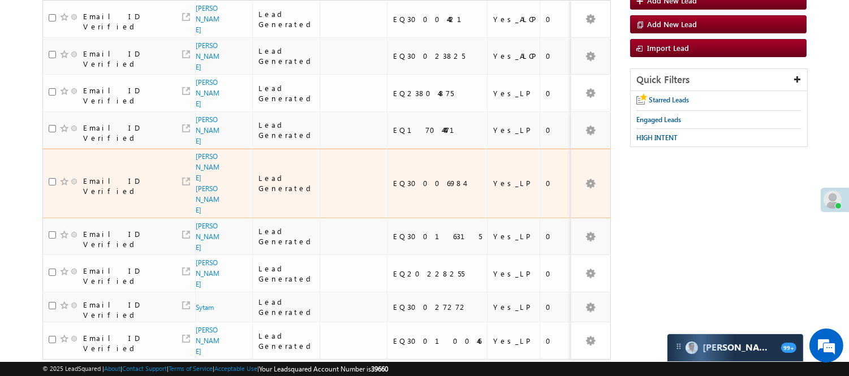
scroll to position [153, 0]
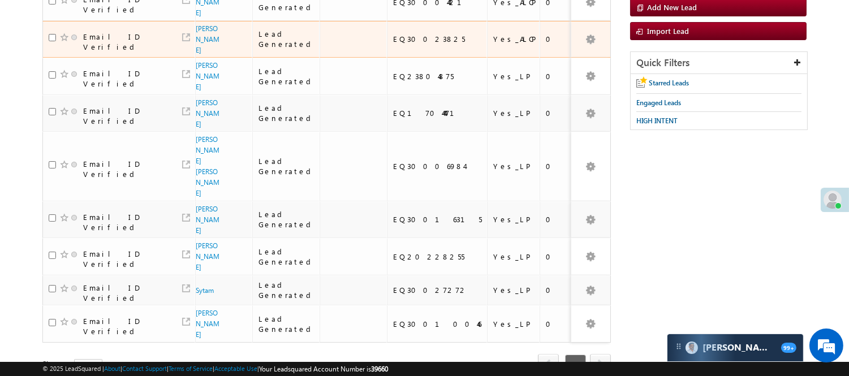
click at [208, 45] on span "Bittu shaw" at bounding box center [208, 39] width 25 height 32
click at [204, 42] on link "[PERSON_NAME]" at bounding box center [208, 39] width 24 height 30
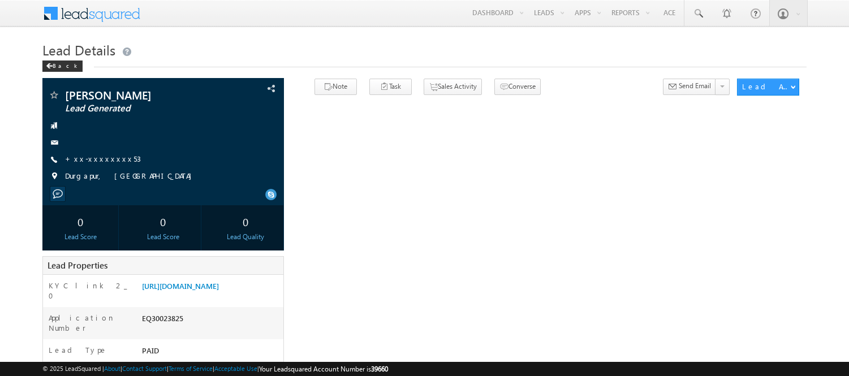
click at [103, 156] on link "+xx-xxxxxxxx53" at bounding box center [103, 159] width 76 height 10
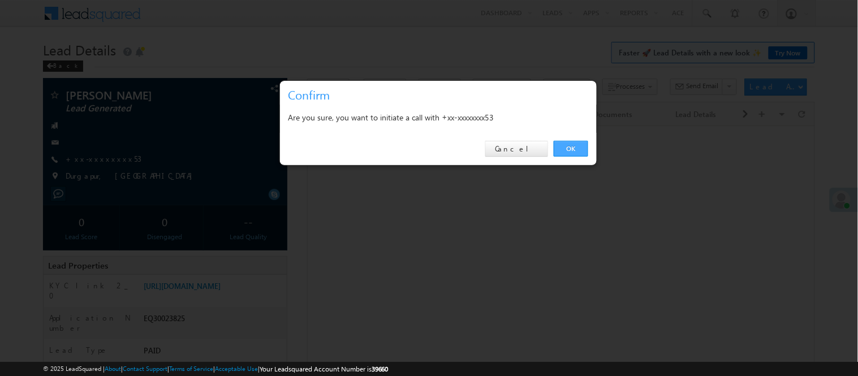
click at [575, 153] on link "OK" at bounding box center [571, 149] width 34 height 16
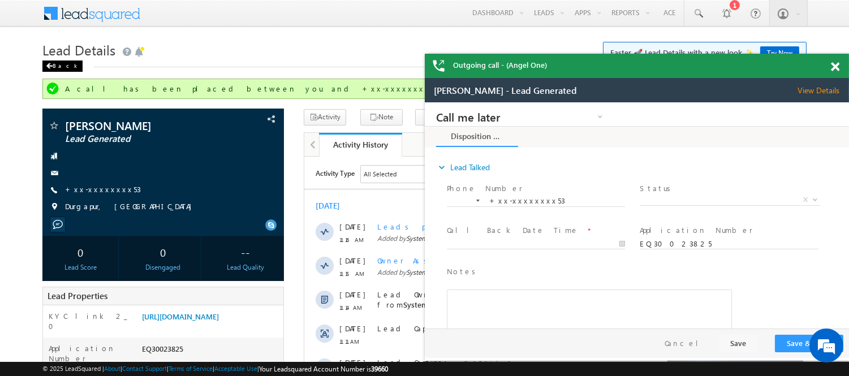
click at [53, 64] on div "Back" at bounding box center [62, 66] width 40 height 11
click at [52, 63] on div "Back" at bounding box center [62, 66] width 40 height 11
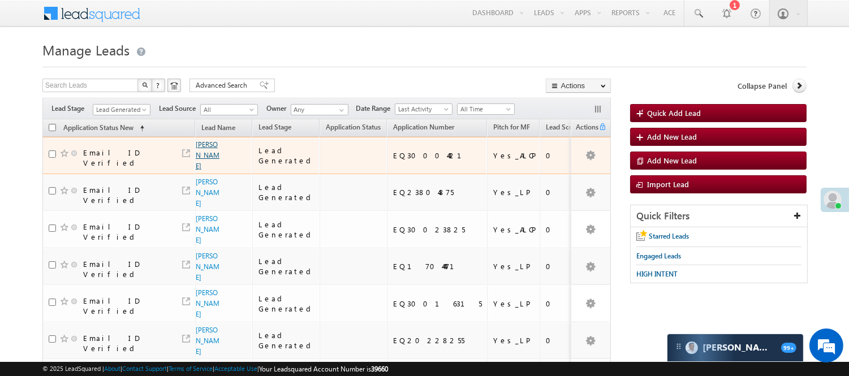
click at [205, 166] on link "[PERSON_NAME]" at bounding box center [208, 155] width 24 height 30
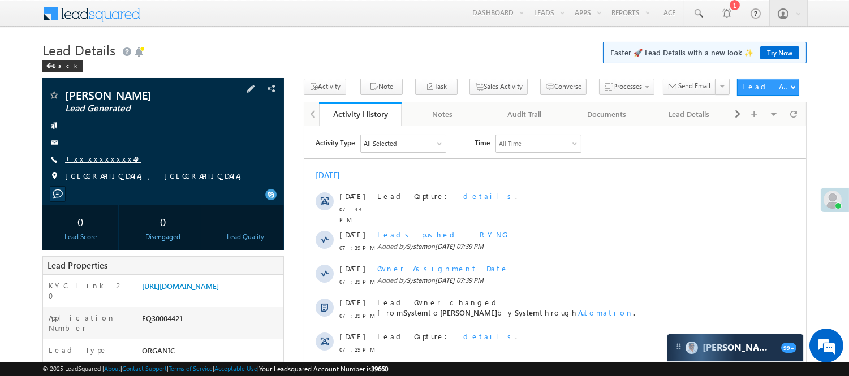
click at [94, 167] on div "Ranjeet Kushwah Lead Generated +xx-xxxxxxxx49" at bounding box center [163, 138] width 230 height 98
click at [95, 157] on link "+xx-xxxxxxxx49" at bounding box center [103, 159] width 76 height 10
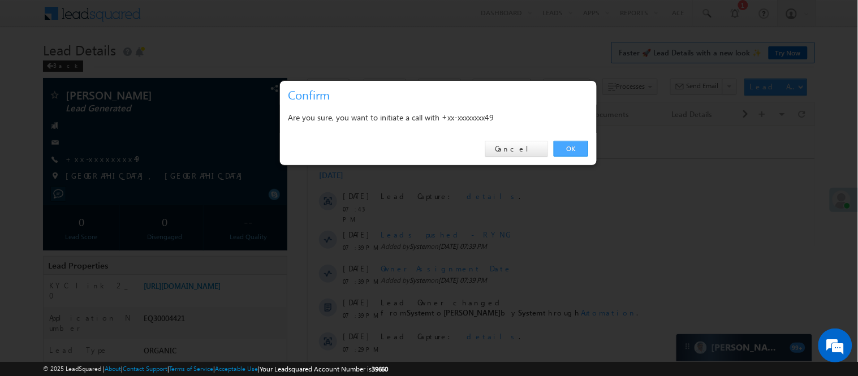
click at [575, 148] on link "OK" at bounding box center [571, 149] width 34 height 16
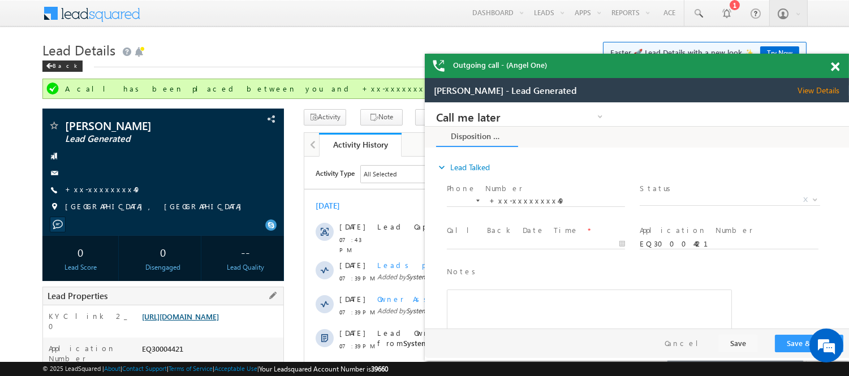
click at [219, 321] on link "https://angelbroking1-pk3em7sa.customui-test.leadsquared.com?leadId=be648e3c-7e…" at bounding box center [180, 317] width 77 height 10
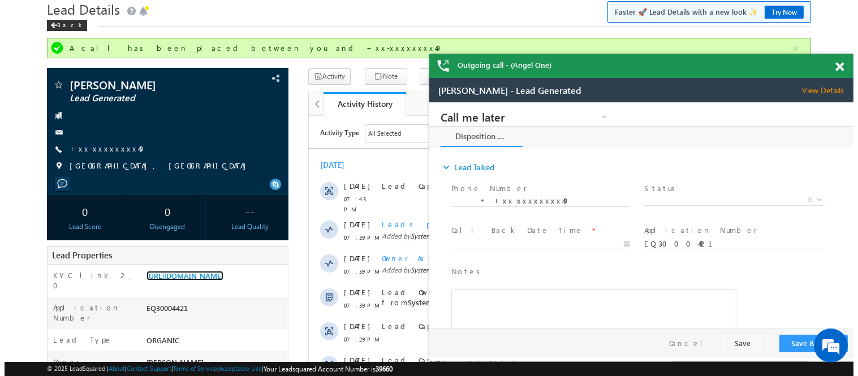
scroll to position [63, 0]
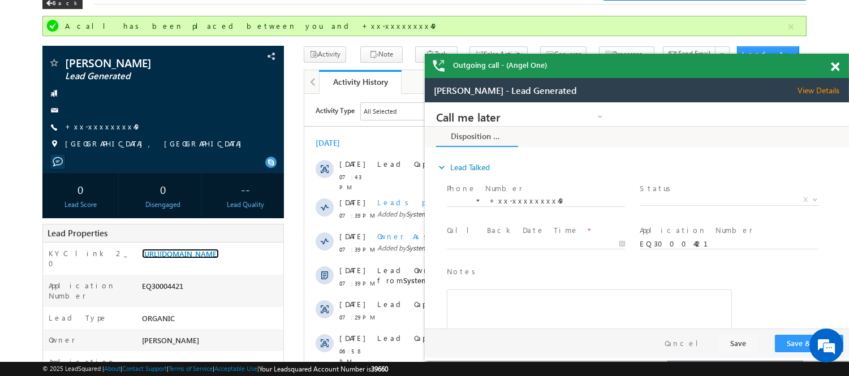
click at [834, 66] on span at bounding box center [835, 67] width 8 height 10
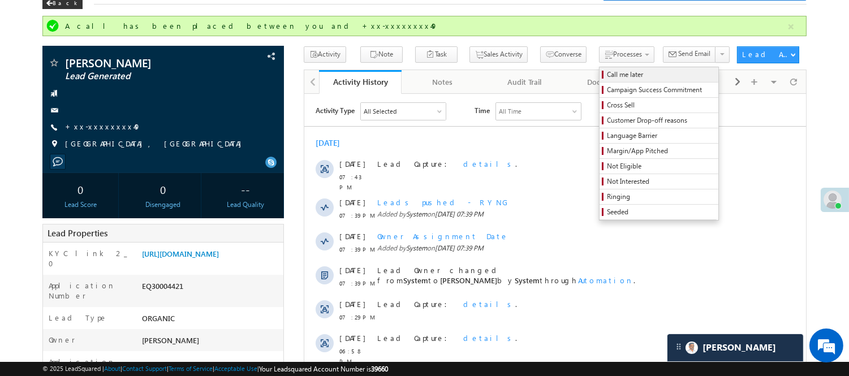
click at [611, 72] on span "Call me later" at bounding box center [660, 75] width 107 height 10
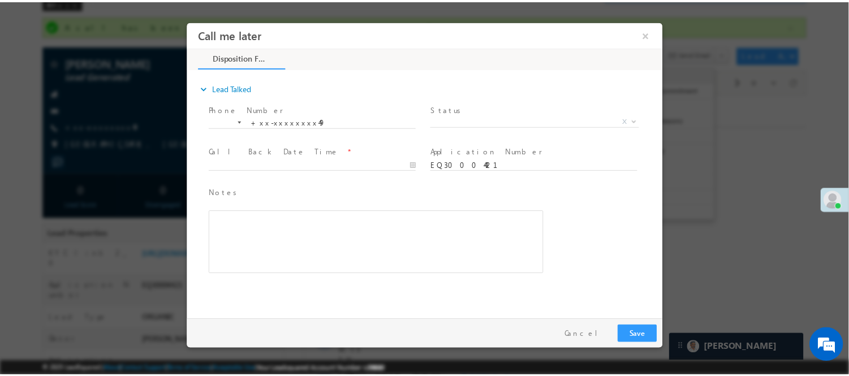
scroll to position [0, 0]
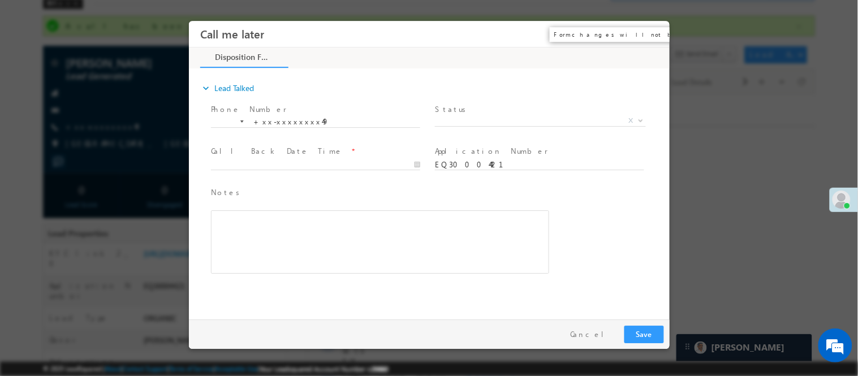
click at [646, 29] on button "×" at bounding box center [651, 33] width 19 height 21
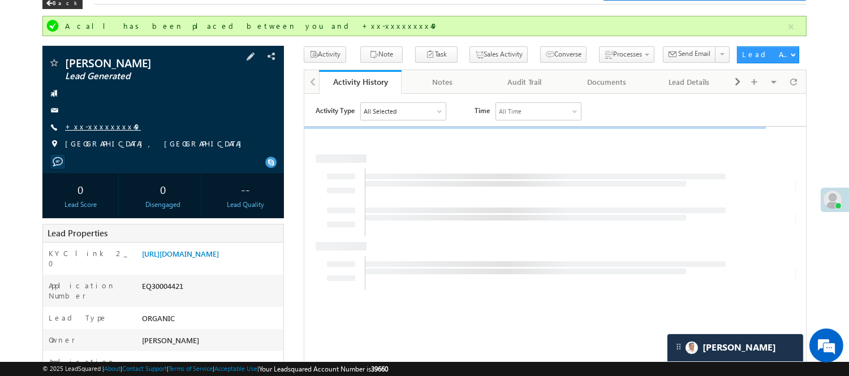
click at [88, 122] on link "+xx-xxxxxxxx49" at bounding box center [103, 127] width 76 height 10
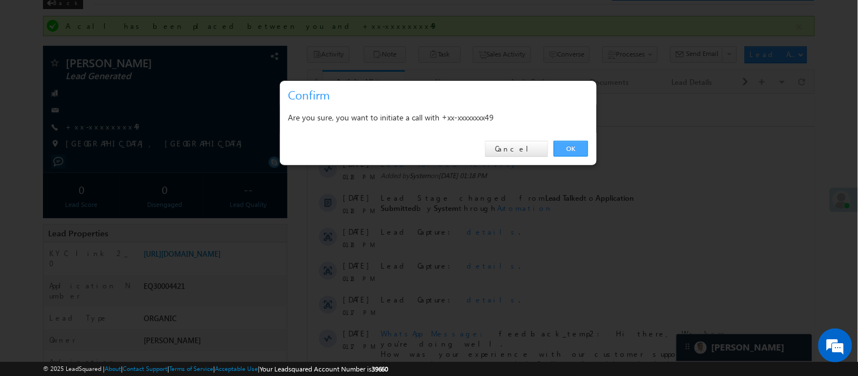
click at [573, 147] on link "OK" at bounding box center [571, 149] width 34 height 16
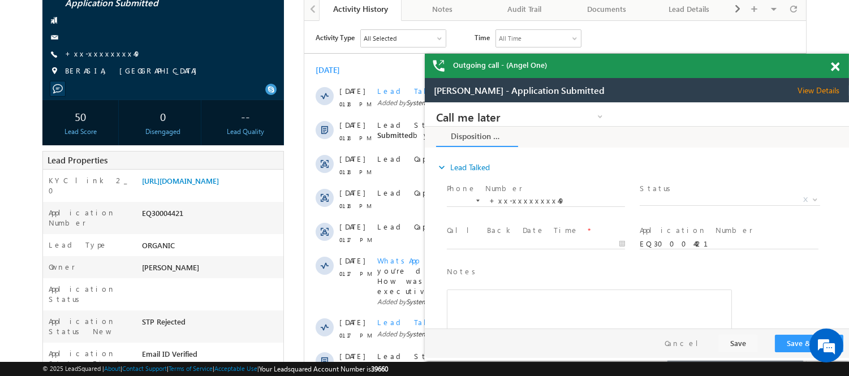
scroll to position [188, 0]
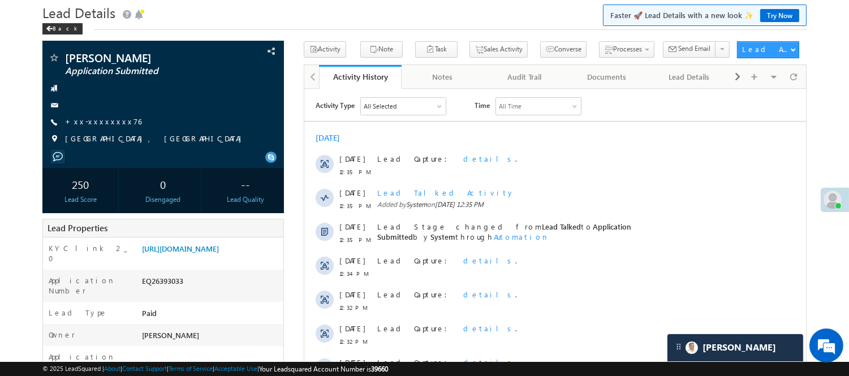
scroll to position [149, 0]
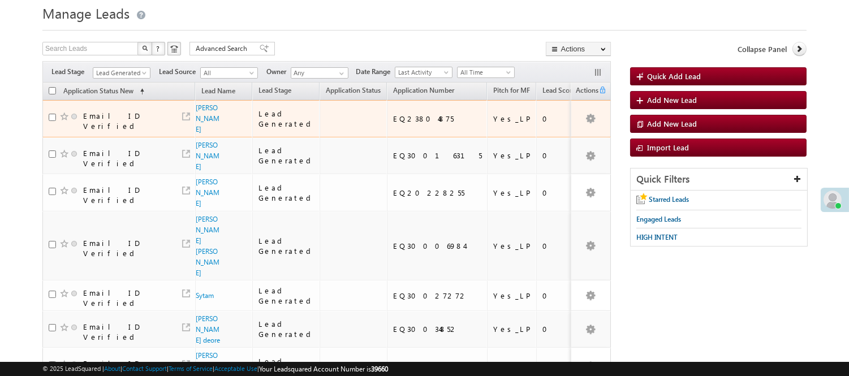
scroll to position [37, 0]
click at [200, 116] on link "[PERSON_NAME]" at bounding box center [208, 118] width 24 height 30
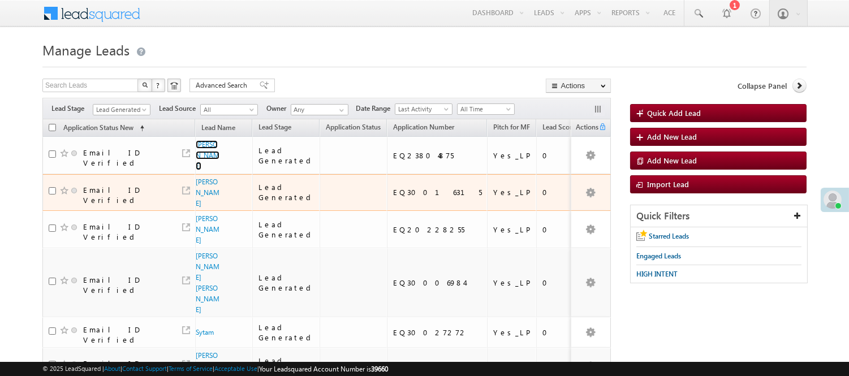
scroll to position [100, 0]
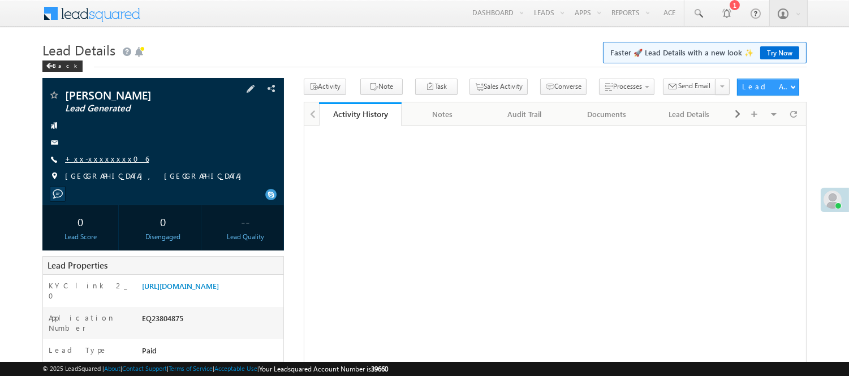
click at [103, 161] on link "+xx-xxxxxxxx06" at bounding box center [107, 159] width 84 height 10
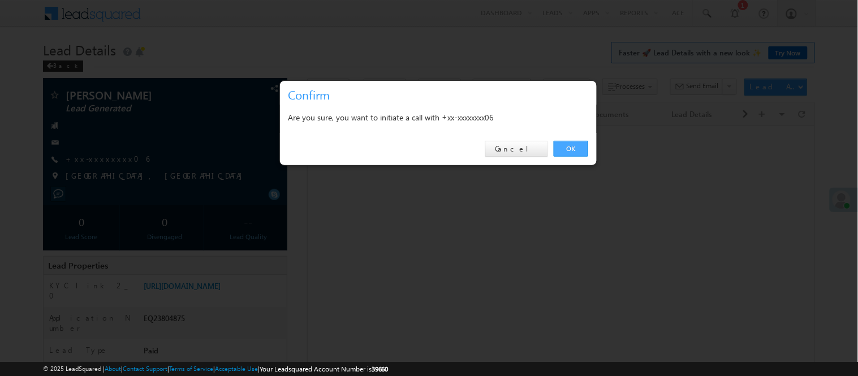
click at [585, 143] on link "OK" at bounding box center [571, 149] width 34 height 16
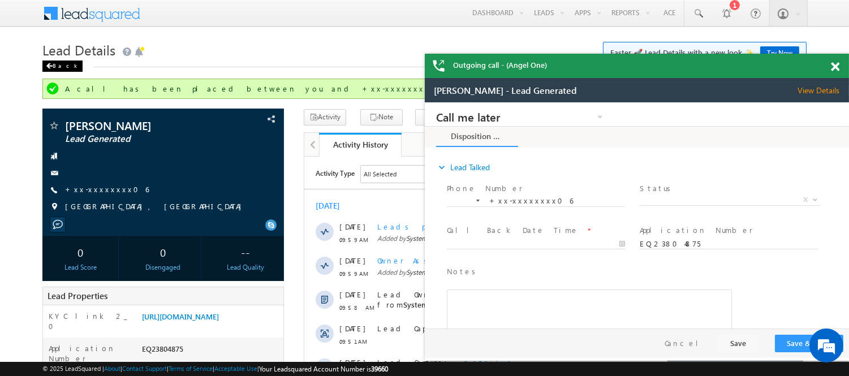
click at [64, 64] on div "Back" at bounding box center [62, 66] width 40 height 11
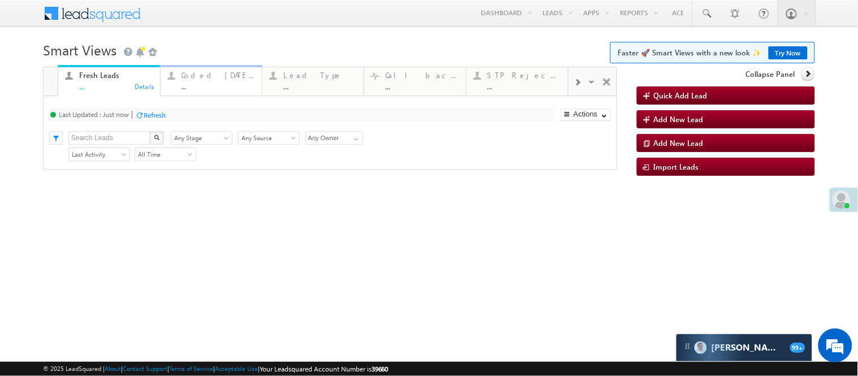
click at [195, 86] on div "..." at bounding box center [219, 86] width 74 height 8
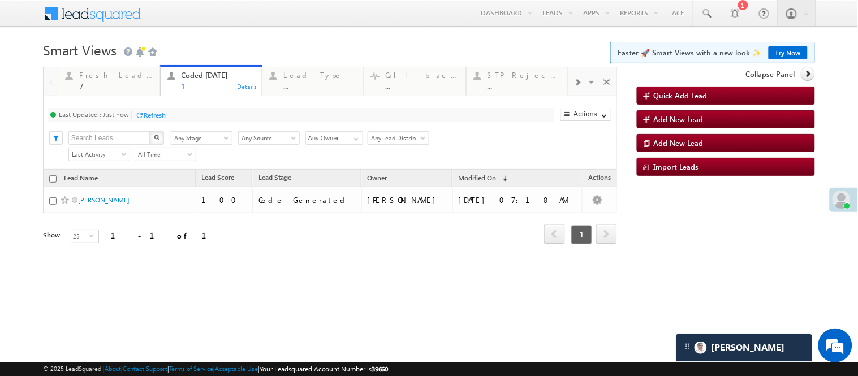
click at [787, 51] on link "Try Now" at bounding box center [787, 52] width 39 height 13
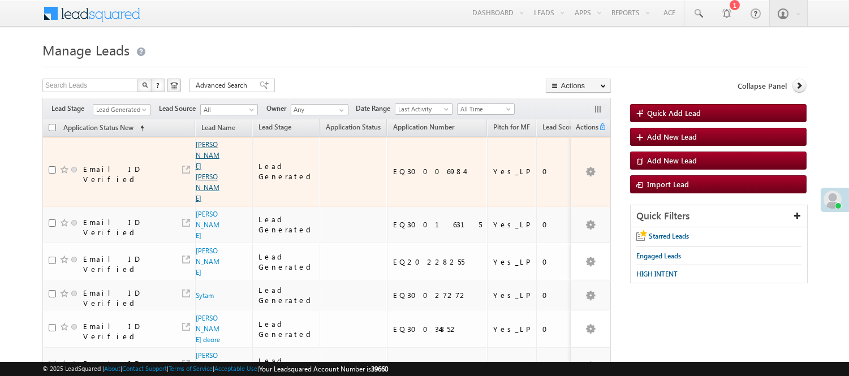
click at [198, 157] on link "[PERSON_NAME] [PERSON_NAME]" at bounding box center [208, 171] width 24 height 62
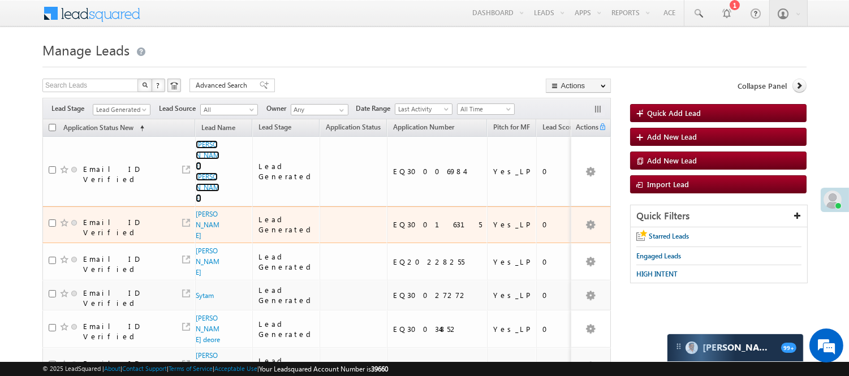
scroll to position [74, 0]
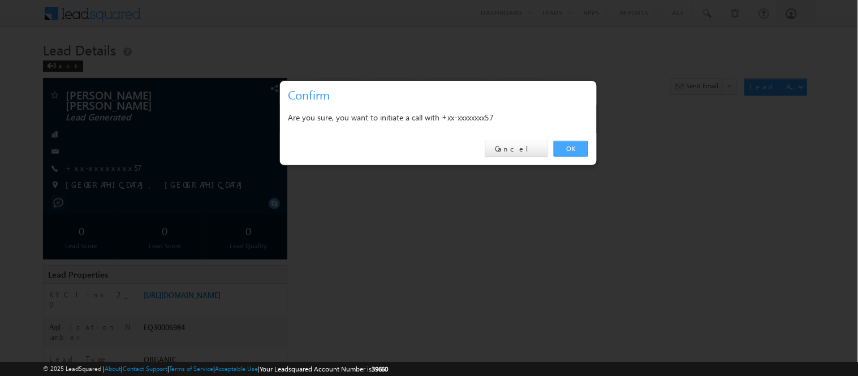
click at [577, 145] on link "OK" at bounding box center [571, 149] width 34 height 16
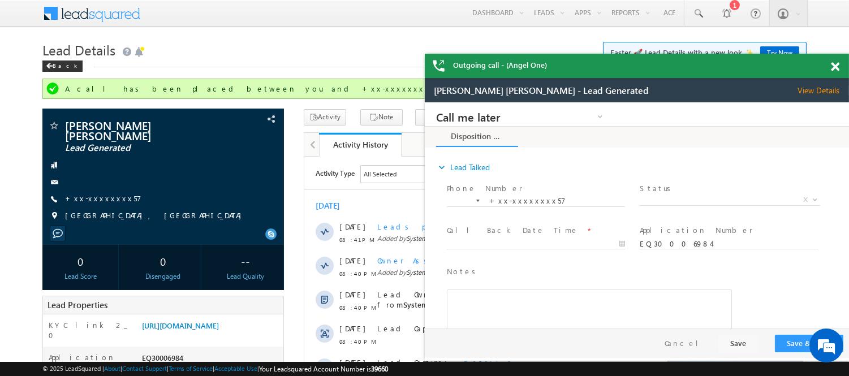
click at [58, 57] on span "Lead Details" at bounding box center [78, 50] width 73 height 18
click at [58, 63] on div "Back" at bounding box center [62, 66] width 40 height 11
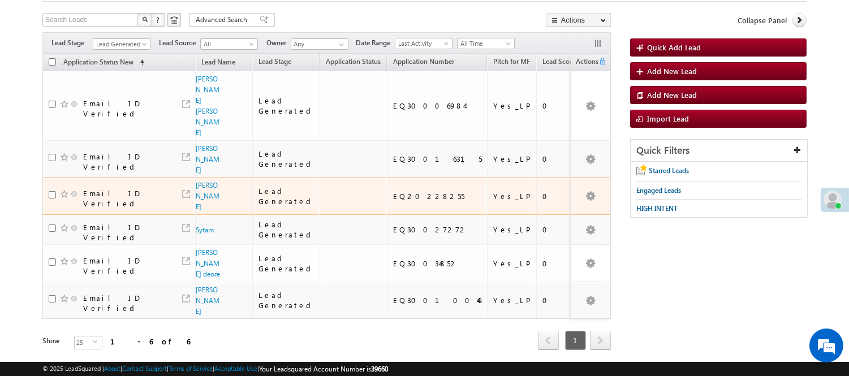
scroll to position [74, 0]
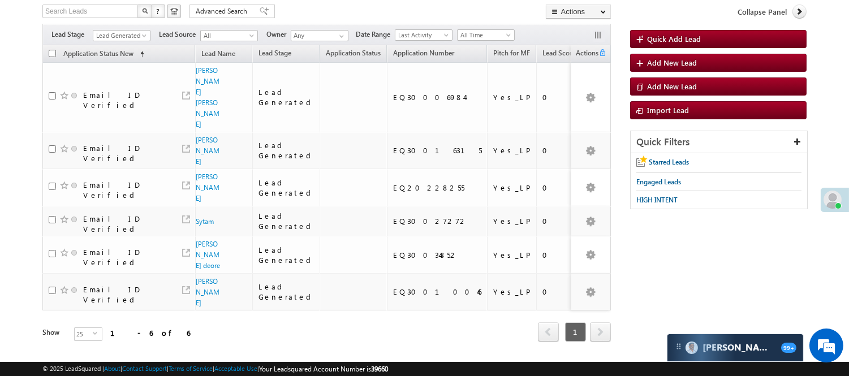
click at [204, 140] on div "View Lead" at bounding box center [200, 135] width 68 height 24
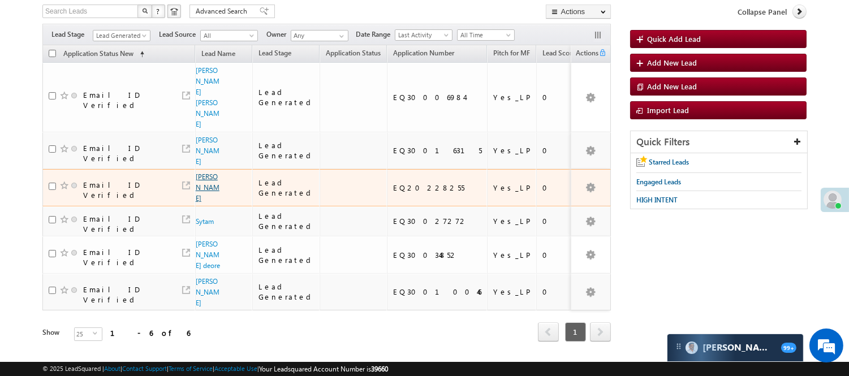
click at [208, 172] on link "[PERSON_NAME]" at bounding box center [208, 187] width 24 height 30
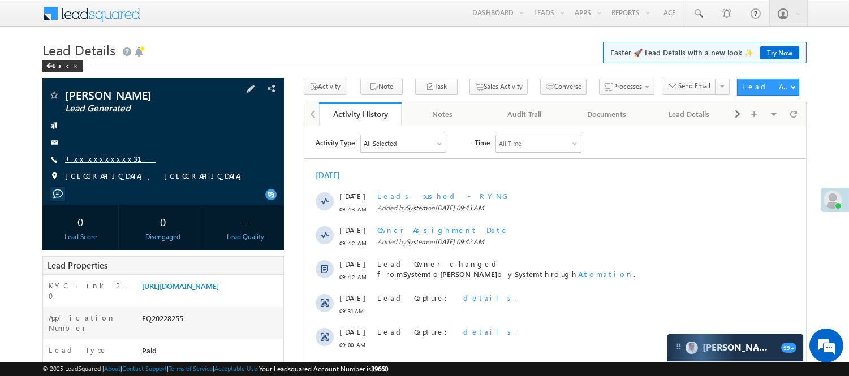
click at [72, 161] on link "+xx-xxxxxxxx31" at bounding box center [110, 159] width 90 height 10
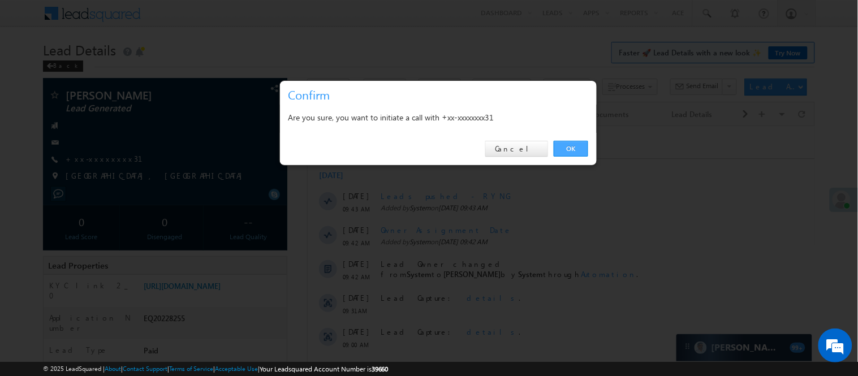
click at [576, 144] on link "OK" at bounding box center [571, 149] width 34 height 16
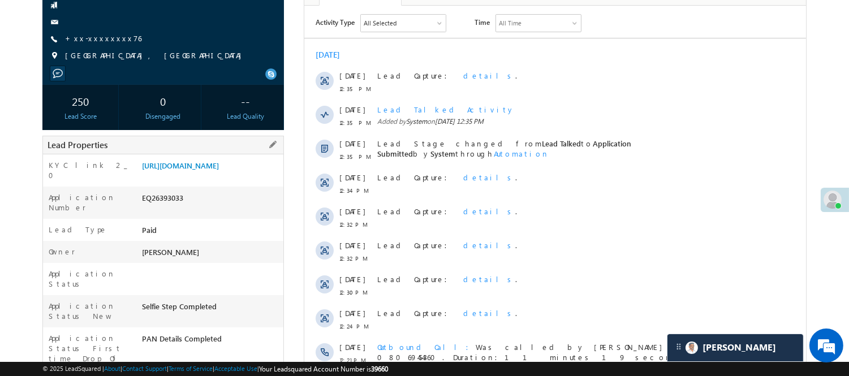
scroll to position [126, 0]
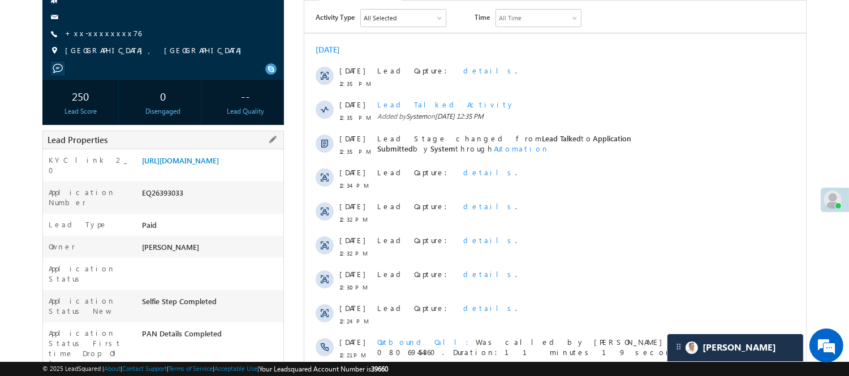
click at [170, 203] on div "EQ26393033" at bounding box center [211, 195] width 144 height 16
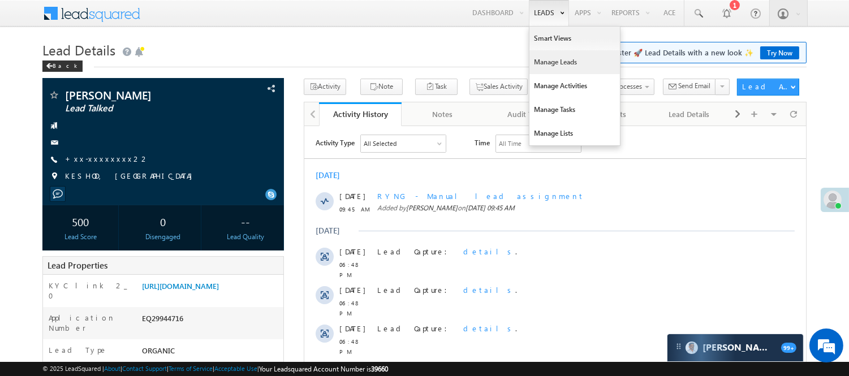
click at [558, 58] on link "Manage Leads" at bounding box center [574, 62] width 90 height 24
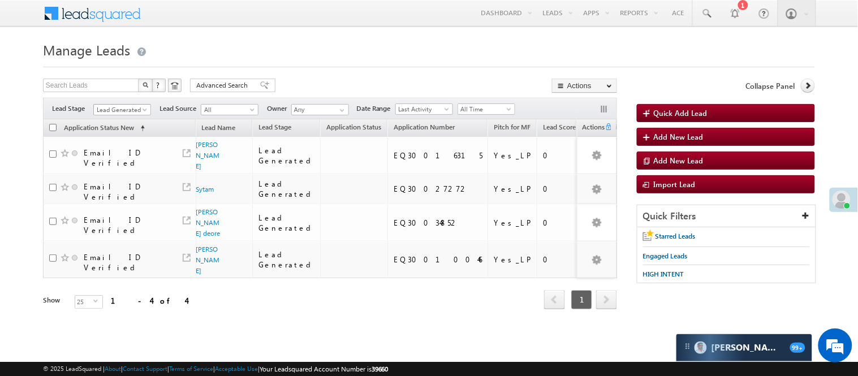
click at [114, 109] on span "Lead Generated" at bounding box center [121, 110] width 54 height 10
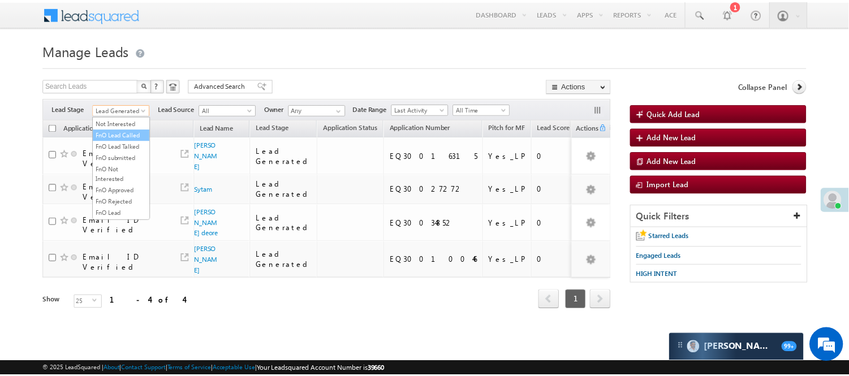
scroll to position [155, 0]
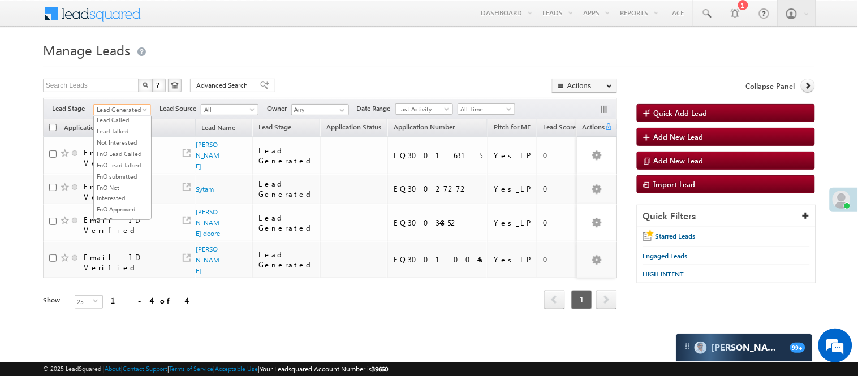
click at [121, 125] on link "Lead Called" at bounding box center [122, 120] width 57 height 10
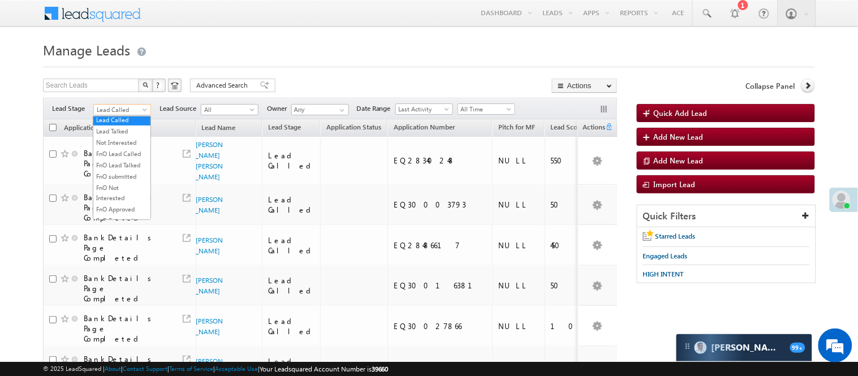
click at [111, 113] on span "Lead Called" at bounding box center [121, 110] width 54 height 10
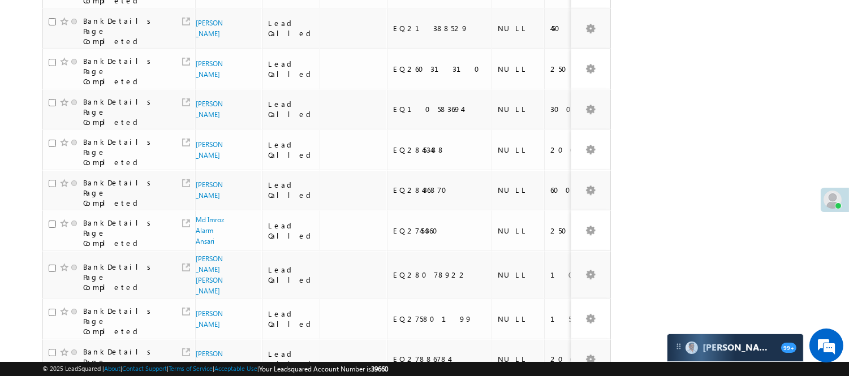
scroll to position [9, 0]
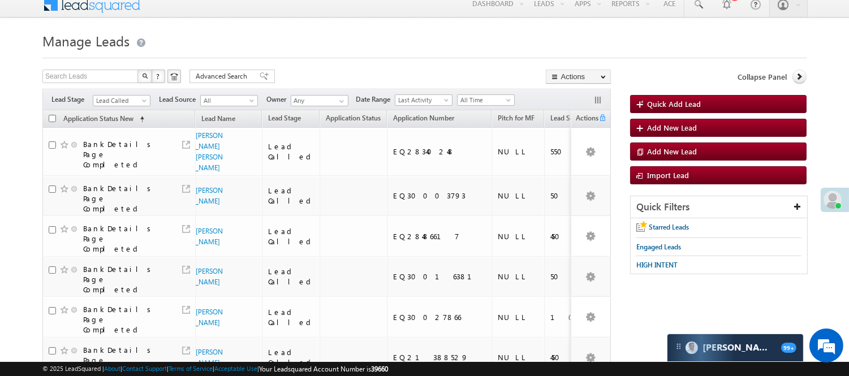
click at [468, 103] on span "All Time" at bounding box center [484, 100] width 54 height 10
click at [480, 153] on link "[DATE]" at bounding box center [488, 149] width 57 height 10
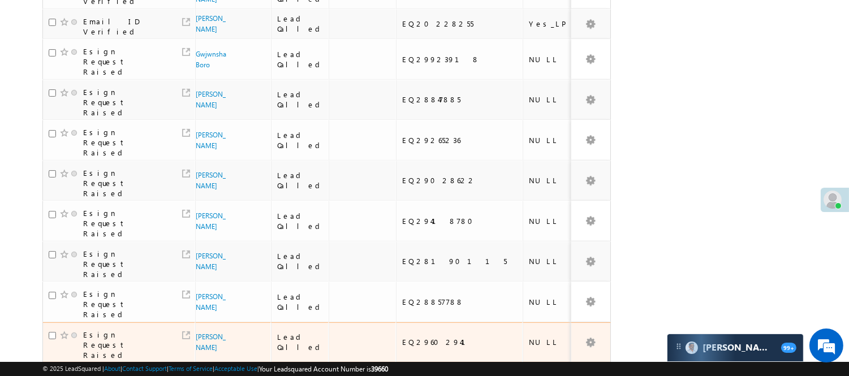
scroll to position [826, 0]
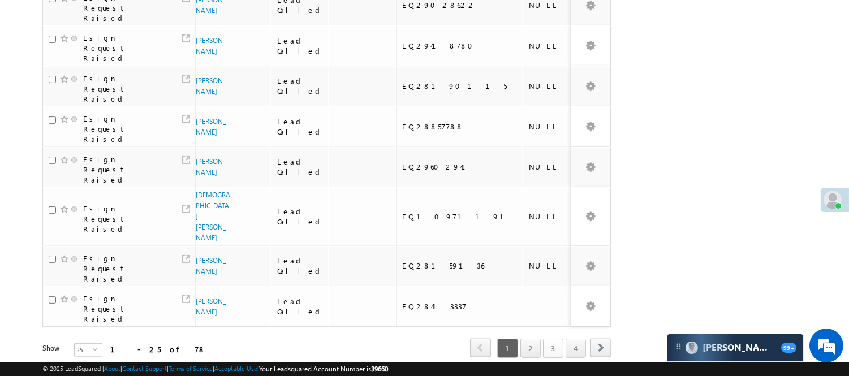
click at [551, 339] on link "3" at bounding box center [553, 348] width 20 height 19
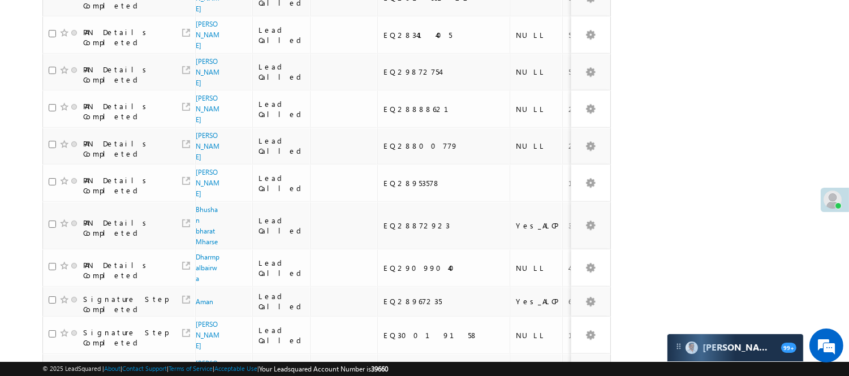
scroll to position [650, 0]
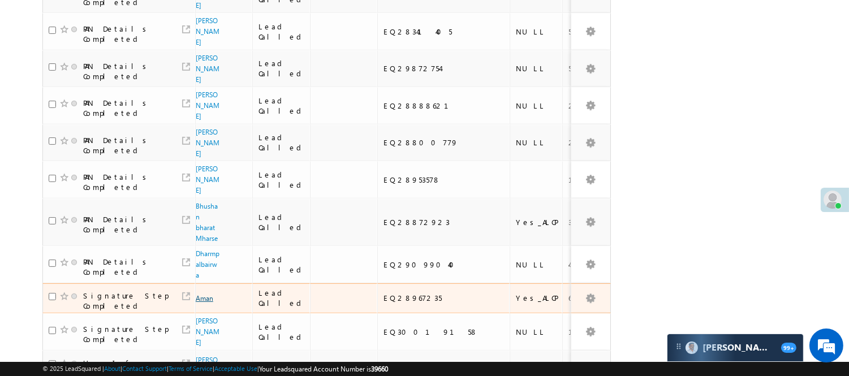
click at [208, 294] on link "Aman" at bounding box center [205, 298] width 18 height 8
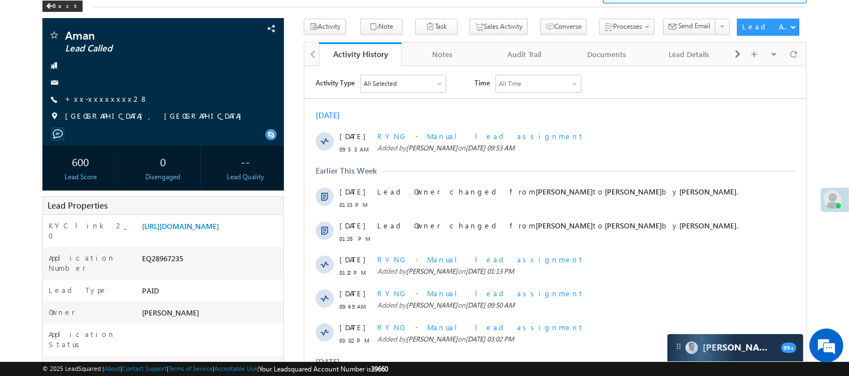
scroll to position [63, 0]
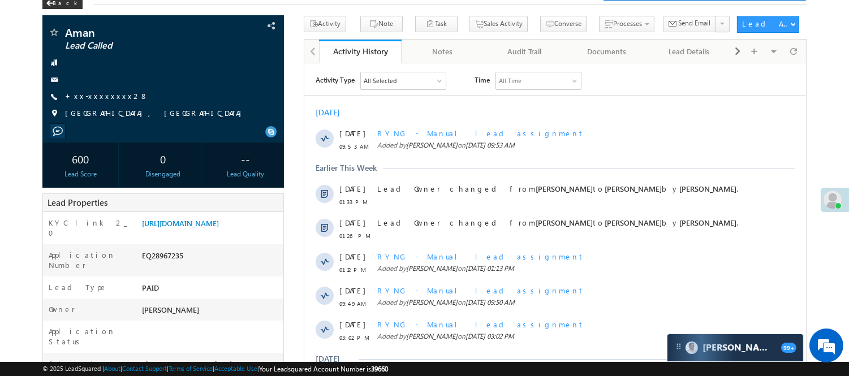
click at [188, 228] on link "[URL][DOMAIN_NAME]" at bounding box center [180, 223] width 77 height 10
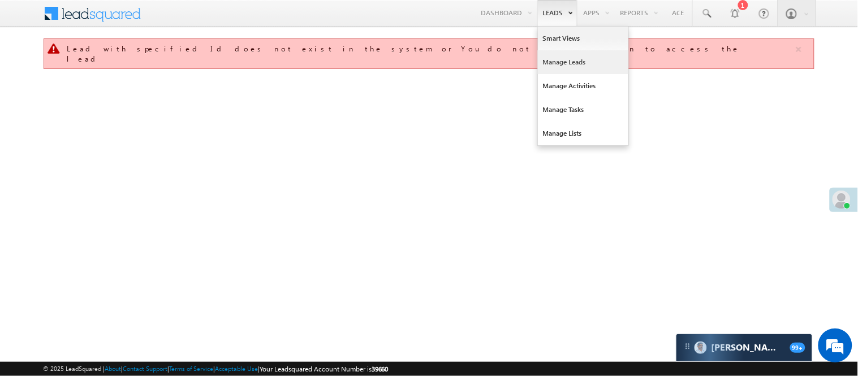
click at [573, 66] on link "Manage Leads" at bounding box center [583, 62] width 90 height 24
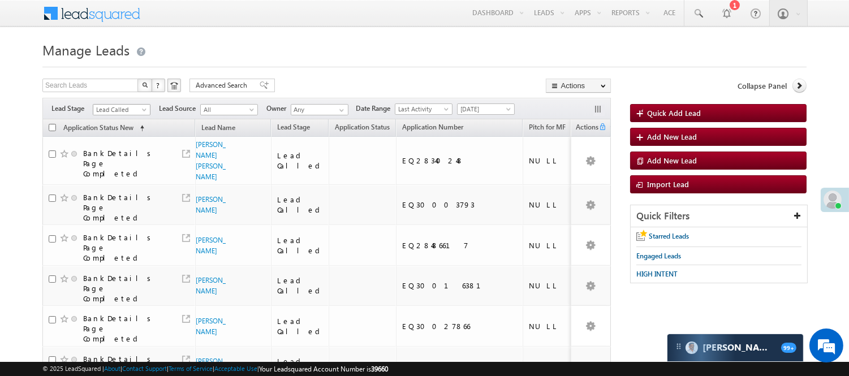
click at [122, 110] on span "Lead Called" at bounding box center [120, 110] width 54 height 10
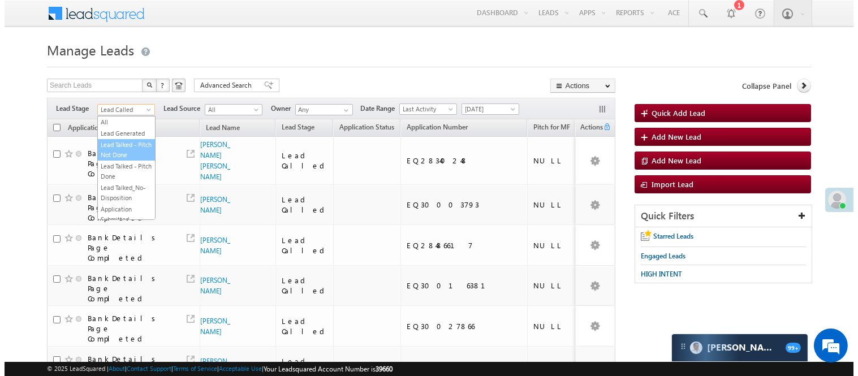
scroll to position [63, 0]
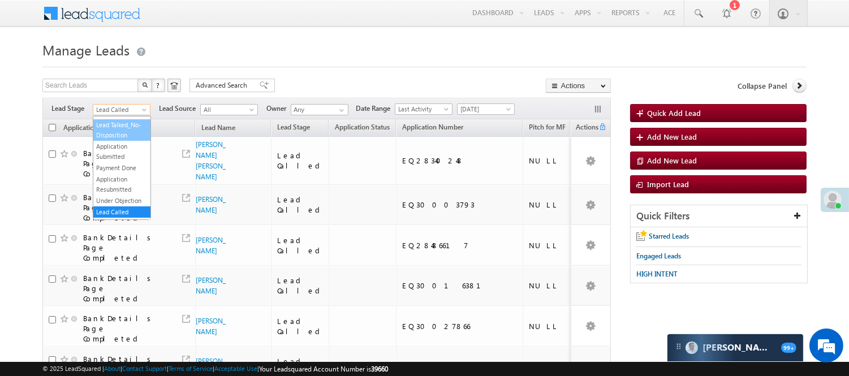
click at [122, 131] on link "Lead Talked_No-Disposition" at bounding box center [121, 130] width 57 height 20
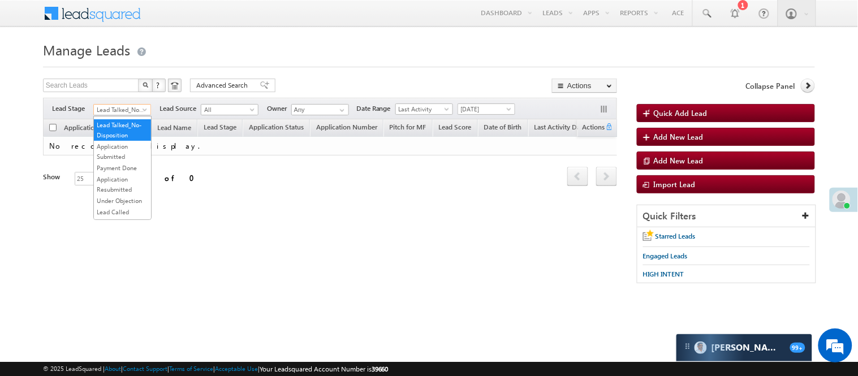
click at [123, 113] on span "Lead Talked_No-Disposition" at bounding box center [121, 110] width 54 height 10
click at [122, 137] on link "Lead Generated" at bounding box center [122, 133] width 57 height 10
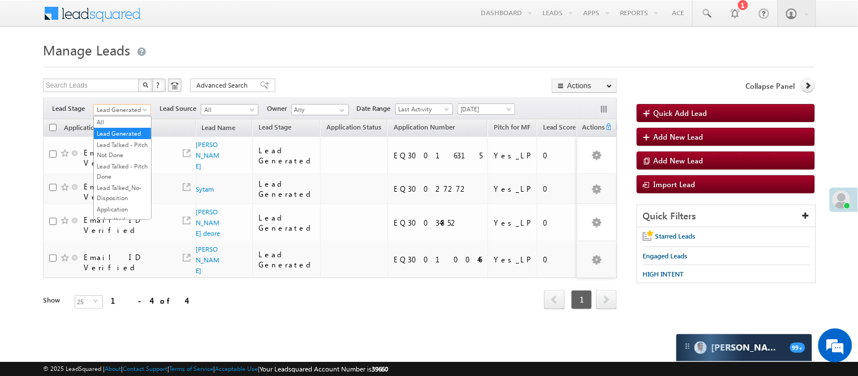
click at [119, 109] on span "Lead Generated" at bounding box center [121, 110] width 54 height 10
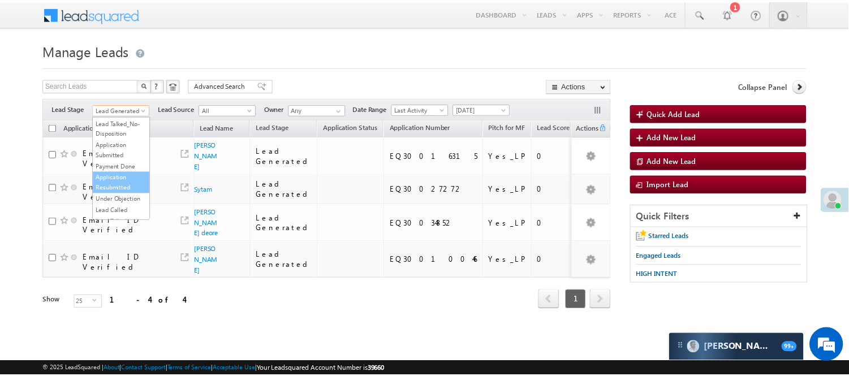
scroll to position [126, 0]
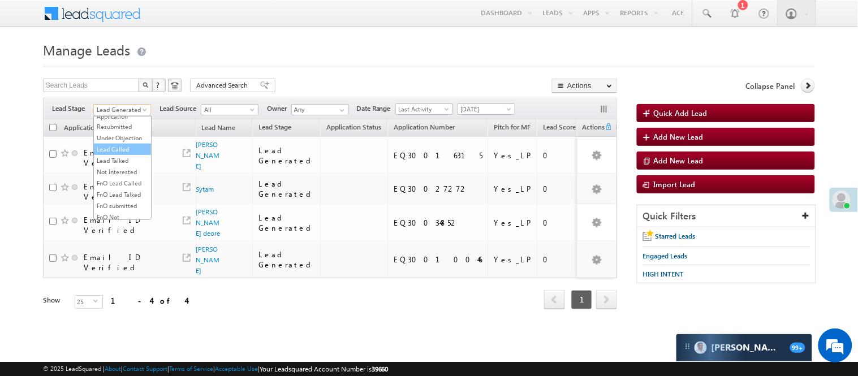
click at [132, 154] on link "Lead Called" at bounding box center [122, 149] width 57 height 10
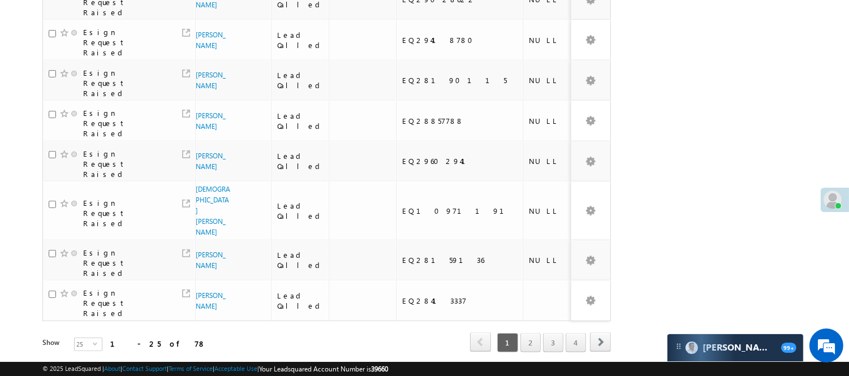
scroll to position [845, 0]
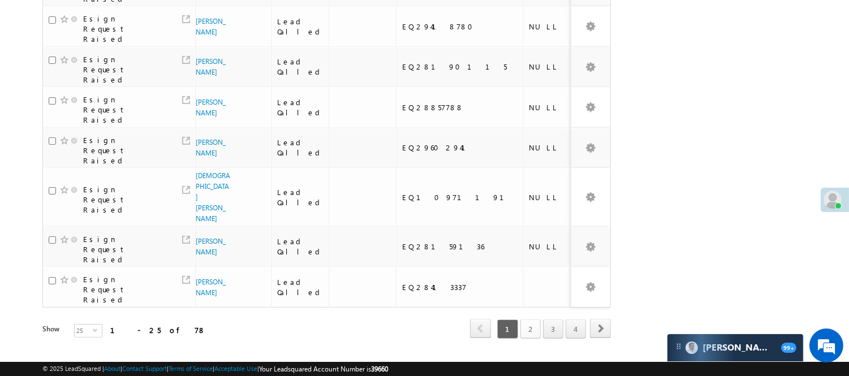
click at [533, 319] on link "2" at bounding box center [530, 328] width 20 height 19
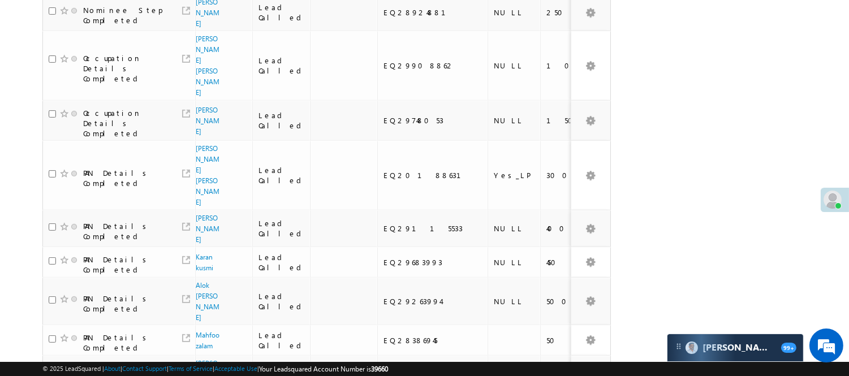
scroll to position [797, 0]
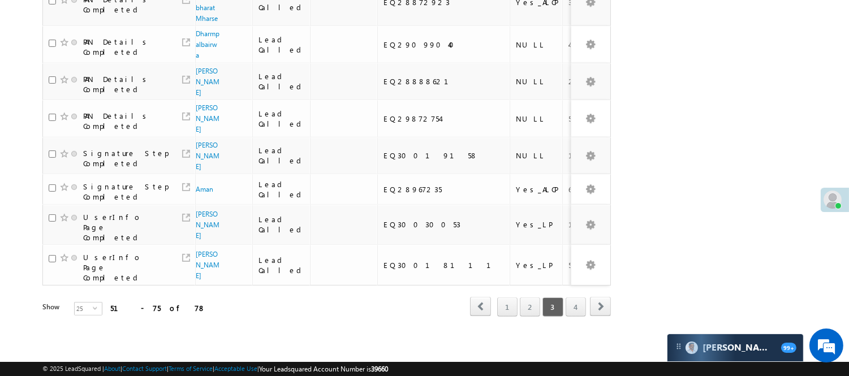
scroll to position [650, 0]
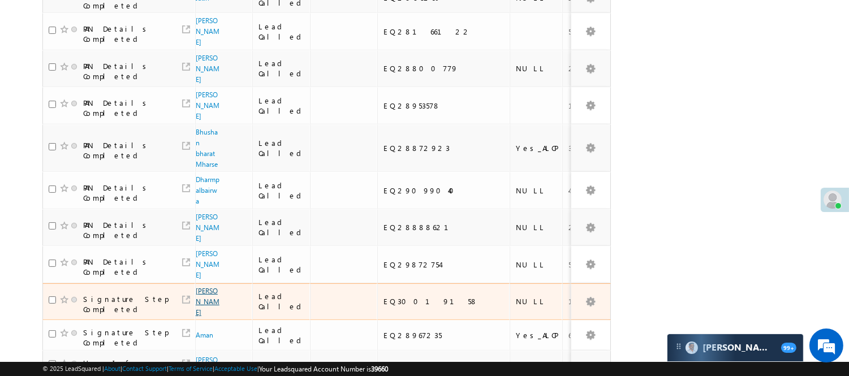
click at [206, 287] on link "Rohit Katre" at bounding box center [208, 302] width 24 height 30
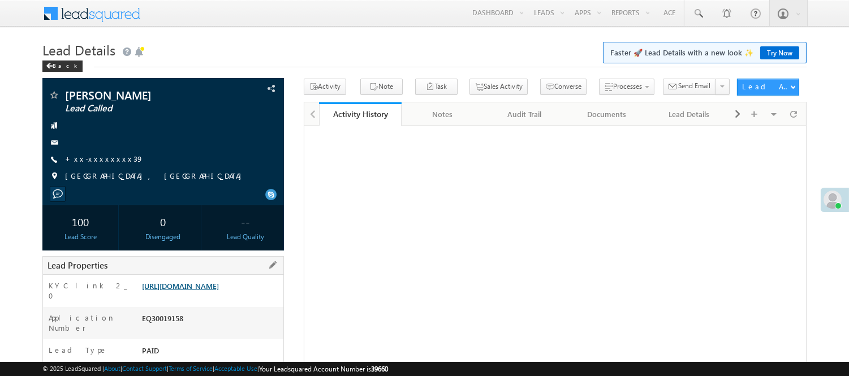
click at [219, 285] on link "[URL][DOMAIN_NAME]" at bounding box center [180, 286] width 77 height 10
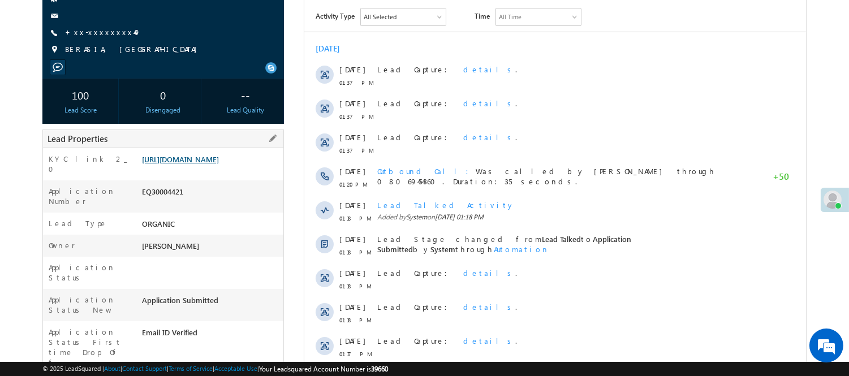
drag, startPoint x: 214, startPoint y: 171, endPoint x: 235, endPoint y: 161, distance: 23.0
click at [215, 164] on link "[URL][DOMAIN_NAME]" at bounding box center [180, 159] width 77 height 10
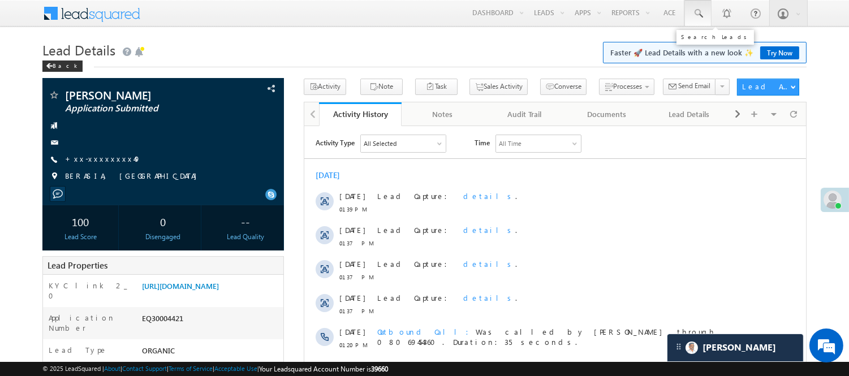
click at [698, 18] on span at bounding box center [697, 13] width 11 height 11
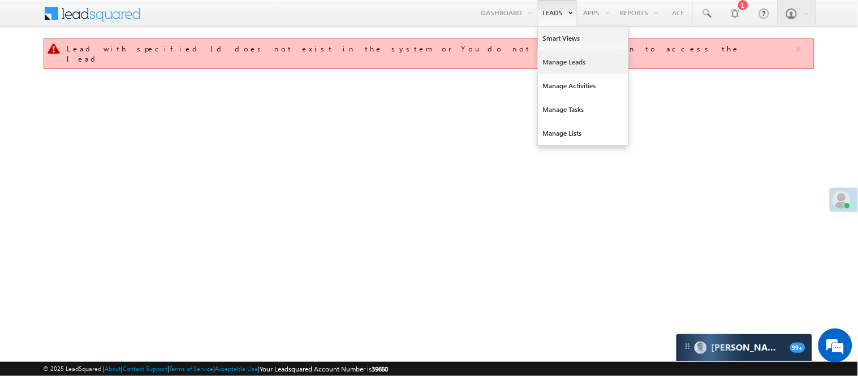
click at [551, 64] on link "Manage Leads" at bounding box center [583, 62] width 90 height 24
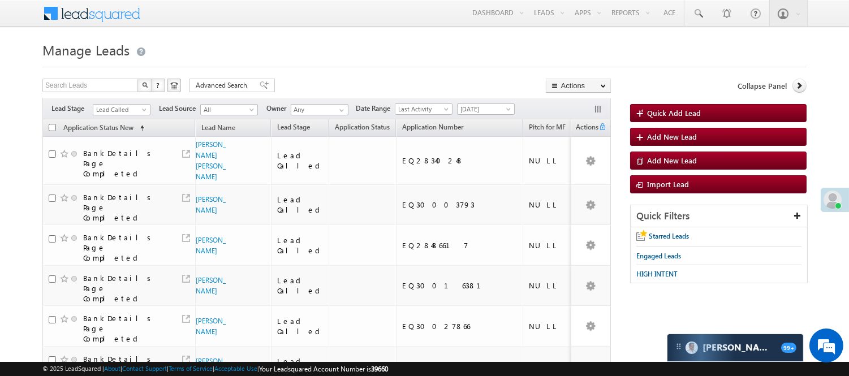
click at [125, 103] on div "Filters Lead Stage Lead Called Lead Called Lead Source All All Owner Any Any Da…" at bounding box center [326, 108] width 568 height 21
click at [125, 106] on span "Lead Called" at bounding box center [120, 110] width 54 height 10
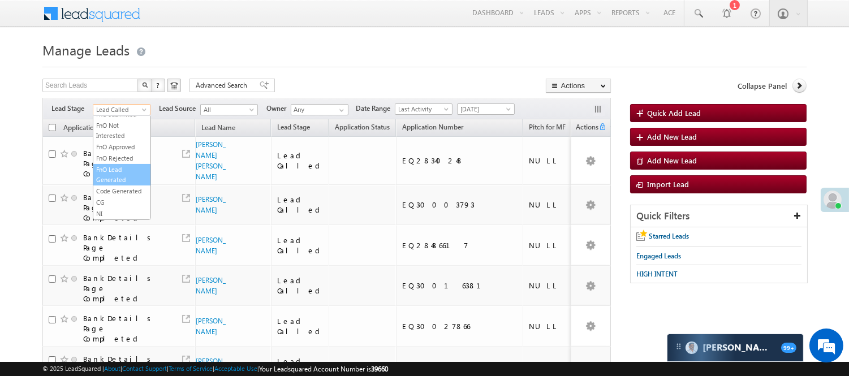
scroll to position [280, 0]
click at [127, 186] on link "Code Generated" at bounding box center [121, 191] width 57 height 10
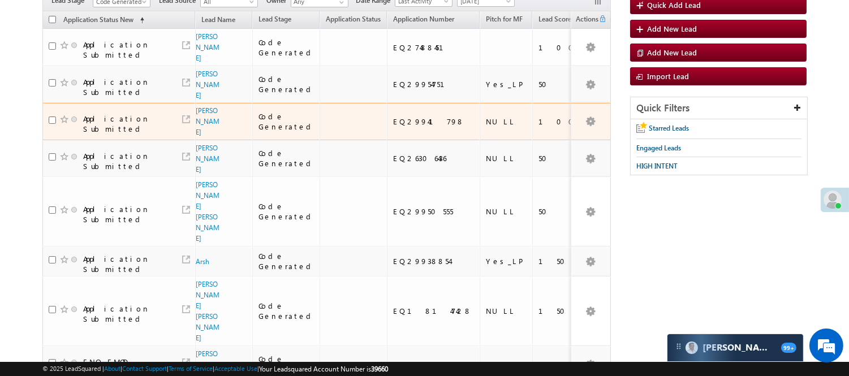
scroll to position [126, 0]
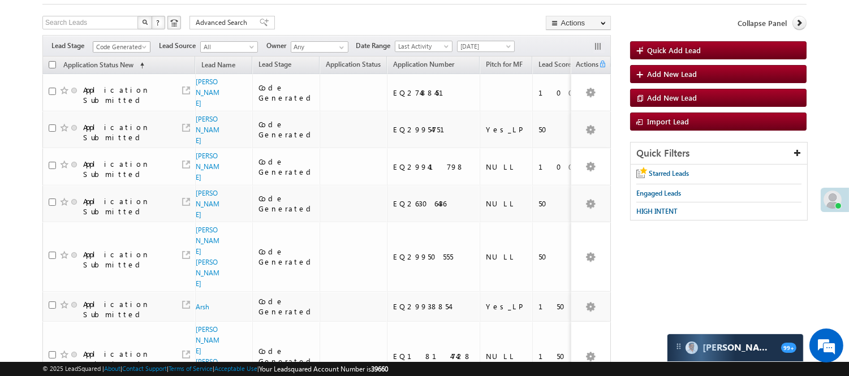
click at [109, 42] on span "Code Generated" at bounding box center [120, 47] width 54 height 10
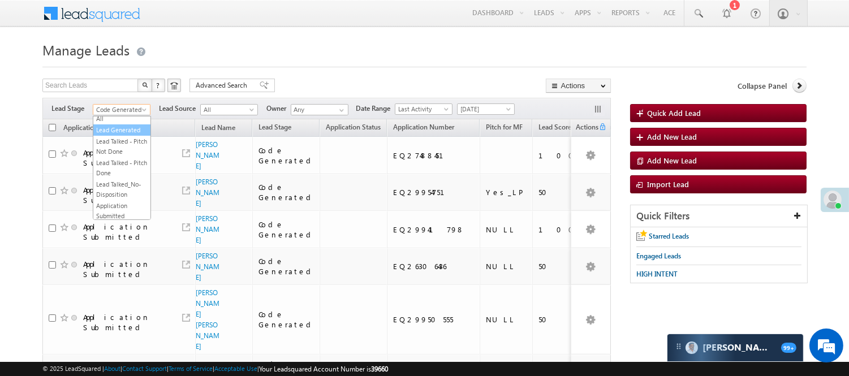
scroll to position [0, 0]
click at [121, 139] on link "Lead Generated" at bounding box center [121, 133] width 57 height 10
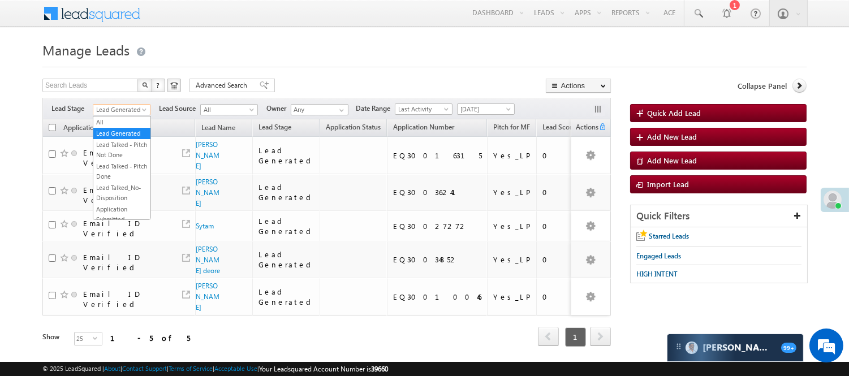
click at [125, 105] on span "Lead Generated" at bounding box center [120, 110] width 54 height 10
click at [109, 114] on link "Under Objection" at bounding box center [121, 108] width 57 height 10
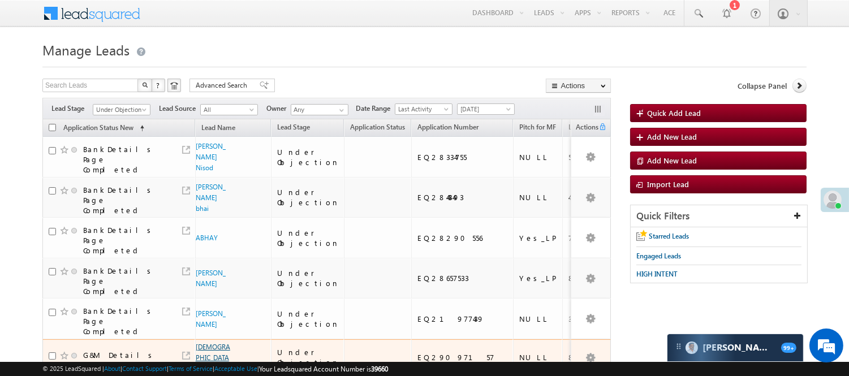
click at [208, 343] on link "Vishnu" at bounding box center [213, 358] width 34 height 30
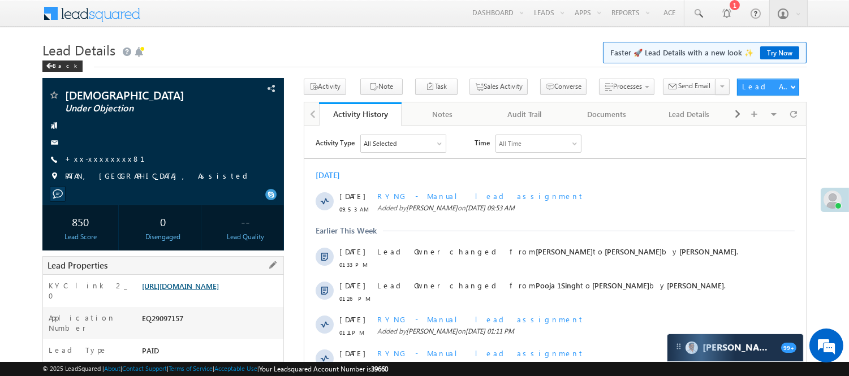
click at [204, 287] on link "https://angelbroking1-pk3em7sa.customui-test.leadsquared.com?leadId=1a26c500-04…" at bounding box center [180, 286] width 77 height 10
click at [193, 291] on link "https://angelbroking1-pk3em7sa.customui-test.leadsquared.com?leadId=1a26c500-04…" at bounding box center [180, 286] width 77 height 10
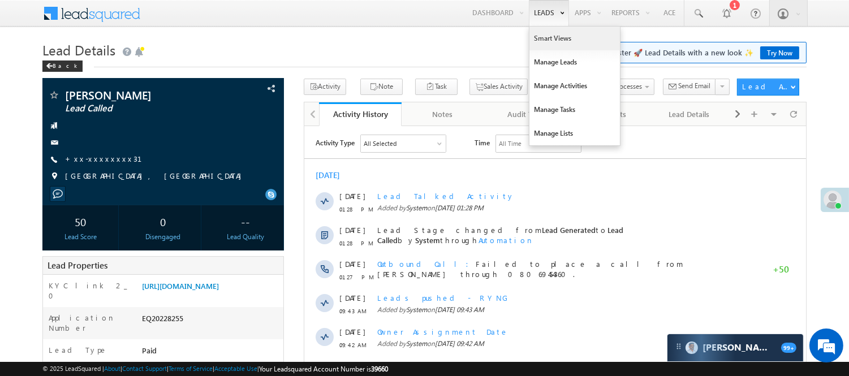
click at [549, 35] on link "Smart Views" at bounding box center [574, 39] width 90 height 24
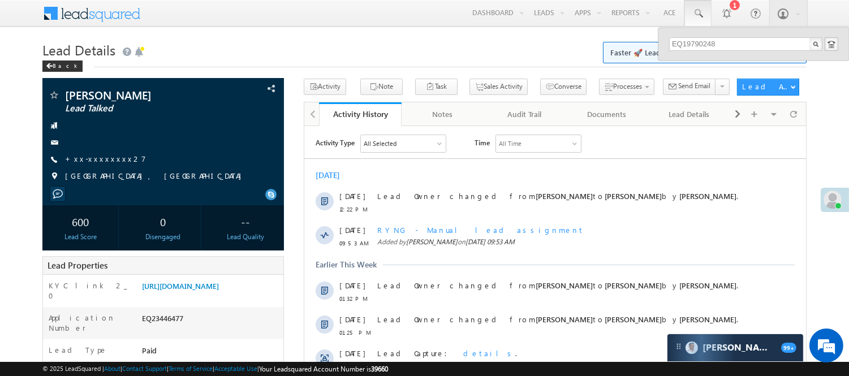
type input "EQ19790248"
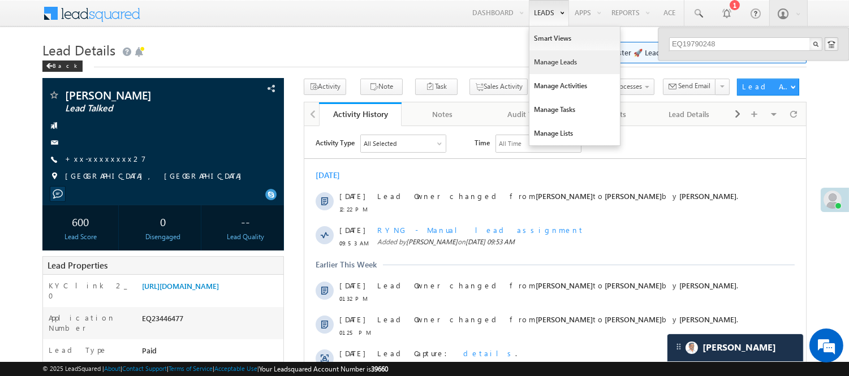
click at [554, 62] on link "Manage Leads" at bounding box center [574, 62] width 90 height 24
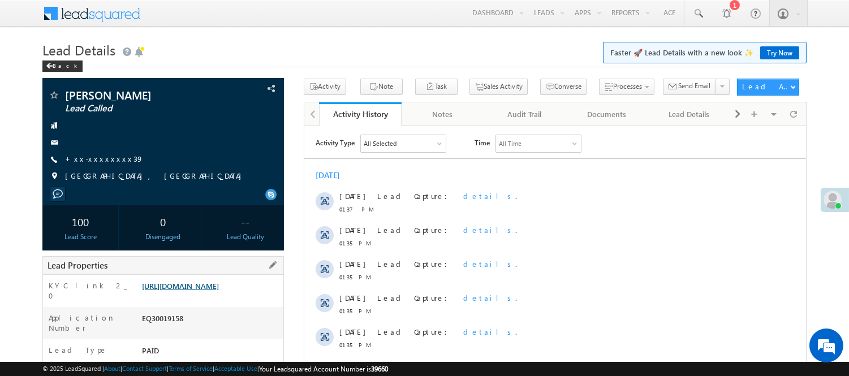
drag, startPoint x: 214, startPoint y: 176, endPoint x: 230, endPoint y: 167, distance: 18.5
click at [214, 281] on link "https://angelbroking1-pk3em7sa.customui-test.leadsquared.com?leadId=7f317946-bf…" at bounding box center [180, 286] width 77 height 10
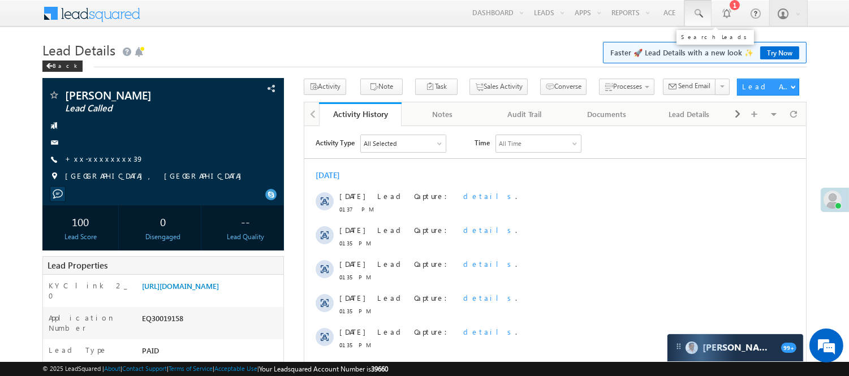
click at [694, 17] on span at bounding box center [697, 13] width 11 height 11
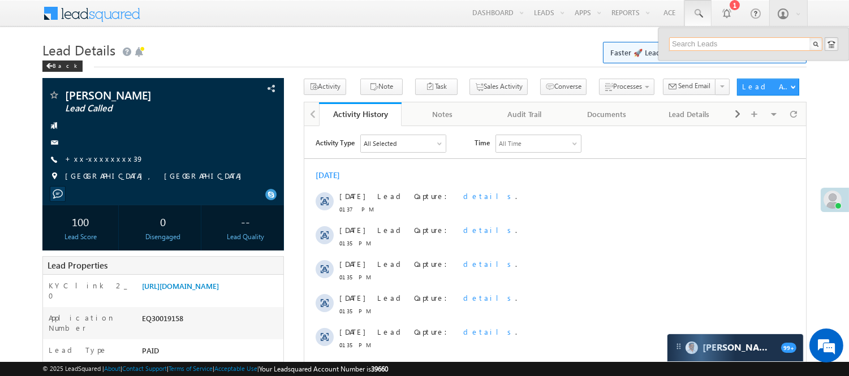
click at [722, 46] on input "text" at bounding box center [745, 44] width 153 height 14
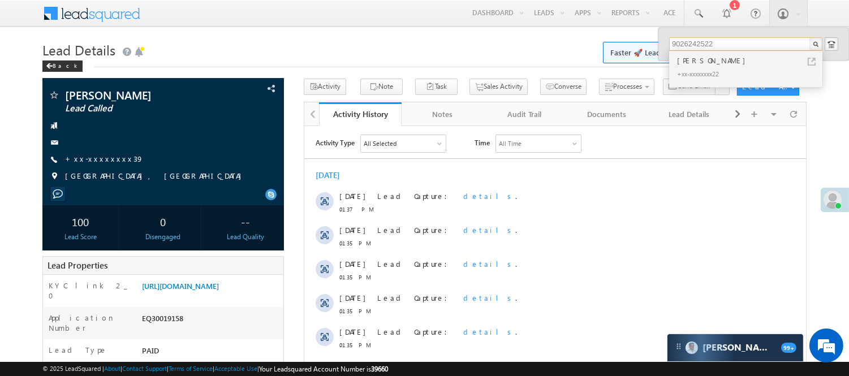
type input "9026242522"
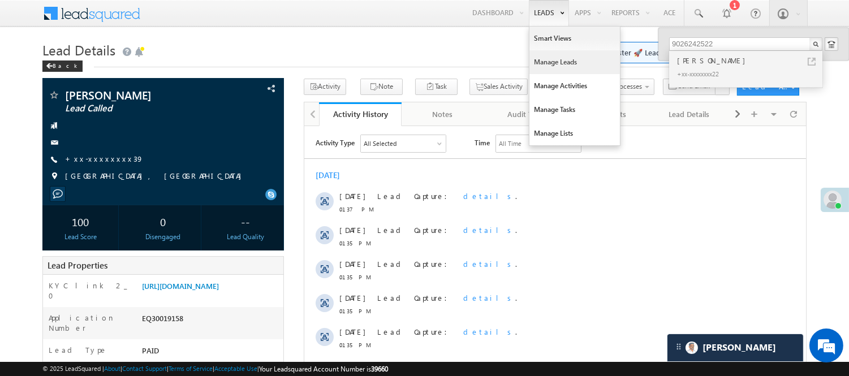
click at [557, 58] on link "Manage Leads" at bounding box center [574, 62] width 90 height 24
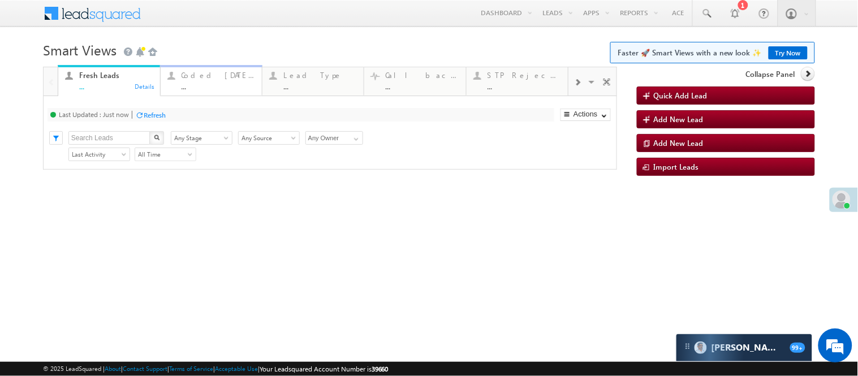
click at [222, 79] on div "Coded Today" at bounding box center [219, 75] width 74 height 9
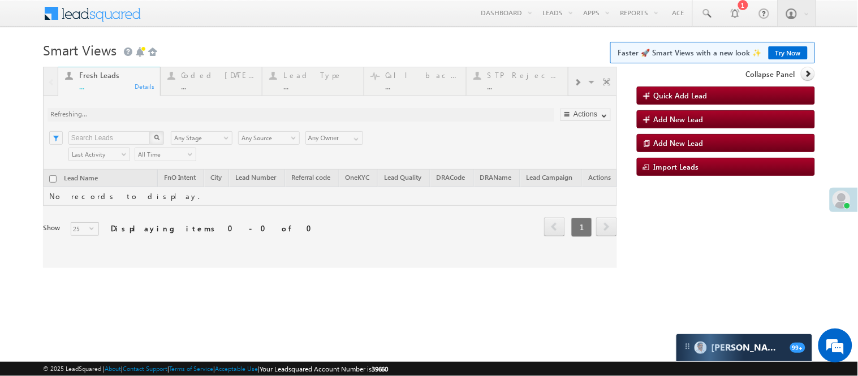
click at [222, 85] on div at bounding box center [330, 167] width 574 height 201
click at [216, 80] on div at bounding box center [330, 167] width 574 height 201
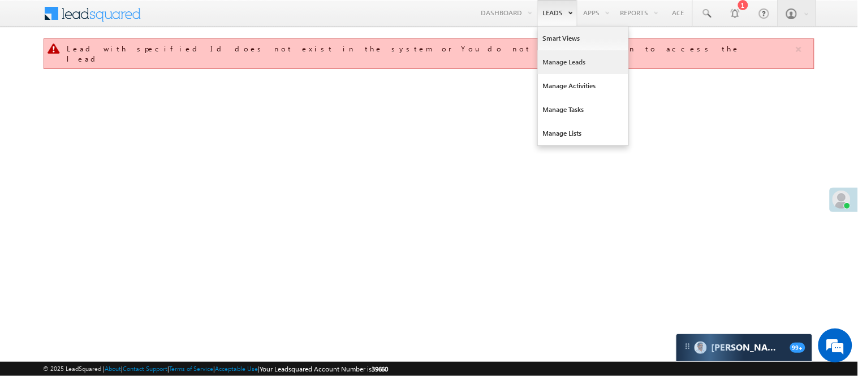
click at [561, 63] on link "Manage Leads" at bounding box center [583, 62] width 90 height 24
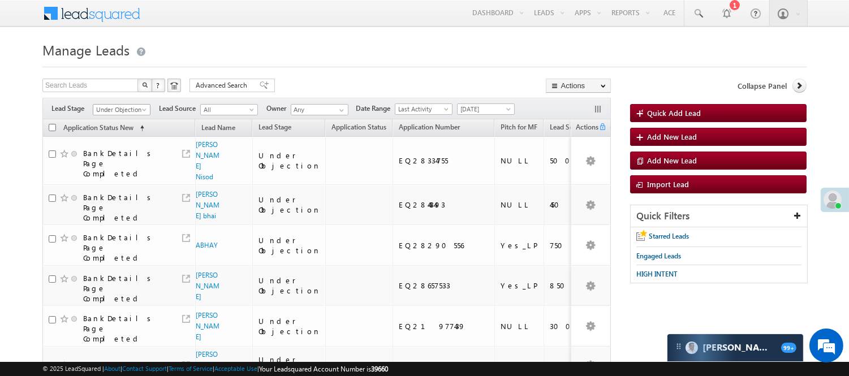
click at [117, 109] on span "Under Objection" at bounding box center [120, 110] width 54 height 10
click at [111, 139] on link "Lead Generated" at bounding box center [121, 133] width 57 height 10
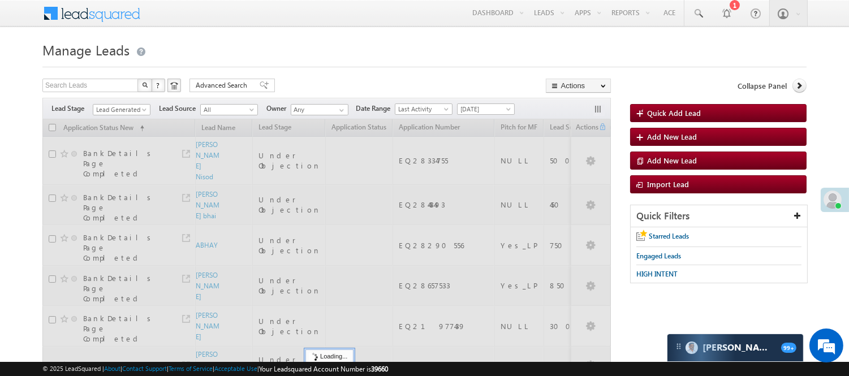
click at [293, 42] on h1 "Manage Leads" at bounding box center [424, 49] width 764 height 22
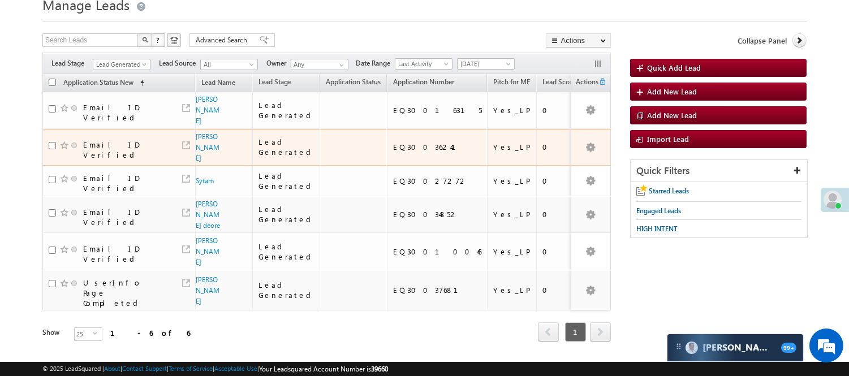
scroll to position [74, 0]
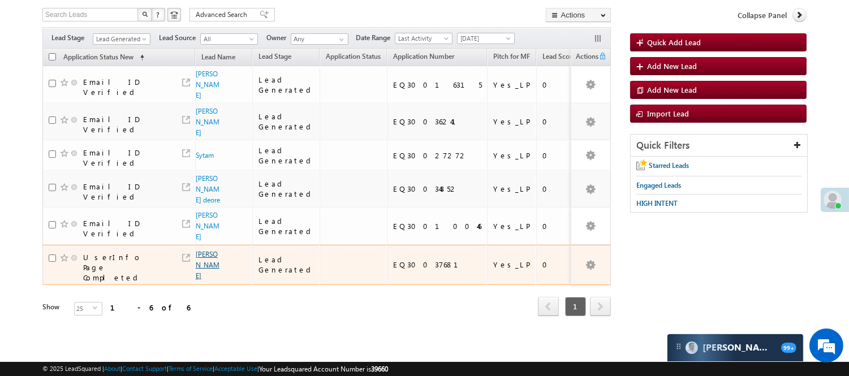
click at [200, 250] on link "Premvati kushwaha" at bounding box center [208, 265] width 24 height 30
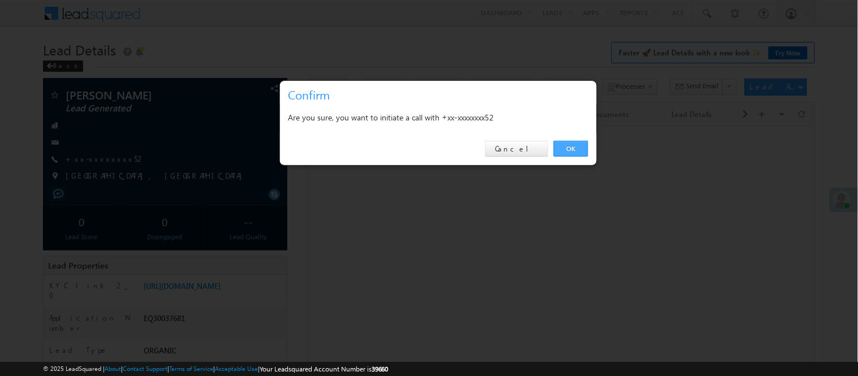
click at [574, 155] on link "OK" at bounding box center [571, 149] width 34 height 16
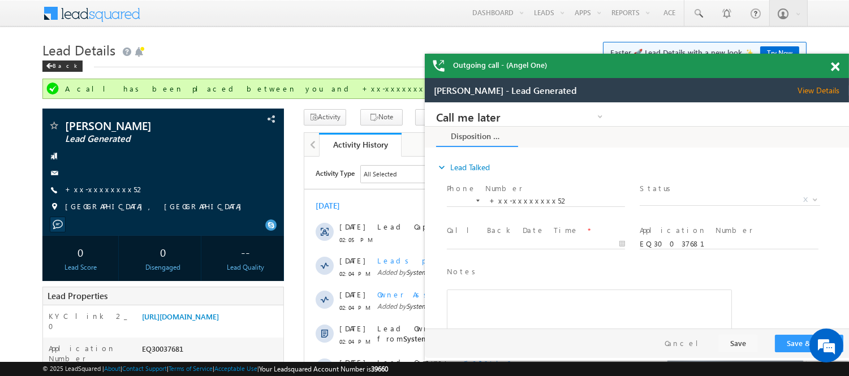
click at [838, 65] on span at bounding box center [835, 67] width 8 height 10
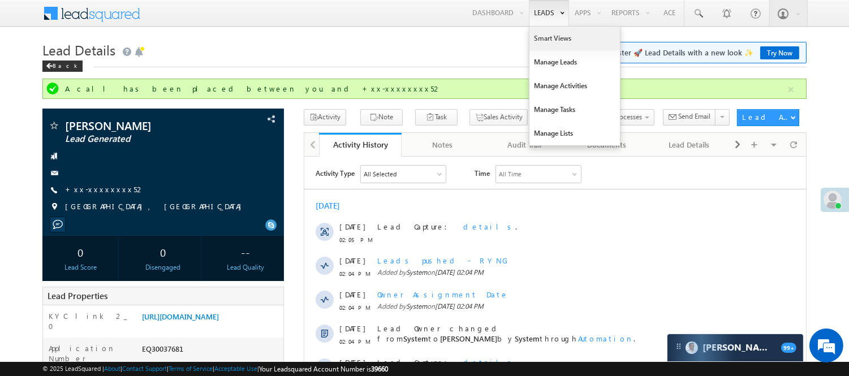
click at [546, 40] on link "Smart Views" at bounding box center [574, 39] width 90 height 24
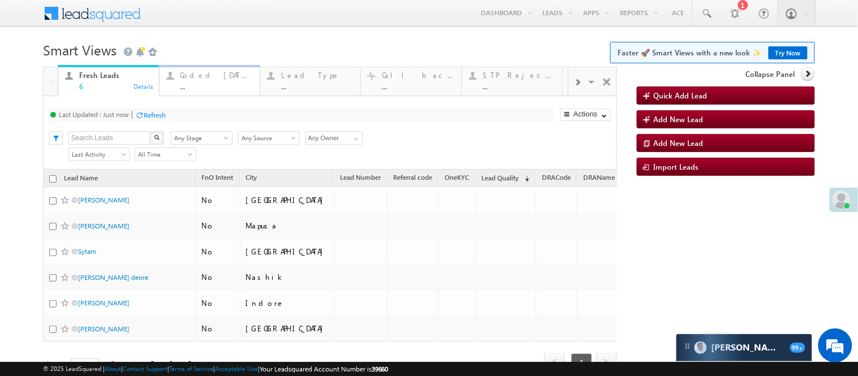
click at [200, 75] on div "Coded Today" at bounding box center [216, 75] width 72 height 9
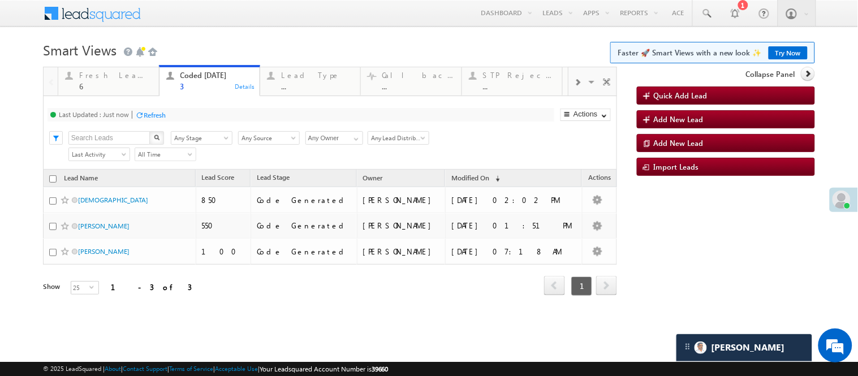
click at [265, 35] on body "Menu Nisha Anand Yadav Nisha .Yada v@ang elbro king. com" at bounding box center [429, 163] width 858 height 327
click at [332, 43] on h1 "Smart Views Getting Started Faster 🚀 Smart Views with a new look ✨ Try Now" at bounding box center [429, 49] width 772 height 22
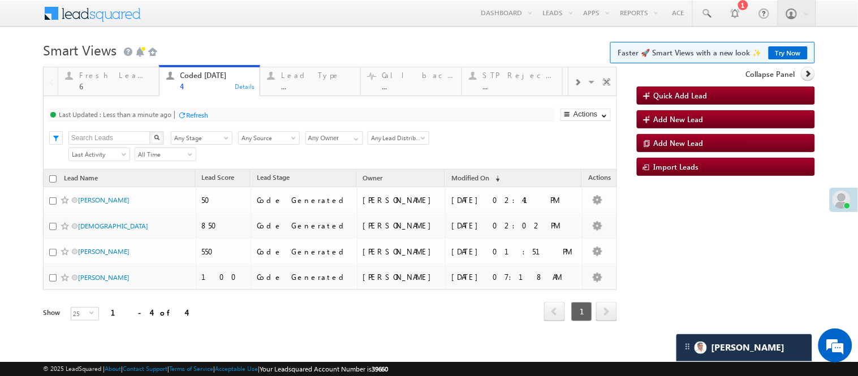
click at [287, 34] on body "Menu Nisha Anand Yadav Nisha .Yada v@ang elbro king. com" at bounding box center [429, 176] width 858 height 353
click at [332, 46] on h1 "Smart Views Getting Started Faster 🚀 Smart Views with a new look ✨ Try Now" at bounding box center [429, 49] width 772 height 22
click at [252, 43] on h1 "Smart Views Getting Started Faster 🚀 Smart Views with a new look ✨ Try Now" at bounding box center [429, 49] width 772 height 22
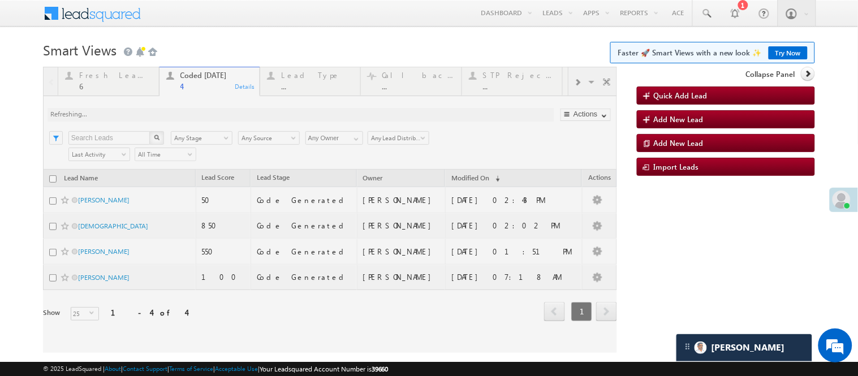
click at [296, 35] on body "Menu Nisha Anand Yadav Nisha .Yada v@ang elbro king. com" at bounding box center [429, 176] width 858 height 353
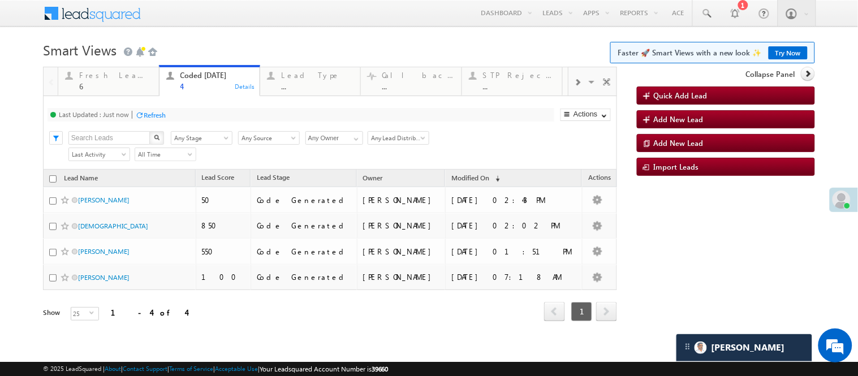
click at [312, 44] on h1 "Smart Views Getting Started Faster 🚀 Smart Views with a new look ✨ Try Now" at bounding box center [429, 49] width 772 height 22
click at [338, 47] on h1 "Smart Views Getting Started Faster 🚀 Smart Views with a new look ✨ Try Now" at bounding box center [429, 49] width 772 height 22
click at [247, 32] on body "Menu Nisha Anand Yadav Nisha .Yada v@ang elbro king. com" at bounding box center [429, 176] width 858 height 353
click at [234, 35] on body "Menu Nisha Anand Yadav Nisha .Yada v@ang elbro king. com" at bounding box center [429, 176] width 858 height 353
click at [241, 43] on h1 "Smart Views Getting Started Faster 🚀 Smart Views with a new look ✨ Try Now" at bounding box center [429, 49] width 772 height 22
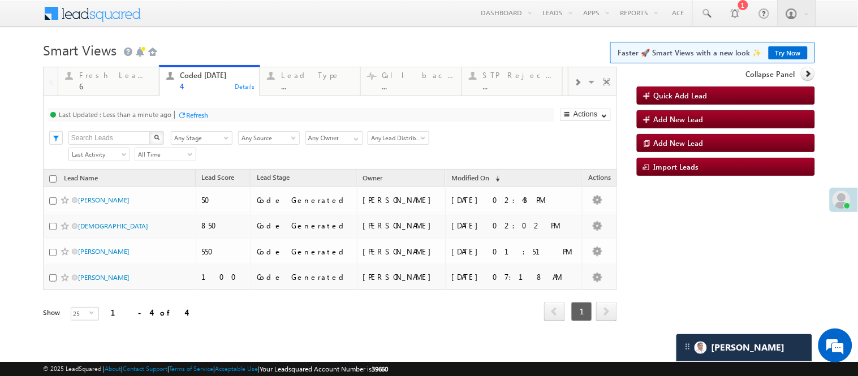
click at [211, 36] on body "Menu Nisha Anand Yadav Nisha .Yada v@ang elbro king. com" at bounding box center [429, 176] width 858 height 353
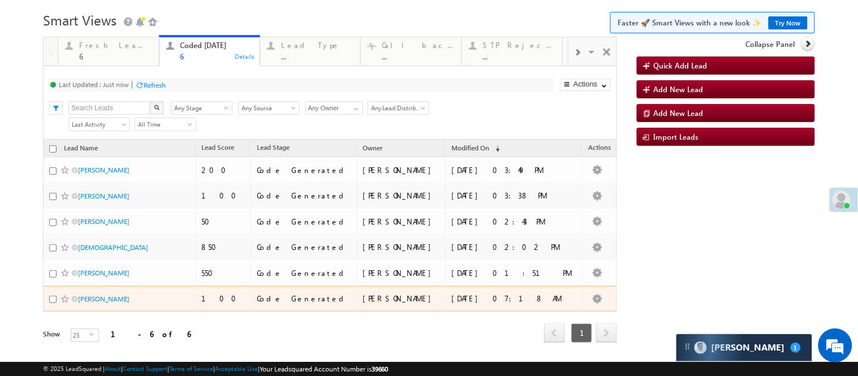
scroll to position [23, 0]
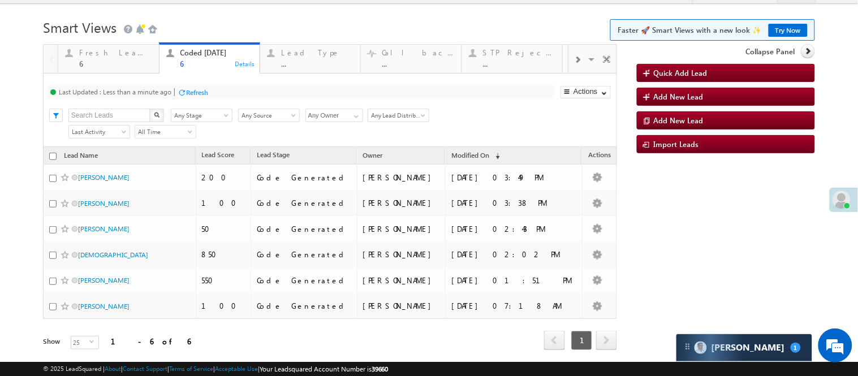
click at [182, 34] on h1 "Smart Views Getting Started Faster 🚀 Smart Views with a new look ✨ Try Now" at bounding box center [429, 26] width 772 height 22
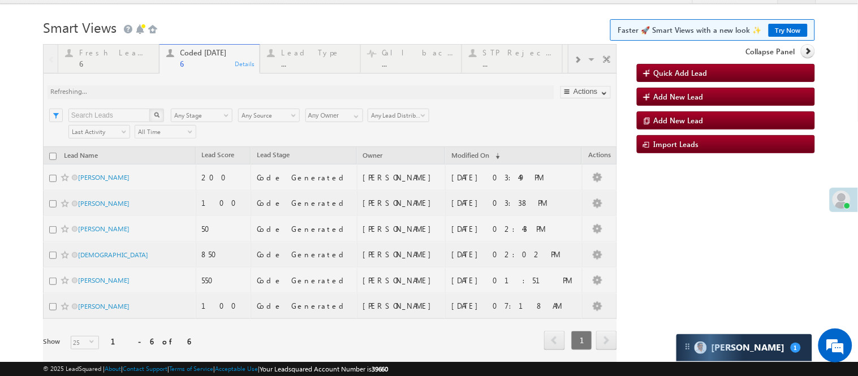
scroll to position [0, 0]
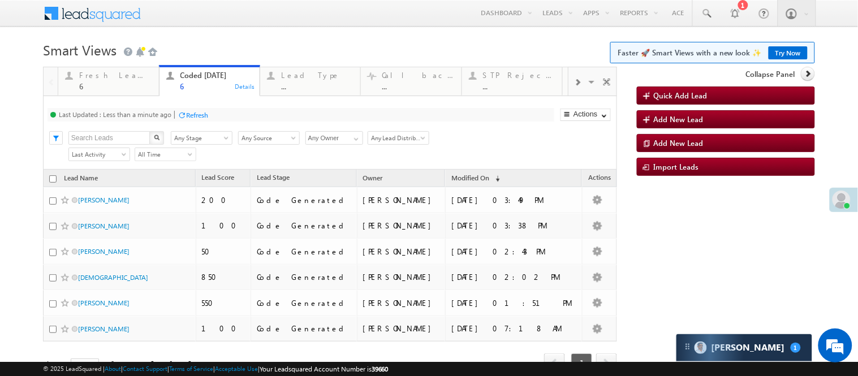
click at [574, 87] on span at bounding box center [577, 82] width 7 height 9
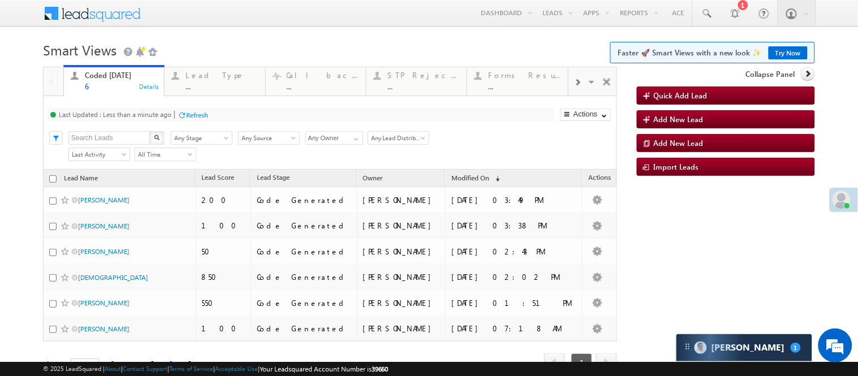
click at [574, 87] on span at bounding box center [577, 82] width 7 height 9
click at [568, 94] on div at bounding box center [577, 81] width 19 height 25
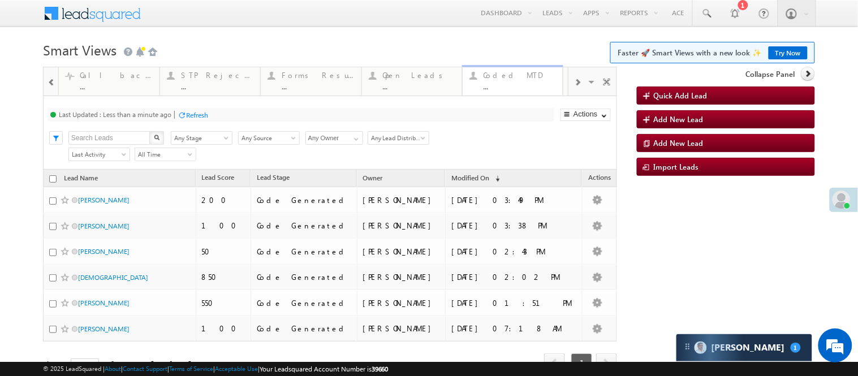
click at [506, 83] on div "..." at bounding box center [519, 86] width 72 height 8
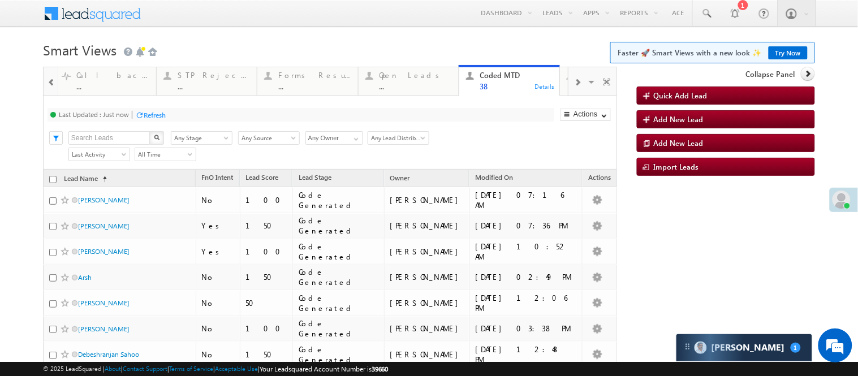
click at [574, 87] on span at bounding box center [577, 82] width 7 height 9
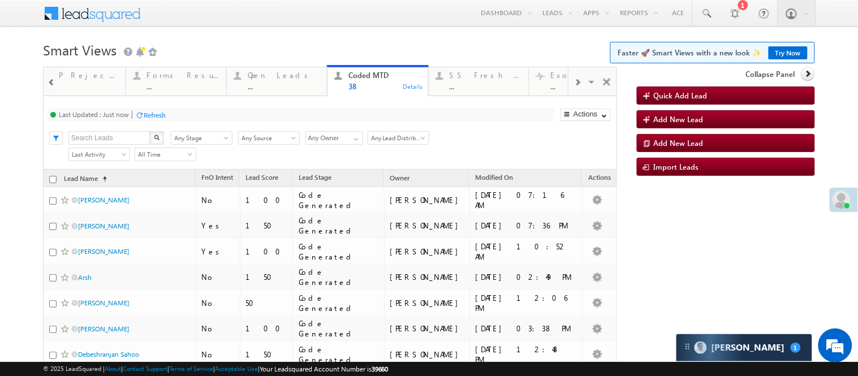
click at [574, 87] on span at bounding box center [577, 82] width 7 height 9
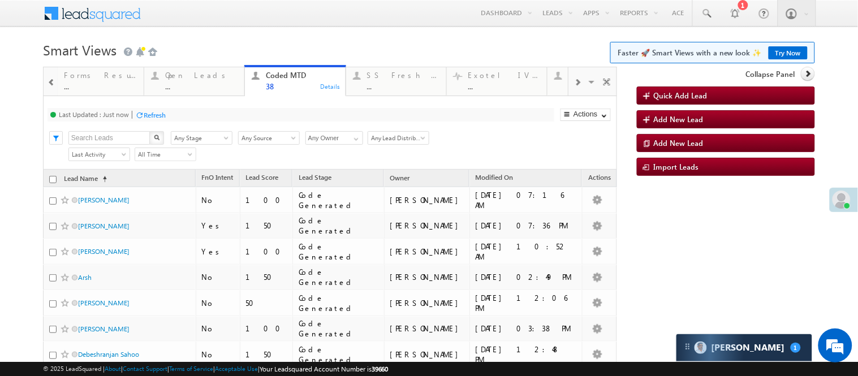
click at [574, 87] on span at bounding box center [577, 82] width 7 height 9
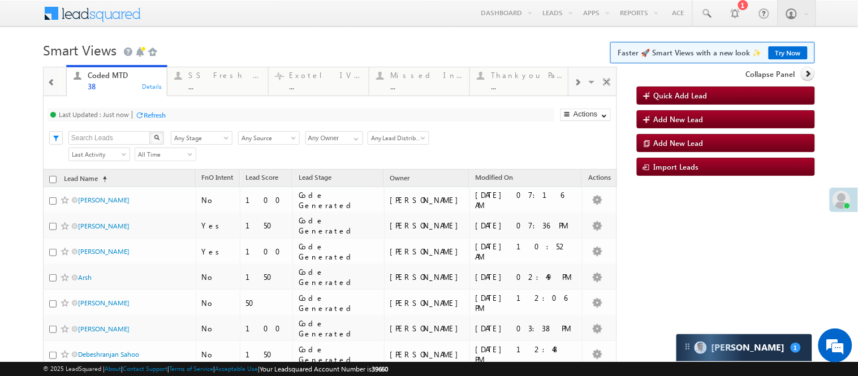
click at [574, 87] on span at bounding box center [577, 82] width 7 height 9
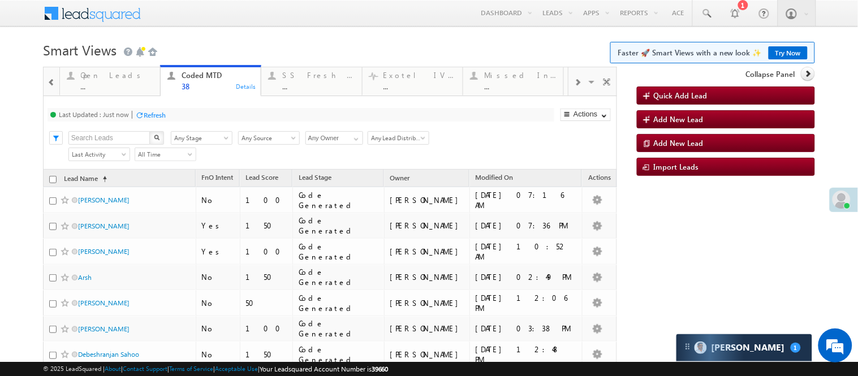
click at [574, 87] on span at bounding box center [577, 82] width 7 height 9
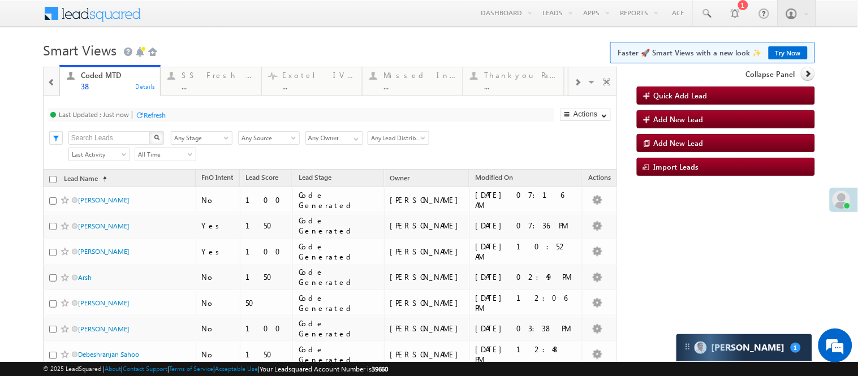
click at [574, 87] on span at bounding box center [577, 82] width 7 height 9
click at [50, 78] on span at bounding box center [52, 82] width 8 height 9
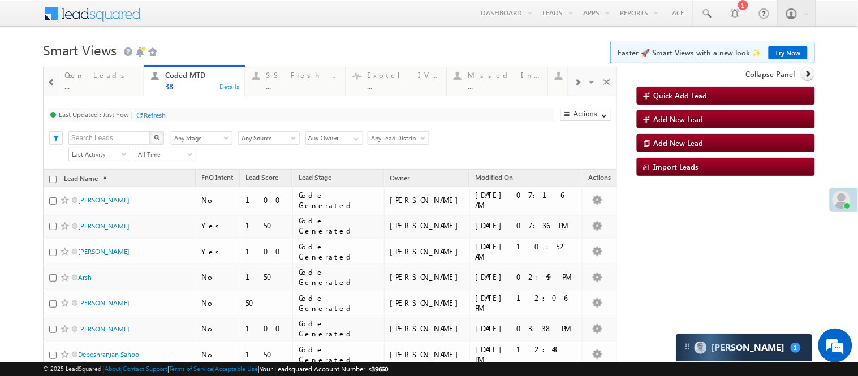
click at [50, 78] on span at bounding box center [52, 82] width 8 height 9
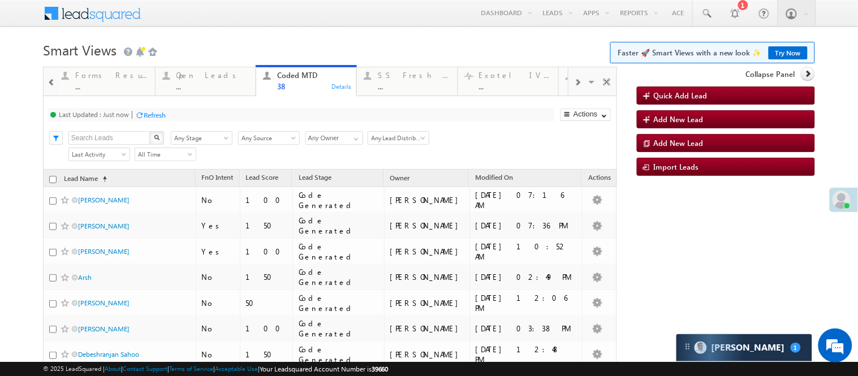
click at [50, 78] on span at bounding box center [52, 82] width 8 height 9
click at [50, 79] on span at bounding box center [52, 82] width 8 height 9
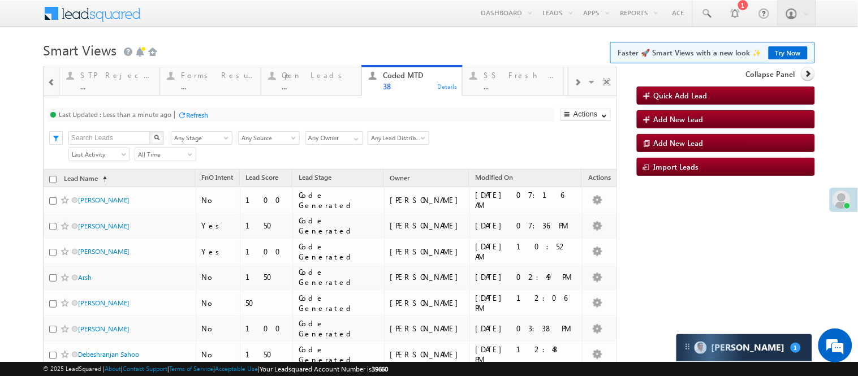
click at [50, 79] on span at bounding box center [52, 82] width 8 height 9
click at [52, 85] on span at bounding box center [52, 82] width 8 height 9
click at [72, 87] on div "Coded Today 6 Details" at bounding box center [109, 79] width 98 height 22
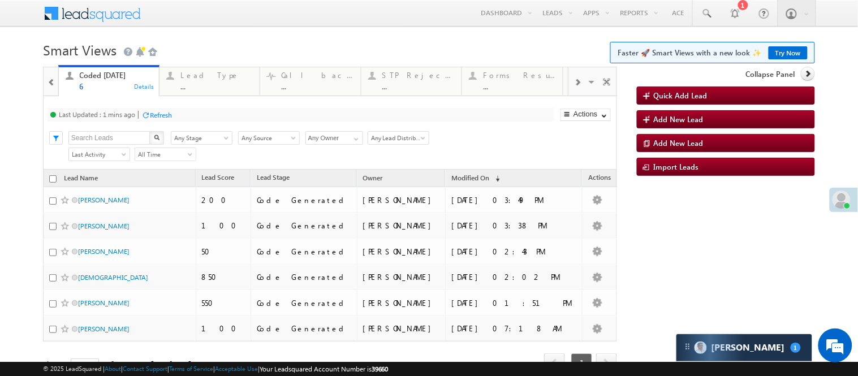
click at [97, 85] on div "6" at bounding box center [116, 86] width 72 height 8
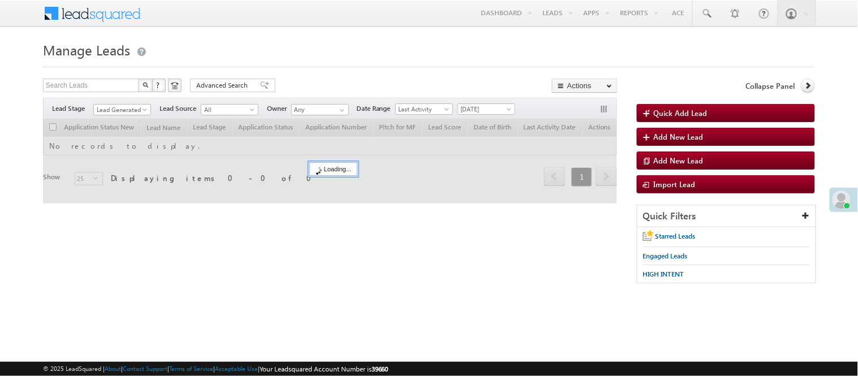
click at [127, 108] on span "Lead Generated" at bounding box center [121, 110] width 54 height 10
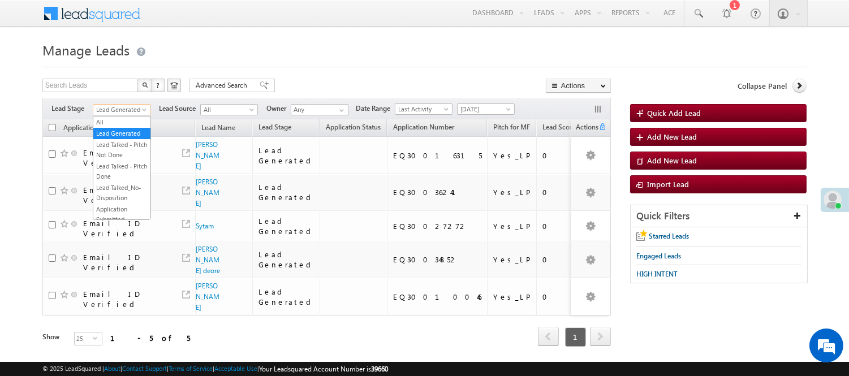
scroll to position [126, 0]
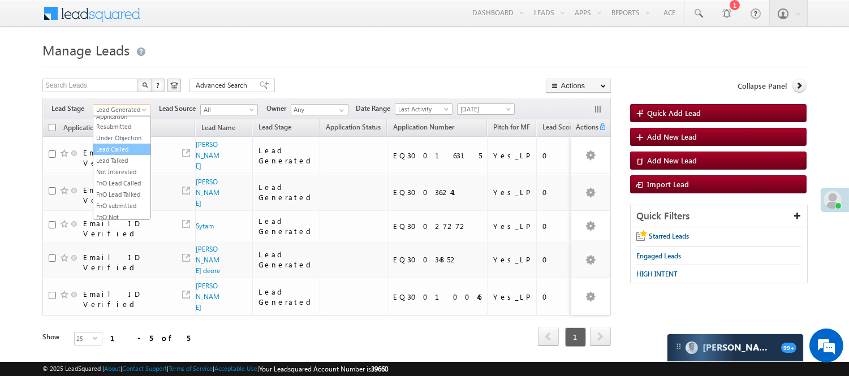
click at [114, 154] on link "Lead Called" at bounding box center [121, 149] width 57 height 10
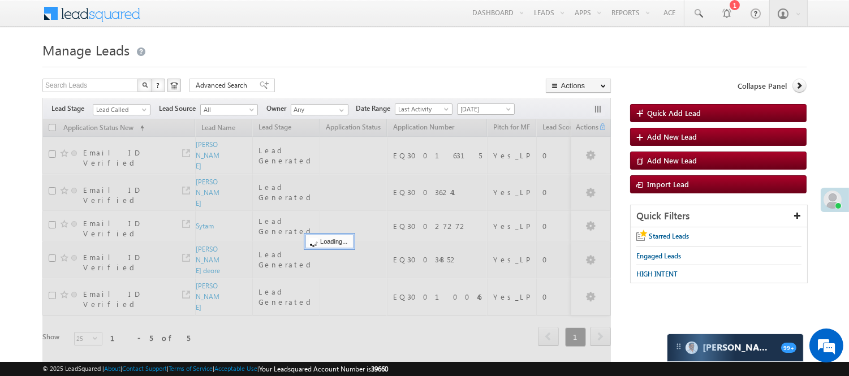
scroll to position [0, 0]
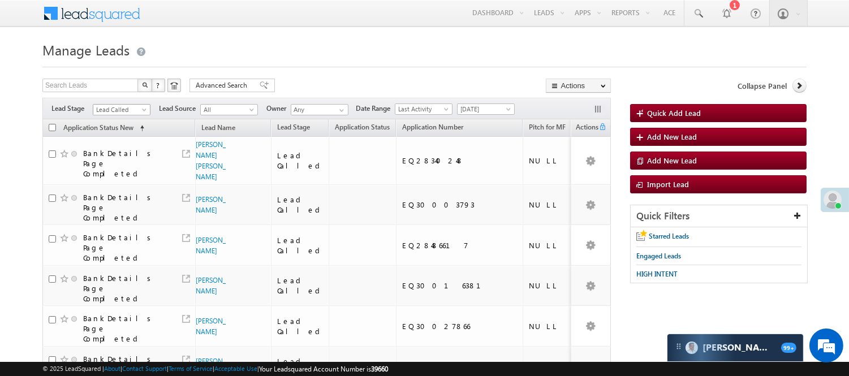
click at [128, 105] on span "Lead Called" at bounding box center [120, 110] width 54 height 10
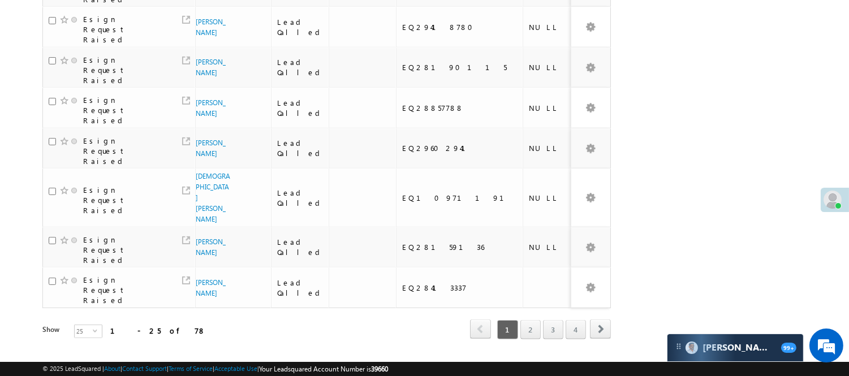
scroll to position [845, 0]
click at [533, 319] on link "2" at bounding box center [530, 328] width 20 height 19
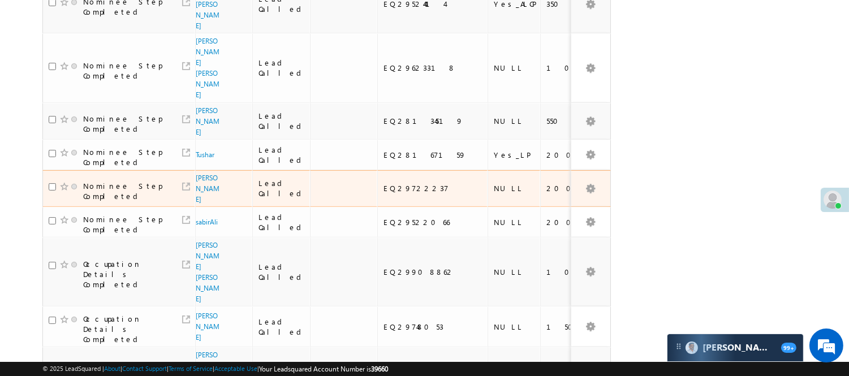
scroll to position [546, 0]
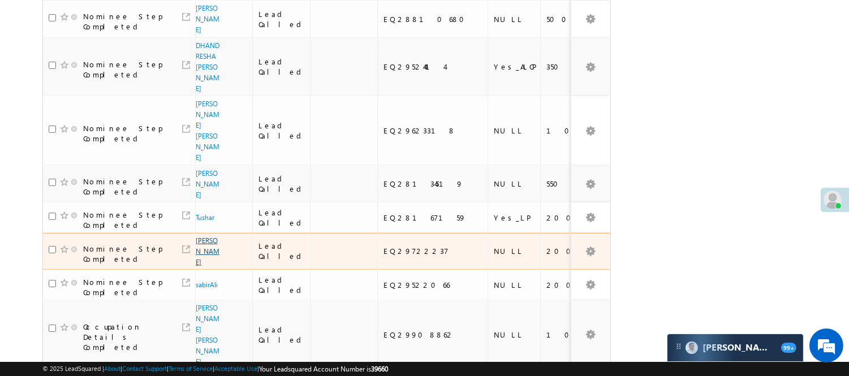
click at [202, 236] on link "[PERSON_NAME]" at bounding box center [208, 251] width 24 height 30
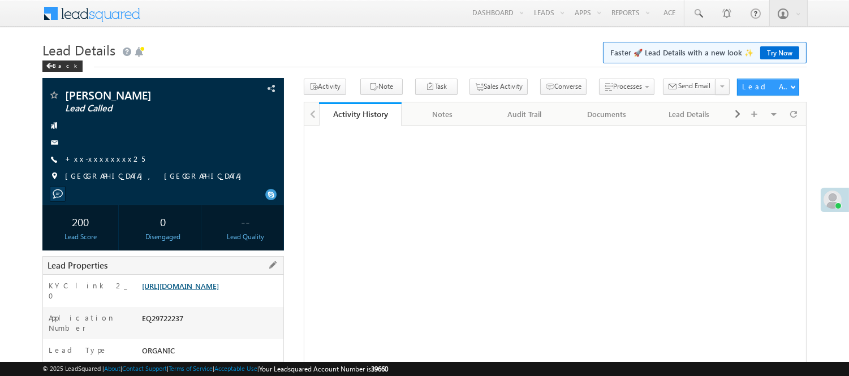
click at [219, 291] on link "[URL][DOMAIN_NAME]" at bounding box center [180, 286] width 77 height 10
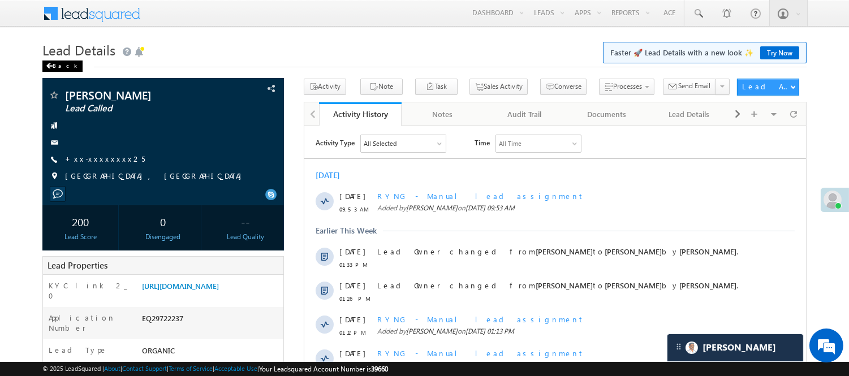
click at [62, 68] on div "Back" at bounding box center [62, 66] width 40 height 11
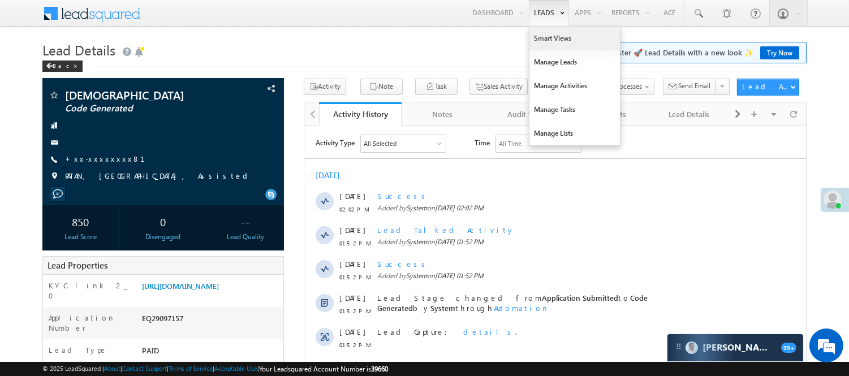
click at [543, 42] on link "Smart Views" at bounding box center [574, 39] width 90 height 24
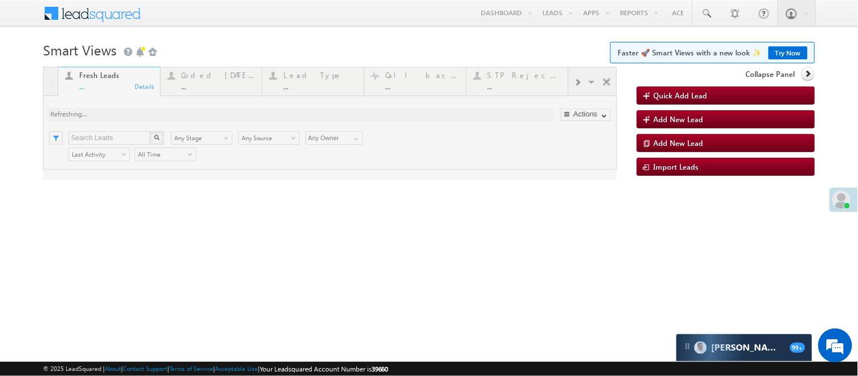
click at [789, 50] on link "Try Now" at bounding box center [787, 52] width 39 height 13
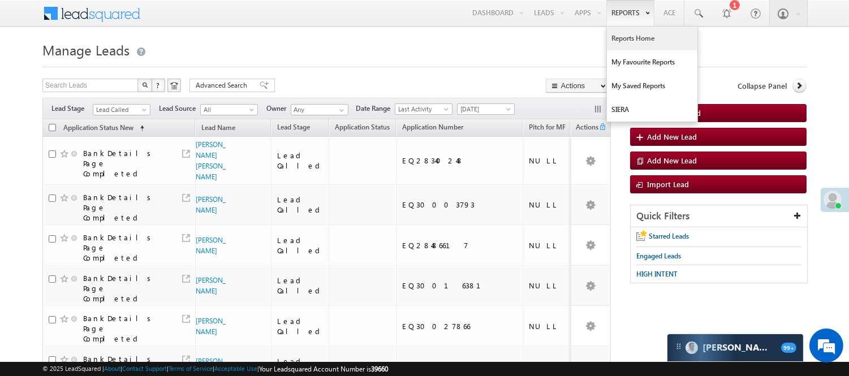
click at [637, 35] on link "Reports Home" at bounding box center [652, 39] width 90 height 24
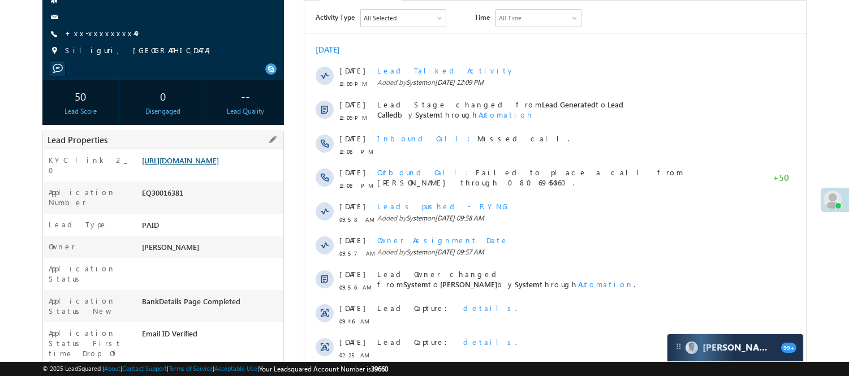
click at [219, 165] on link "[URL][DOMAIN_NAME]" at bounding box center [180, 161] width 77 height 10
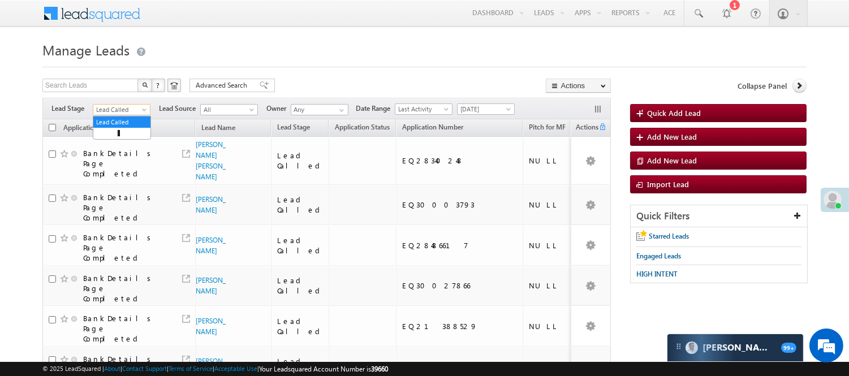
click at [110, 110] on span "Lead Called" at bounding box center [120, 110] width 54 height 10
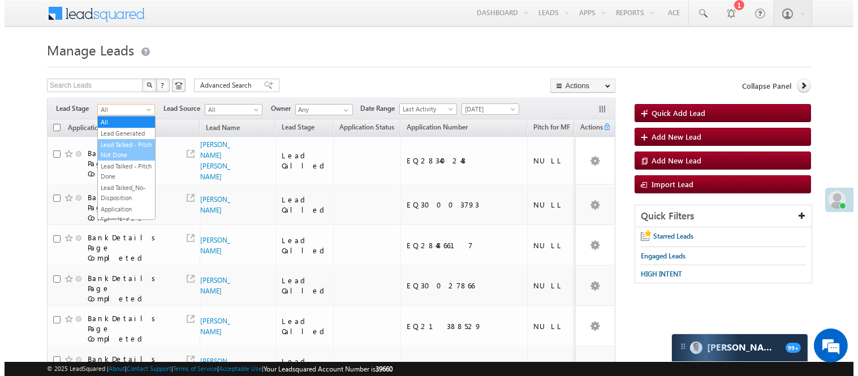
scroll to position [63, 0]
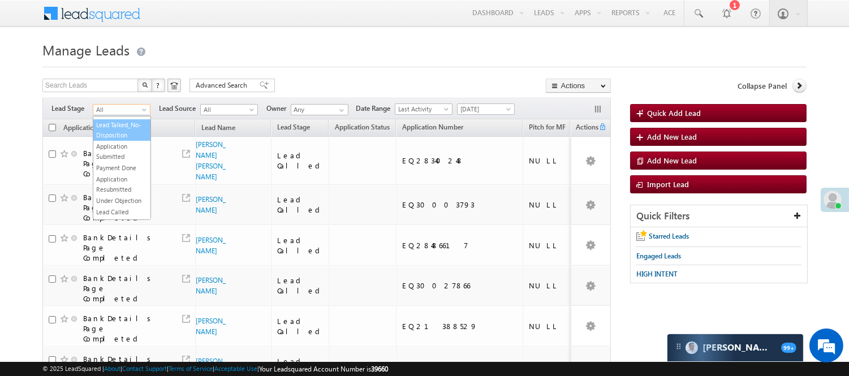
click at [119, 139] on link "Lead Talked_No-Disposition" at bounding box center [121, 130] width 57 height 20
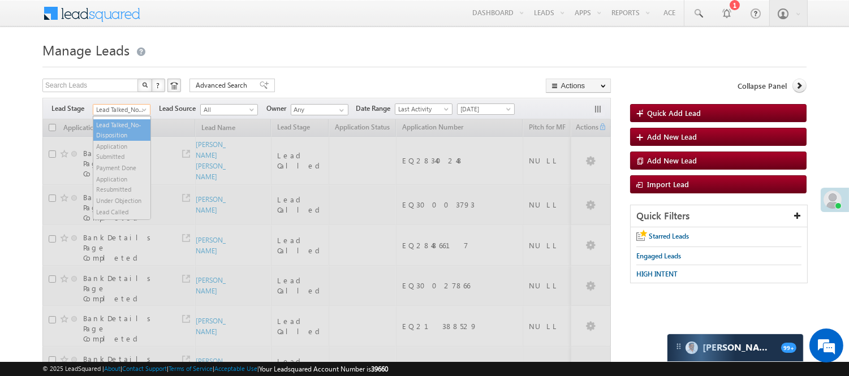
click at [134, 104] on link "Lead Talked_No-Disposition" at bounding box center [122, 109] width 58 height 11
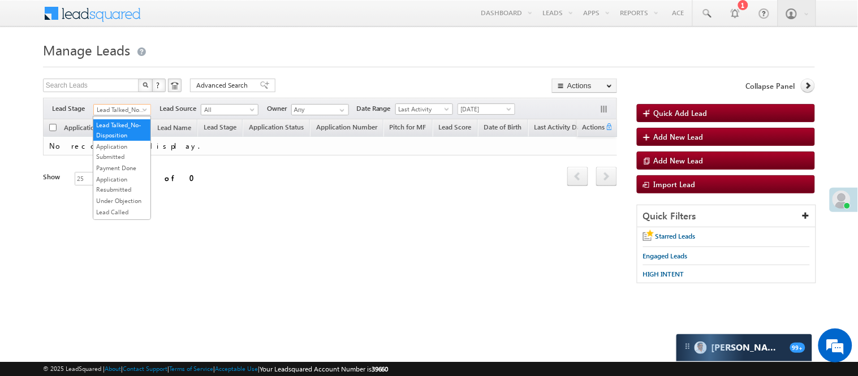
click at [116, 76] on link "Lead Generated" at bounding box center [121, 71] width 57 height 10
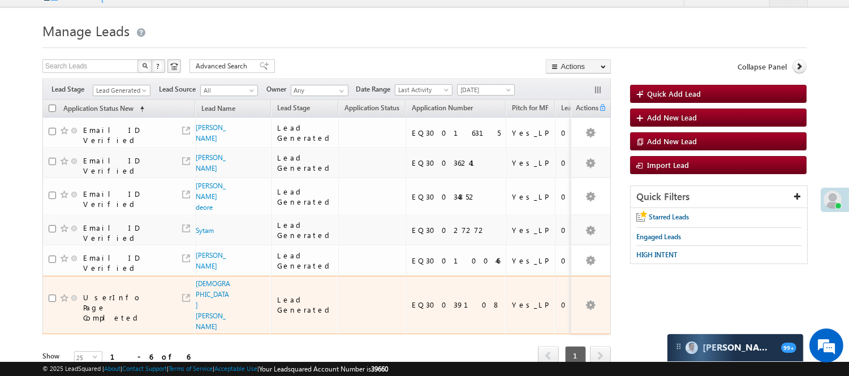
scroll to position [85, 0]
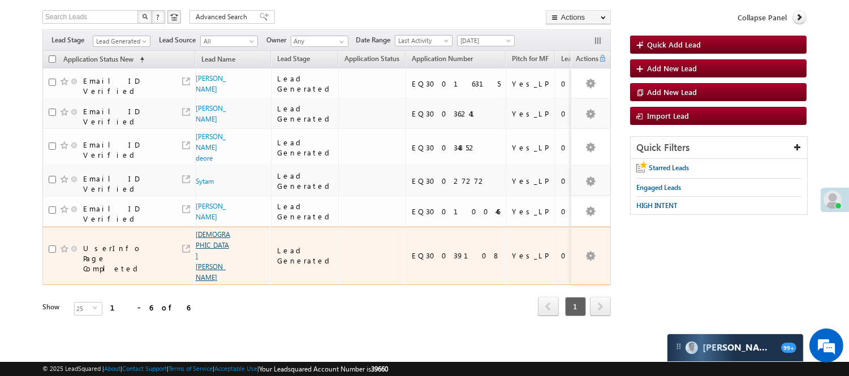
click at [196, 231] on link "Vaishnavi Laxman Wable" at bounding box center [213, 255] width 34 height 51
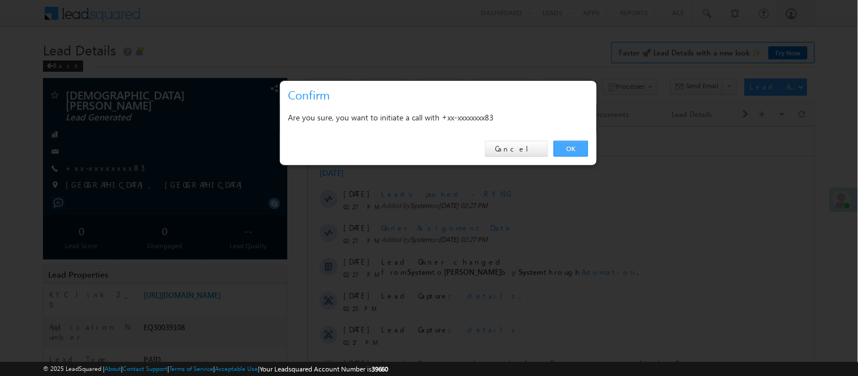
click at [568, 148] on link "OK" at bounding box center [571, 149] width 34 height 16
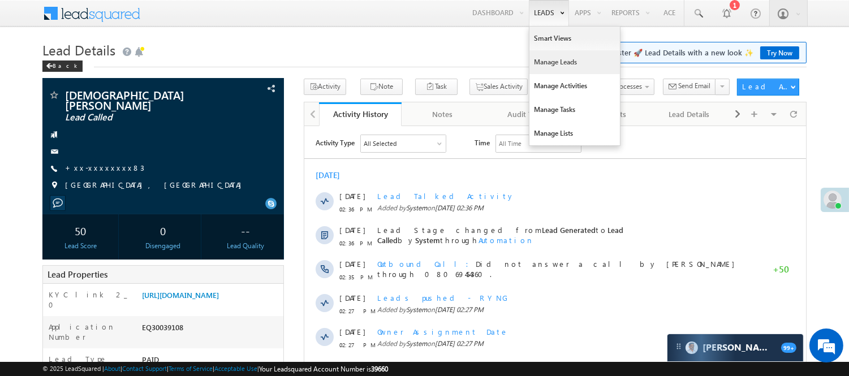
click at [550, 58] on link "Manage Leads" at bounding box center [574, 62] width 90 height 24
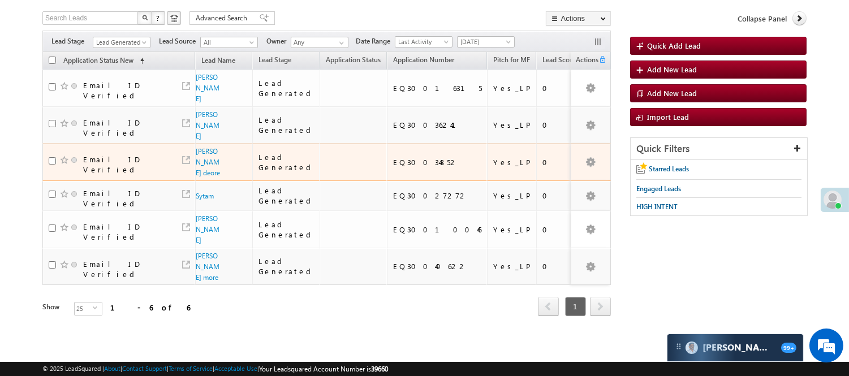
scroll to position [85, 0]
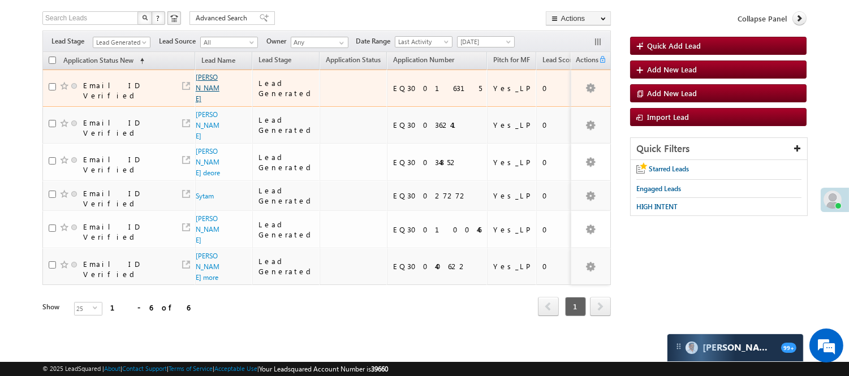
click at [196, 73] on link "Rishika raj" at bounding box center [208, 88] width 24 height 30
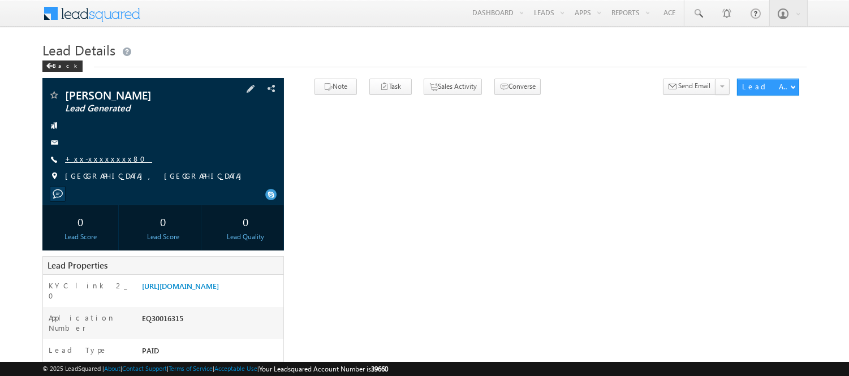
click at [87, 159] on link "+xx-xxxxxxxx80" at bounding box center [108, 159] width 87 height 10
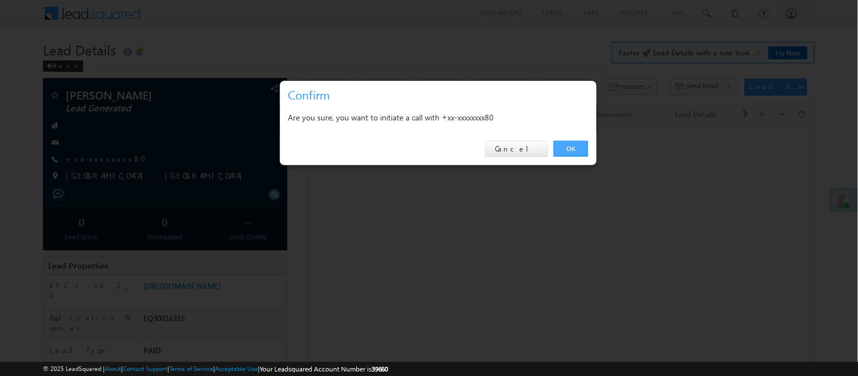
click at [578, 149] on link "OK" at bounding box center [571, 149] width 34 height 16
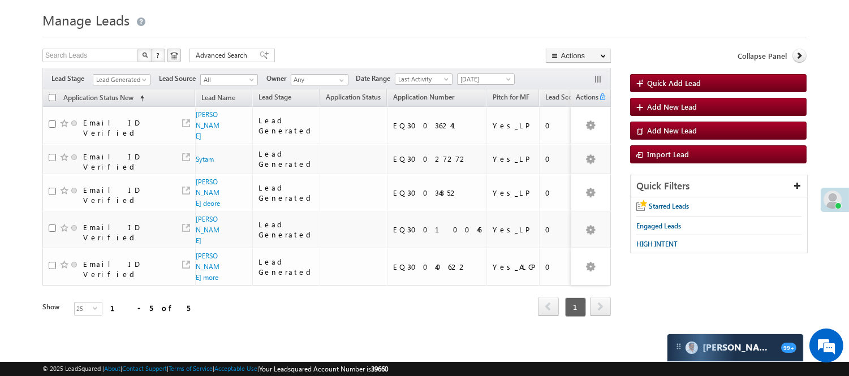
scroll to position [58, 0]
click at [141, 77] on span at bounding box center [145, 81] width 9 height 9
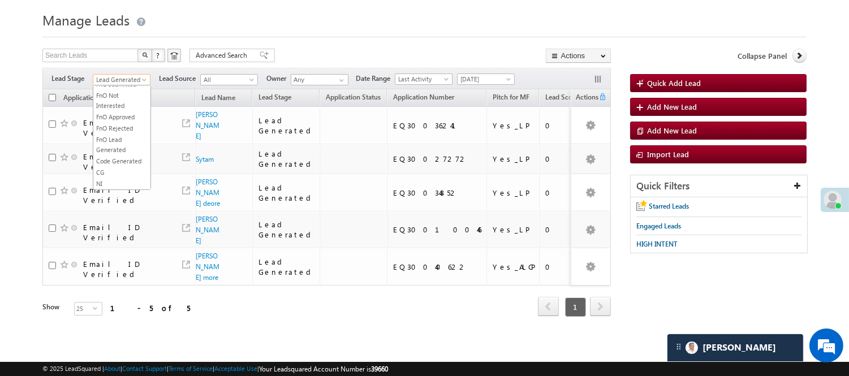
scroll to position [92, 0]
click at [118, 157] on link "Lead Called" at bounding box center [121, 153] width 57 height 10
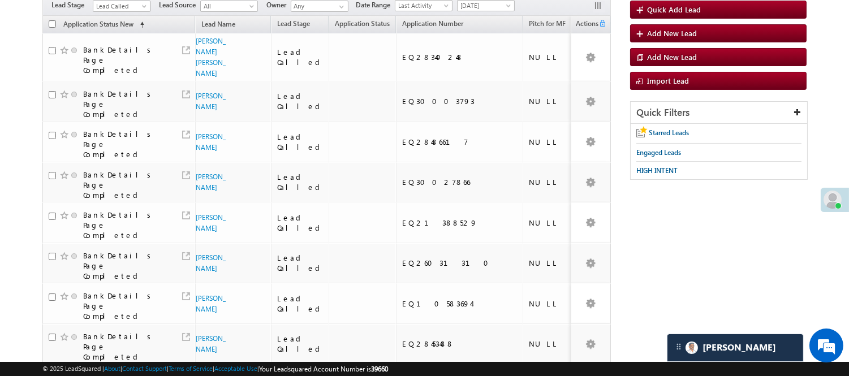
scroll to position [58, 0]
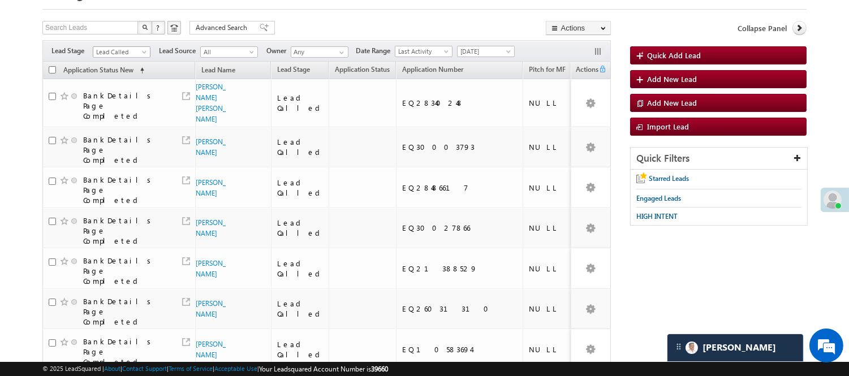
click at [123, 53] on span "Lead Called" at bounding box center [120, 52] width 54 height 10
click at [115, 81] on link "Lead Generated" at bounding box center [121, 76] width 57 height 10
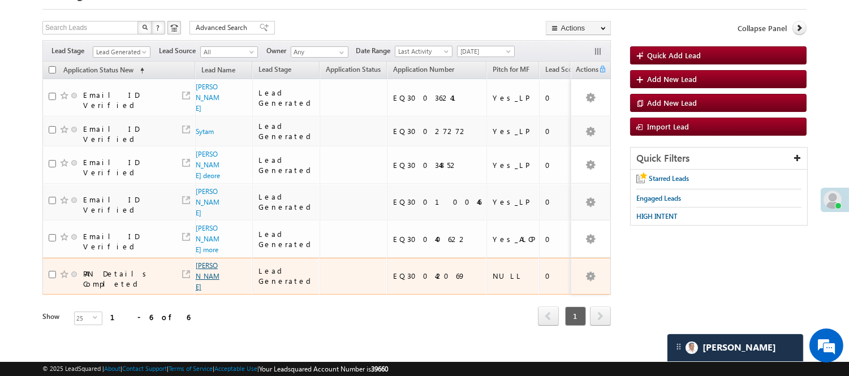
click at [198, 291] on link "[PERSON_NAME]" at bounding box center [208, 276] width 24 height 30
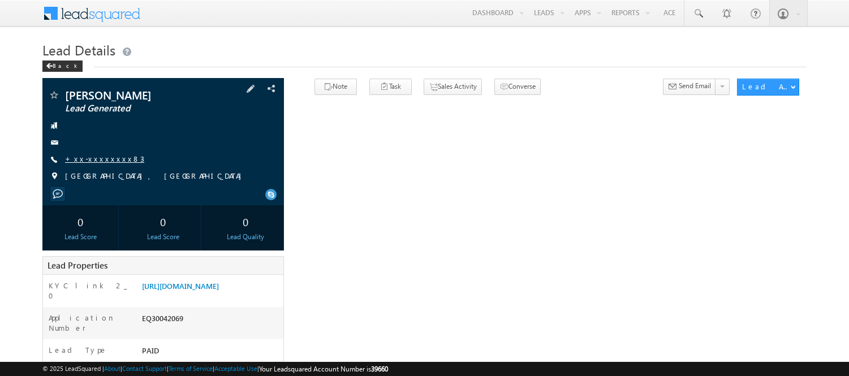
click at [98, 156] on link "+xx-xxxxxxxx83" at bounding box center [104, 159] width 79 height 10
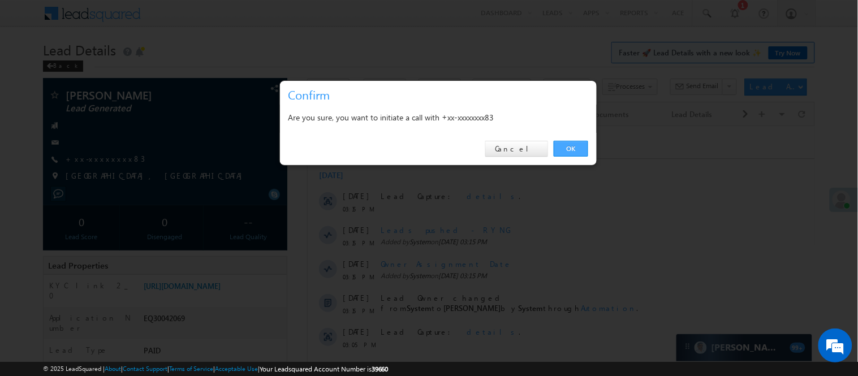
click at [561, 146] on link "OK" at bounding box center [571, 149] width 34 height 16
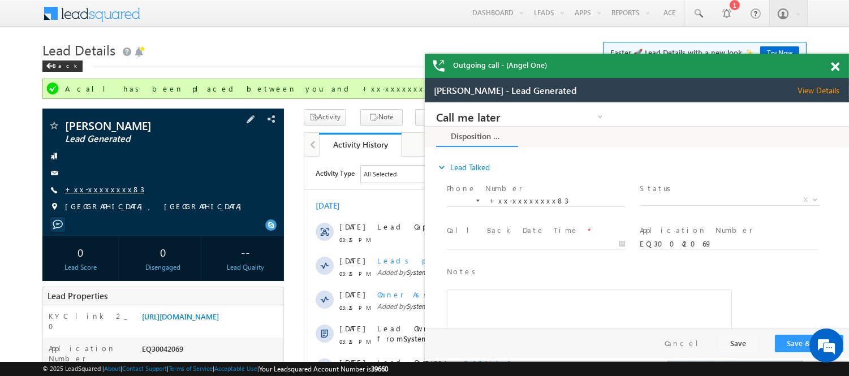
click at [104, 190] on link "+xx-xxxxxxxx83" at bounding box center [104, 189] width 79 height 10
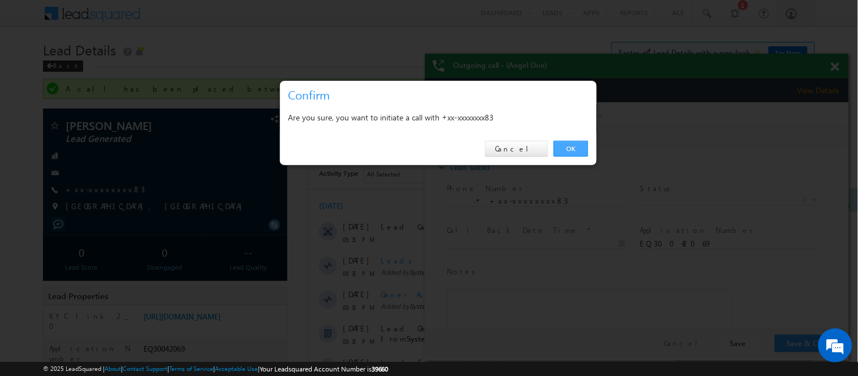
click at [567, 149] on link "OK" at bounding box center [571, 149] width 34 height 16
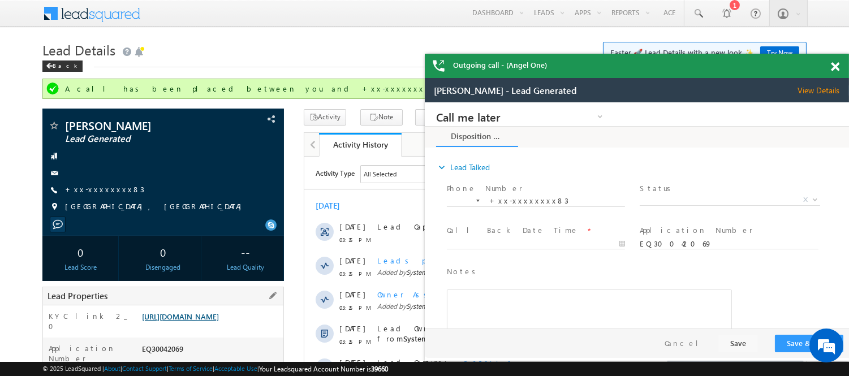
click at [219, 317] on link "https://angelbroking1-pk3em7sa.customui-test.leadsquared.com?leadId=1defe3a0-9a…" at bounding box center [180, 317] width 77 height 10
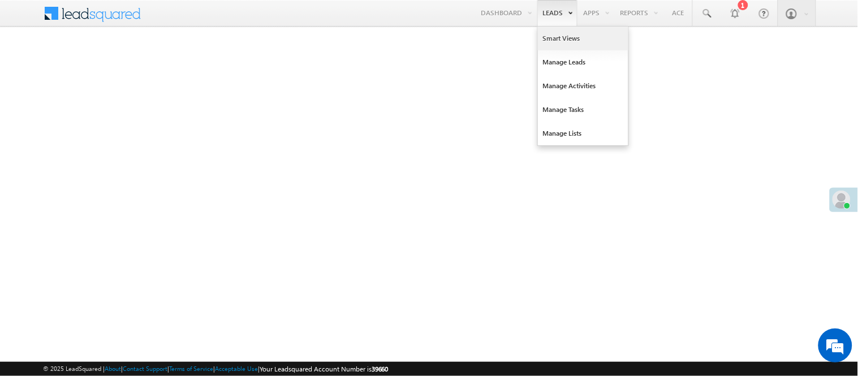
click at [552, 37] on link "Smart Views" at bounding box center [583, 39] width 90 height 24
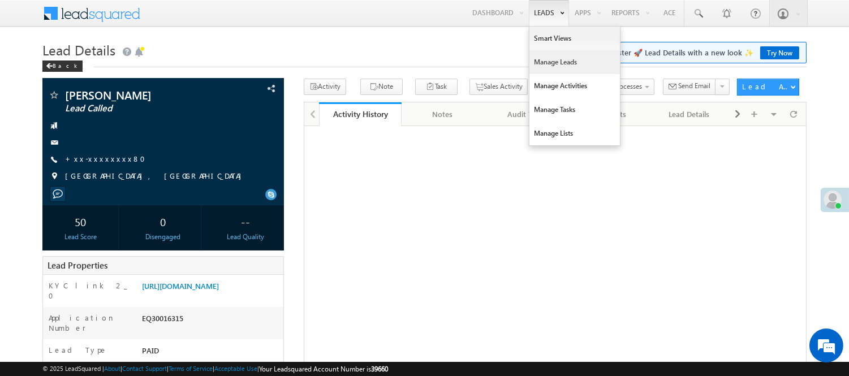
click at [546, 58] on link "Manage Leads" at bounding box center [574, 62] width 90 height 24
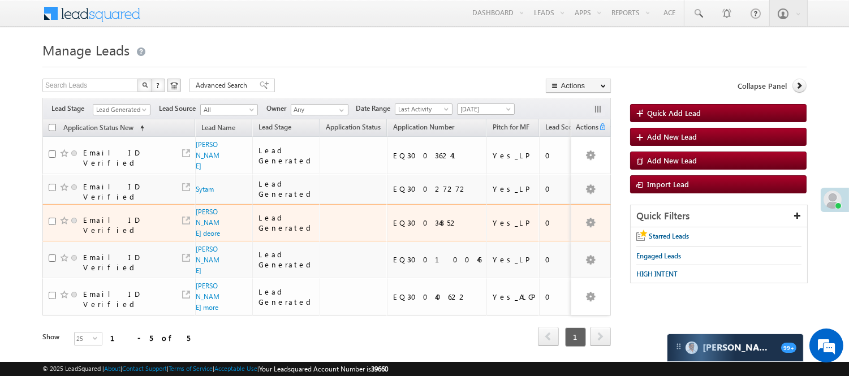
scroll to position [58, 0]
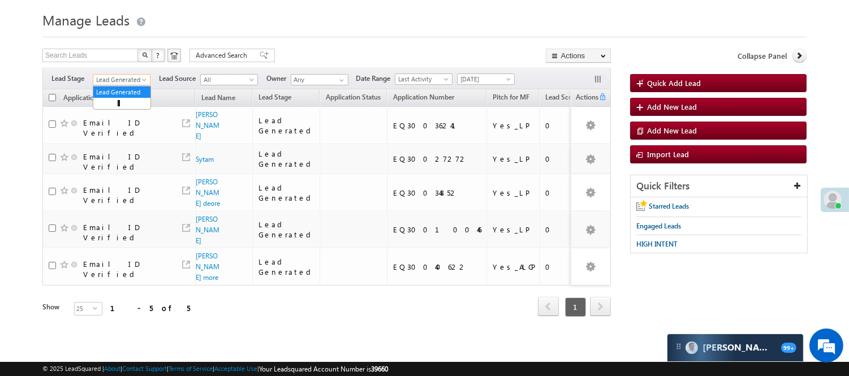
click at [120, 75] on span "Lead Generated" at bounding box center [120, 80] width 54 height 10
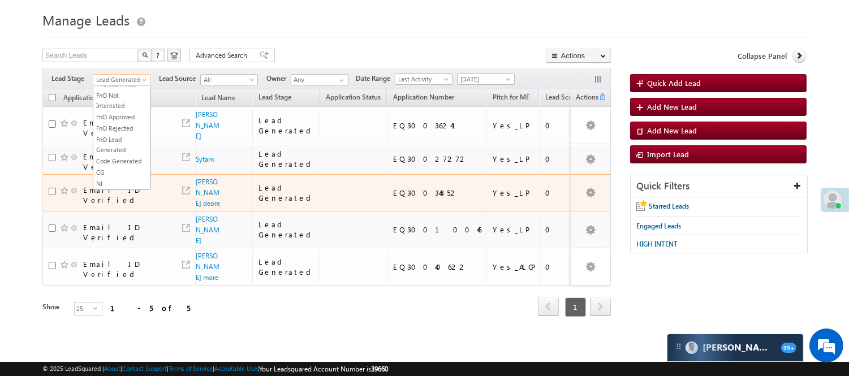
drag, startPoint x: 120, startPoint y: 145, endPoint x: 140, endPoint y: 170, distance: 31.8
click at [140, 170] on body "Menu Nisha Anand Yadav Nisha .Yada v@ang elbro king. com" at bounding box center [424, 159] width 849 height 378
click at [140, 174] on td "Email ID Verified" at bounding box center [118, 192] width 153 height 37
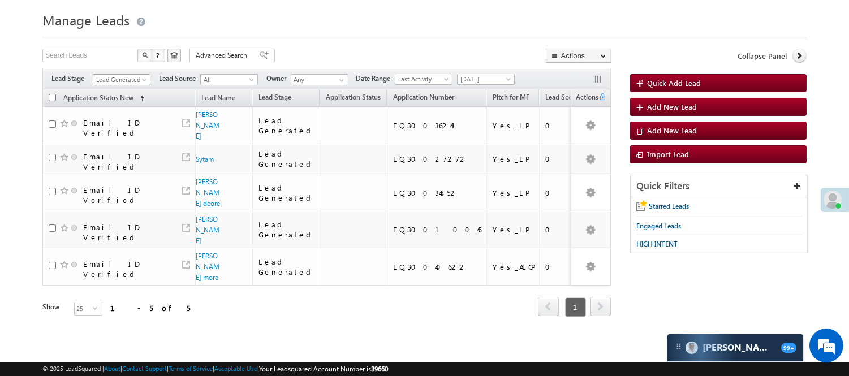
click at [136, 74] on span "Lead Generated" at bounding box center [122, 79] width 58 height 10
click at [128, 75] on span "Lead Generated" at bounding box center [120, 80] width 54 height 10
click at [118, 124] on link "Lead Called" at bounding box center [121, 119] width 57 height 10
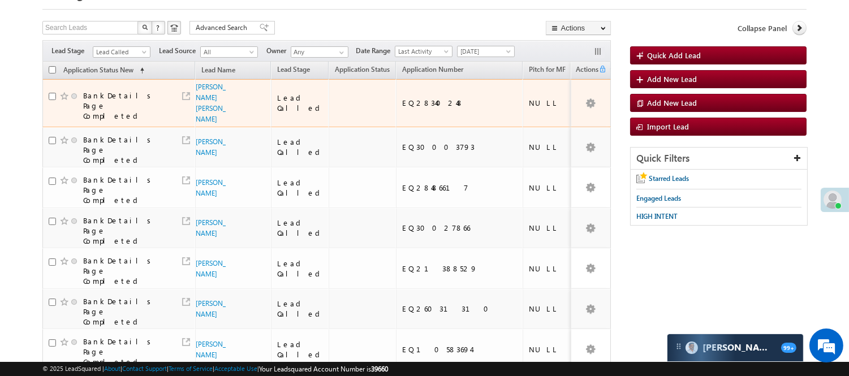
scroll to position [120, 0]
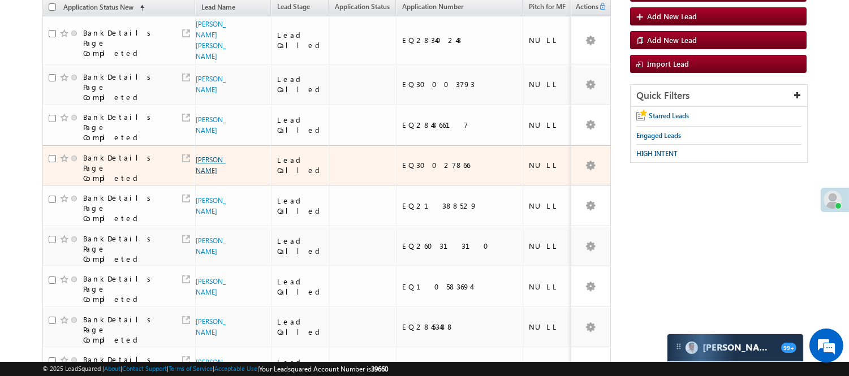
click at [199, 164] on link "Ravi" at bounding box center [211, 165] width 30 height 19
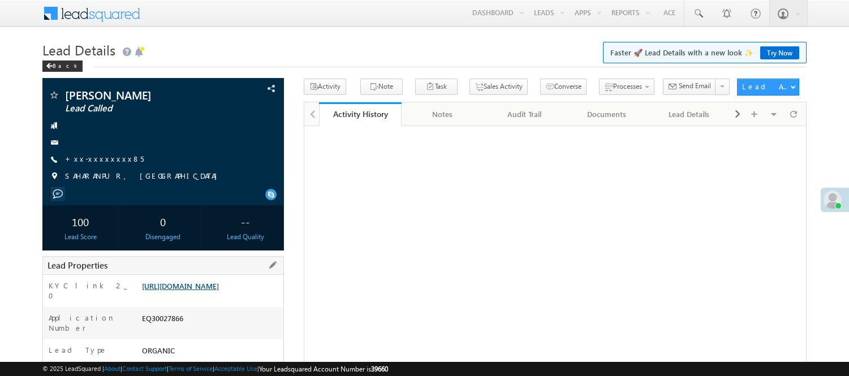
click at [208, 291] on link "https://angelbroking1-pk3em7sa.customui-test.leadsquared.com?leadId=3f192203-c3…" at bounding box center [180, 286] width 77 height 10
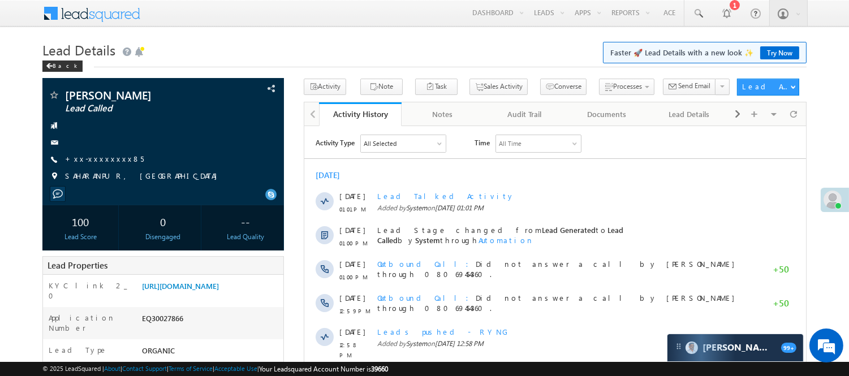
click at [249, 27] on div "Menu Nisha Anand Yadav Nisha .Yada v@ang elbro king. com Angel Broki" at bounding box center [424, 14] width 764 height 28
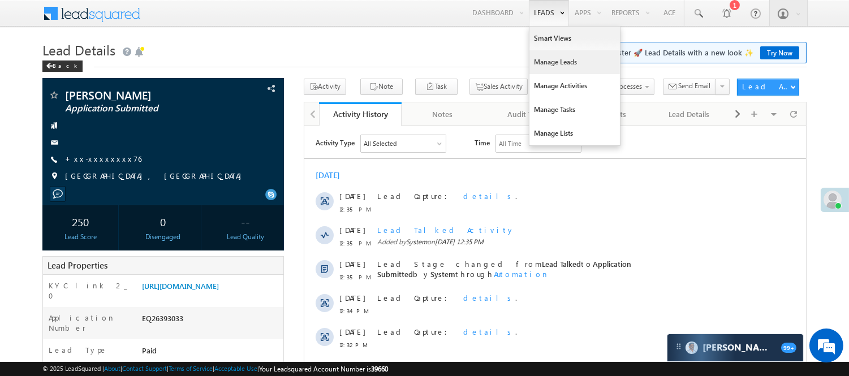
click at [539, 59] on link "Manage Leads" at bounding box center [574, 62] width 90 height 24
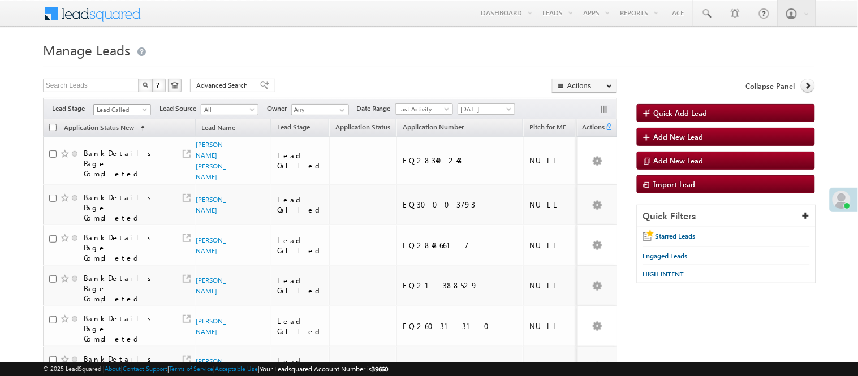
click at [123, 104] on link "Lead Called" at bounding box center [122, 109] width 58 height 11
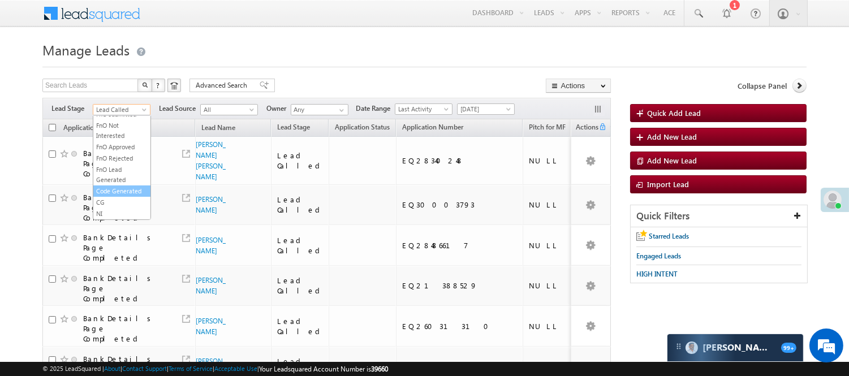
scroll to position [63, 0]
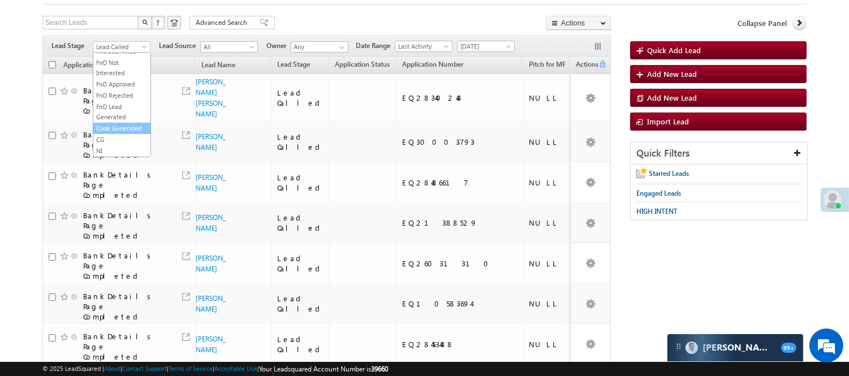
click at [117, 132] on link "Code Generated" at bounding box center [121, 128] width 57 height 10
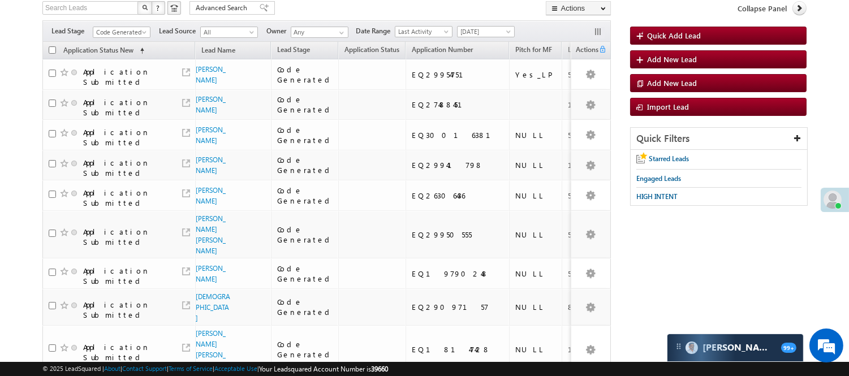
scroll to position [0, 0]
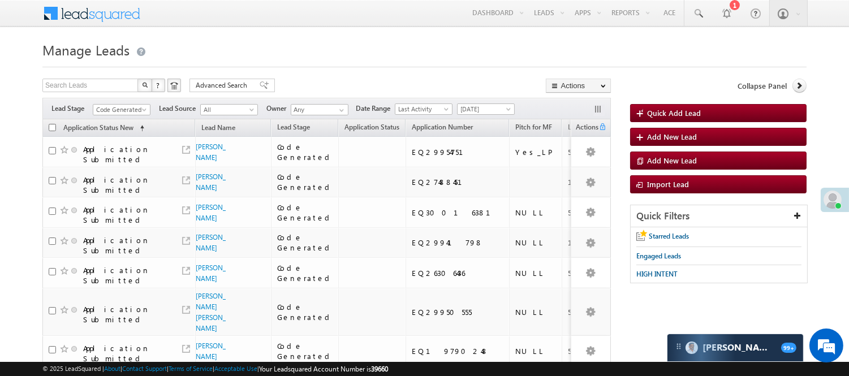
click at [121, 119] on th "Application Status New (sorted ascending)" at bounding box center [118, 128] width 153 height 18
click at [121, 114] on span "Code Generated" at bounding box center [120, 110] width 54 height 10
click at [118, 139] on link "Lead Generated" at bounding box center [121, 133] width 57 height 10
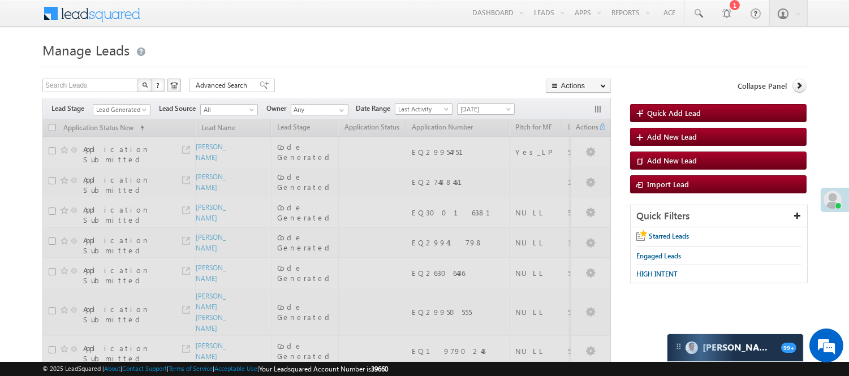
click at [263, 61] on div at bounding box center [424, 63] width 764 height 7
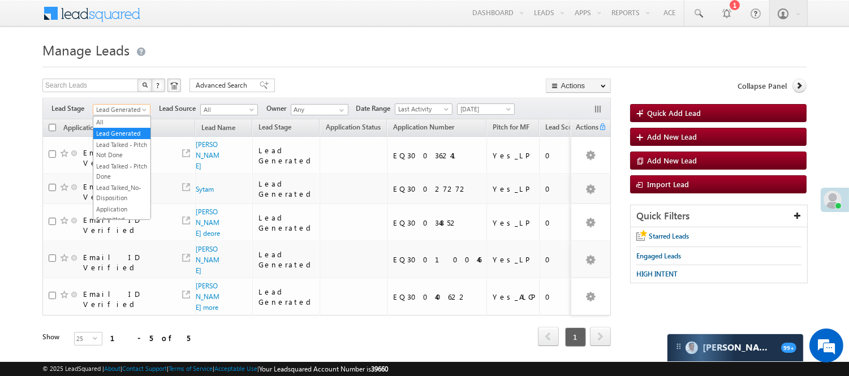
click at [139, 111] on span "Lead Generated" at bounding box center [120, 110] width 54 height 10
click at [120, 154] on link "Lead Called" at bounding box center [121, 149] width 57 height 10
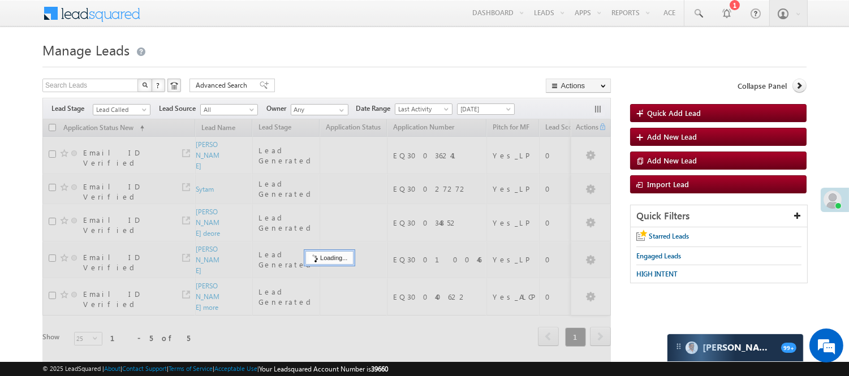
click at [341, 74] on form "Manage Leads Quick Add Lead Search Leads X ? 5 results found Advanced Search Ad…" at bounding box center [424, 208] width 764 height 340
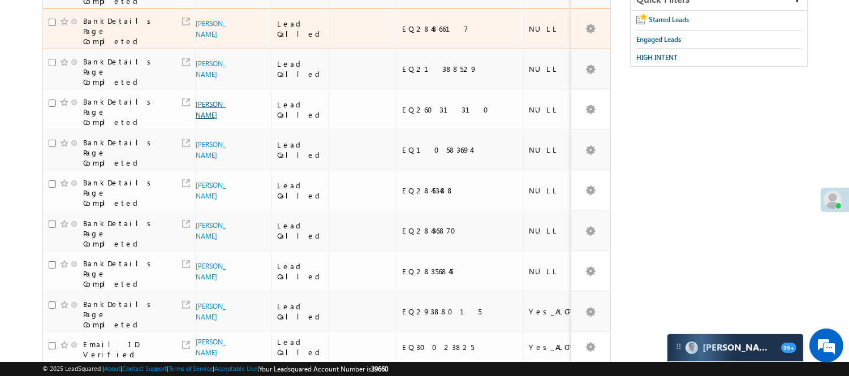
scroll to position [63, 0]
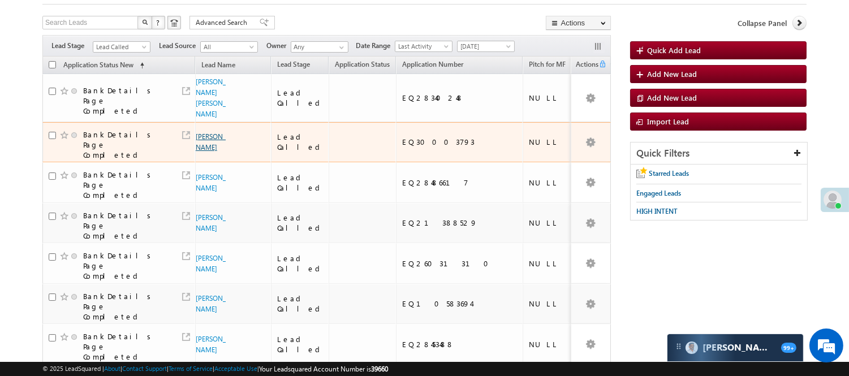
click at [204, 151] on link "KSHIROD MAJHI" at bounding box center [211, 141] width 30 height 19
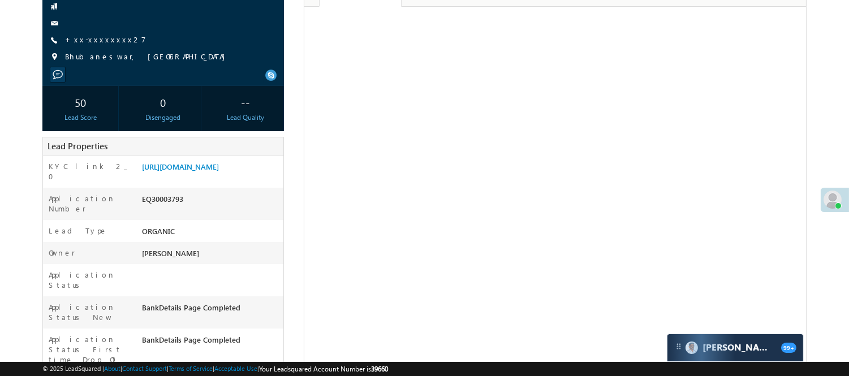
scroll to position [126, 0]
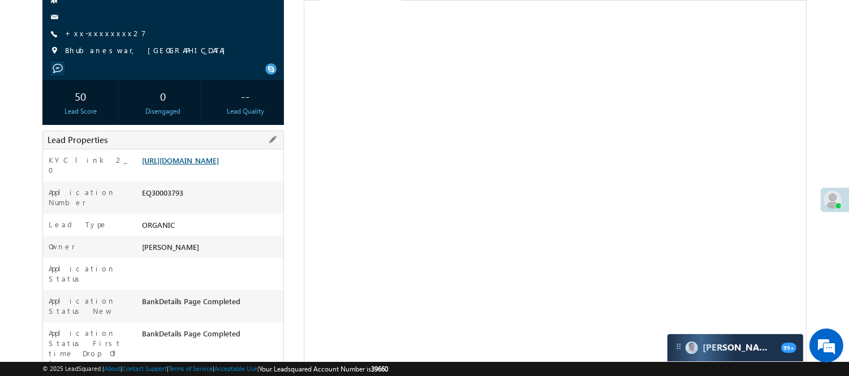
click at [210, 165] on link "https://angelbroking1-pk3em7sa.customui-test.leadsquared.com?leadId=4ec1fbdf-de…" at bounding box center [180, 161] width 77 height 10
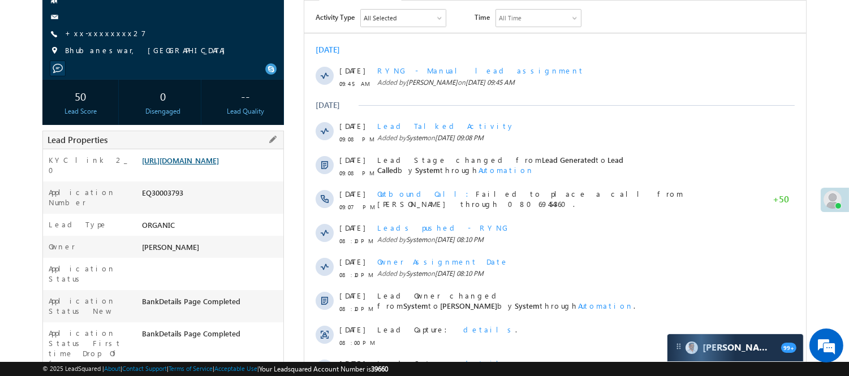
scroll to position [0, 0]
